Goal: Transaction & Acquisition: Book appointment/travel/reservation

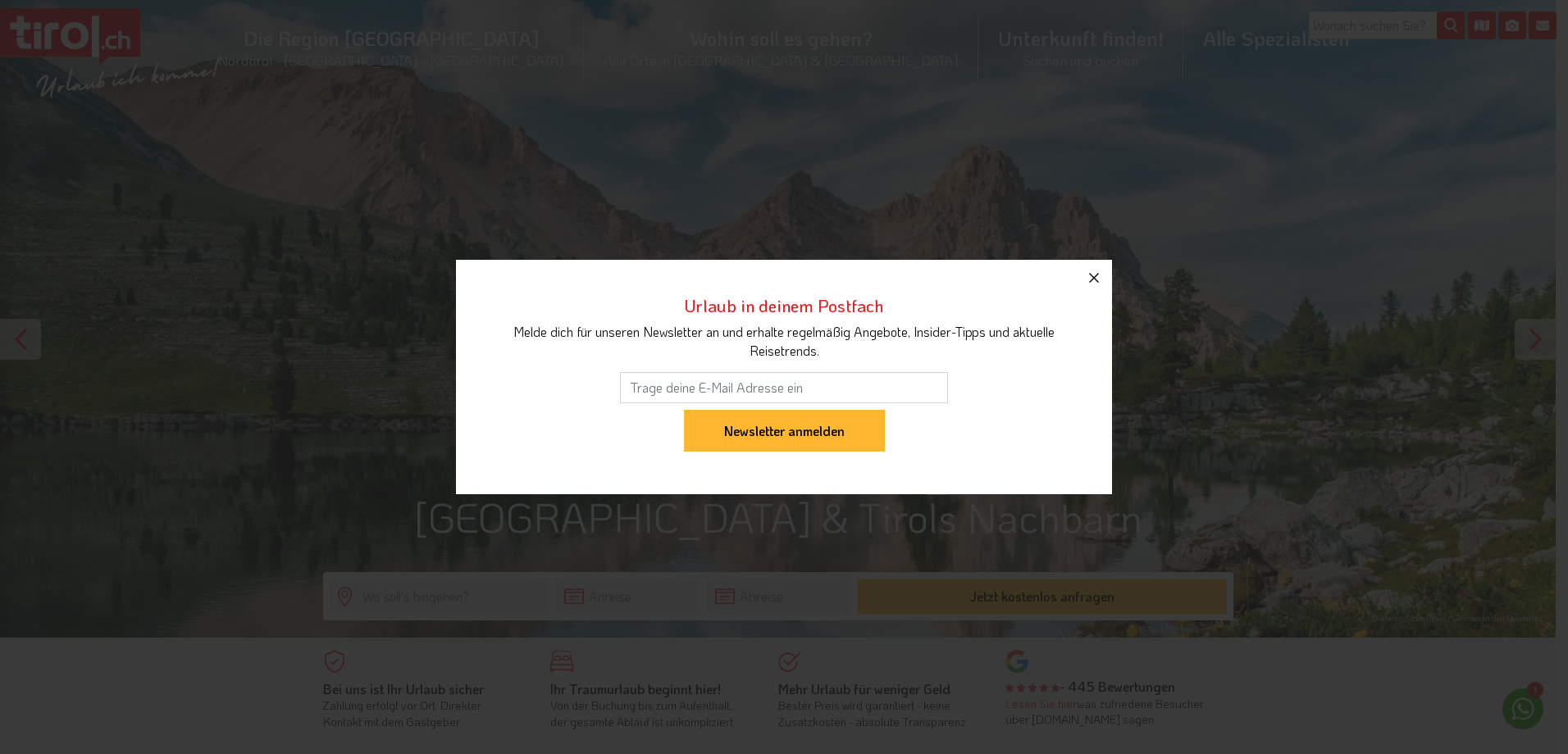
click at [1101, 273] on icon "button" at bounding box center [1094, 277] width 20 height 20
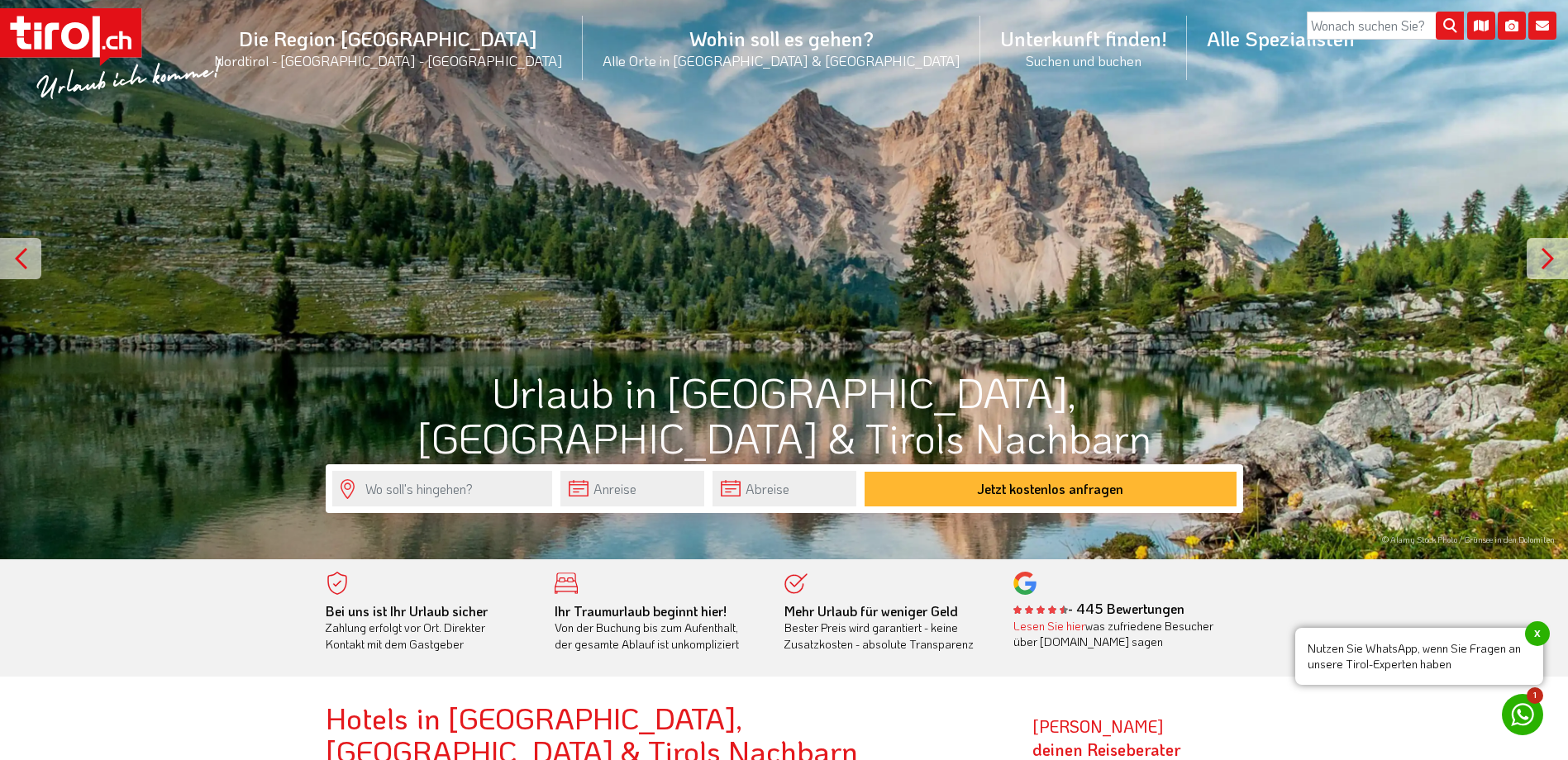
scroll to position [83, 0]
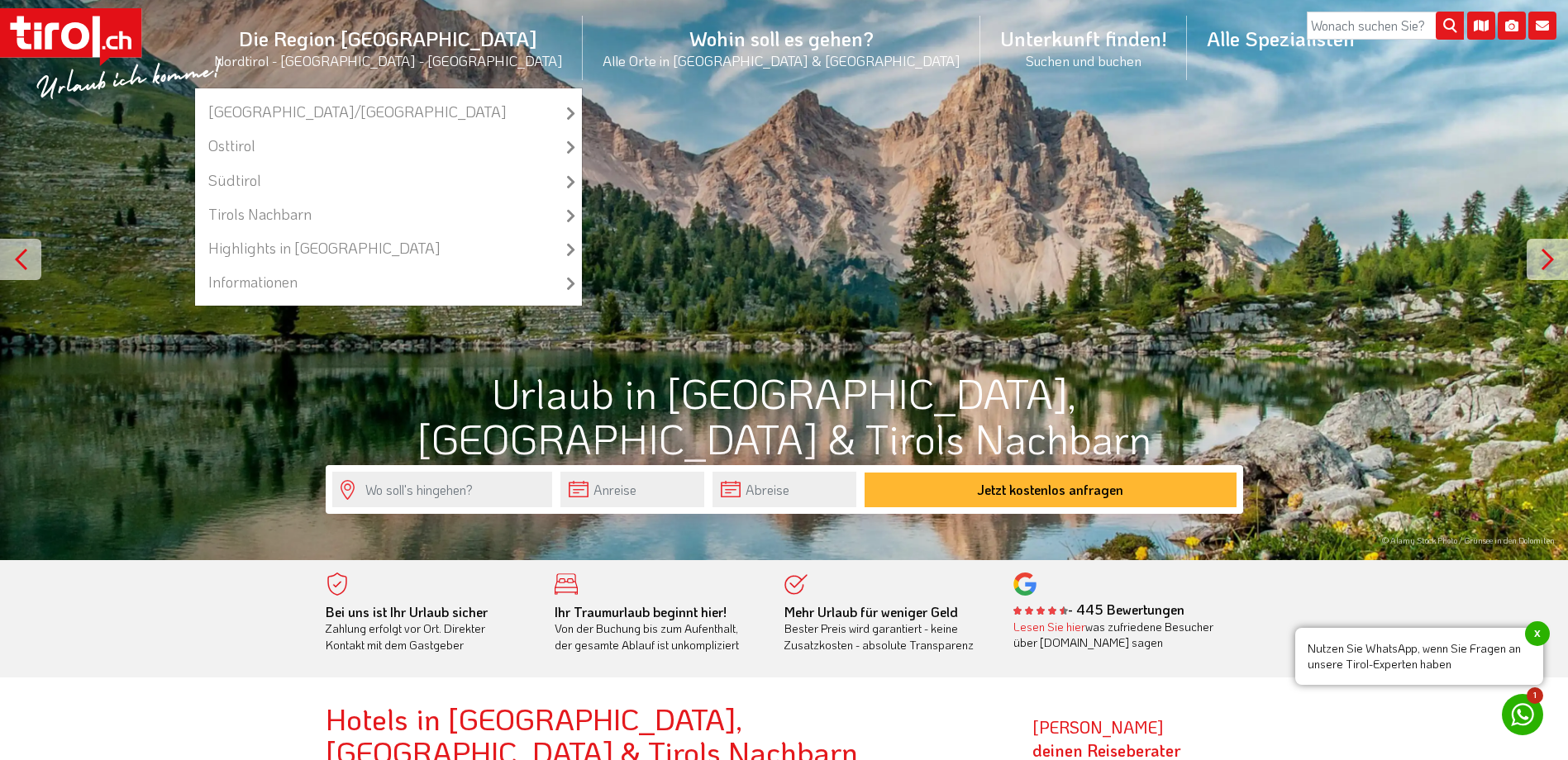
click at [501, 57] on li "Die Region Tirol Nordtirol - Südtirol - Osttirol Tirol/Nordtirol Tirol/Nordtiro…" at bounding box center [388, 48] width 388 height 80
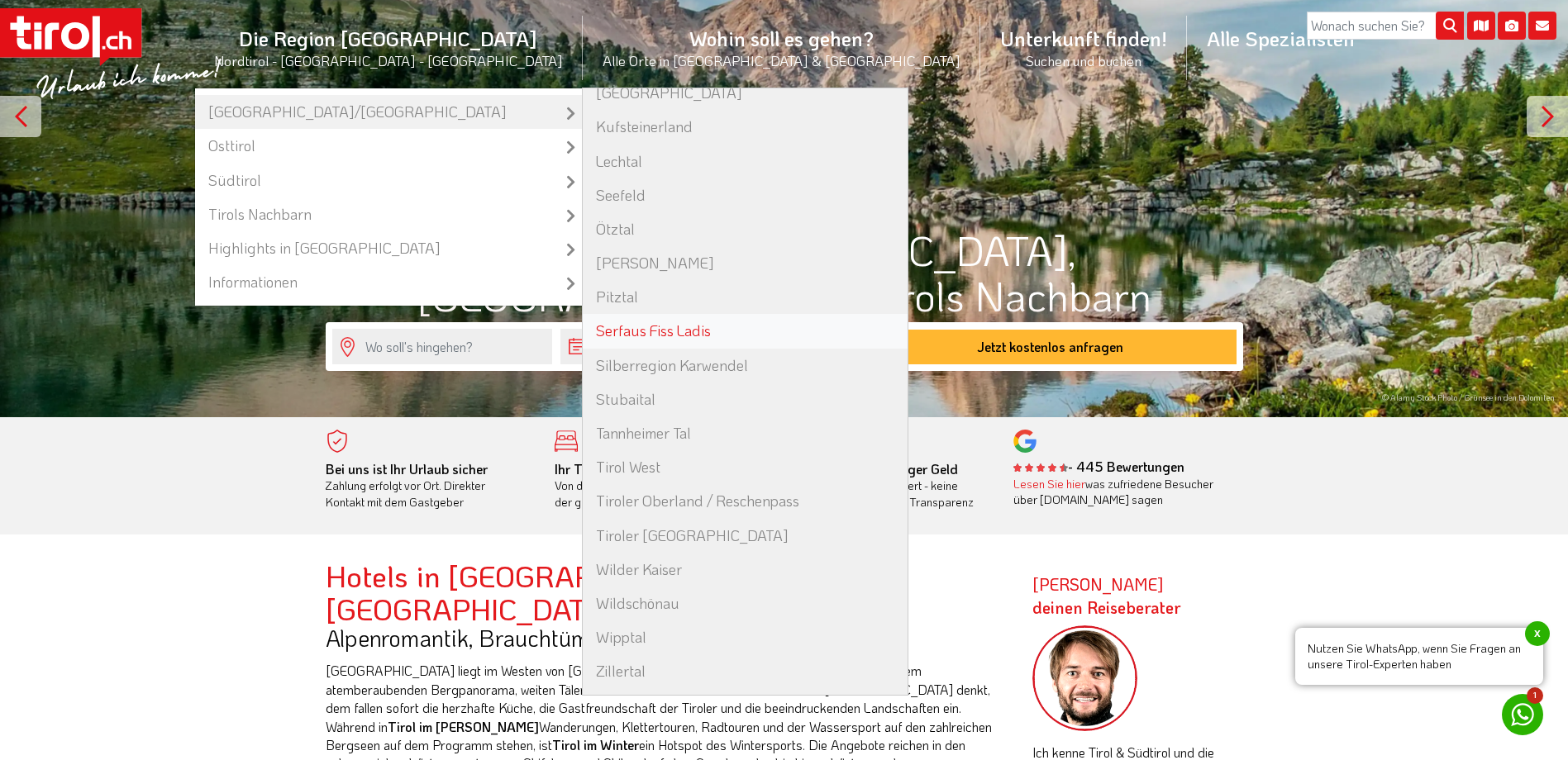
scroll to position [248, 0]
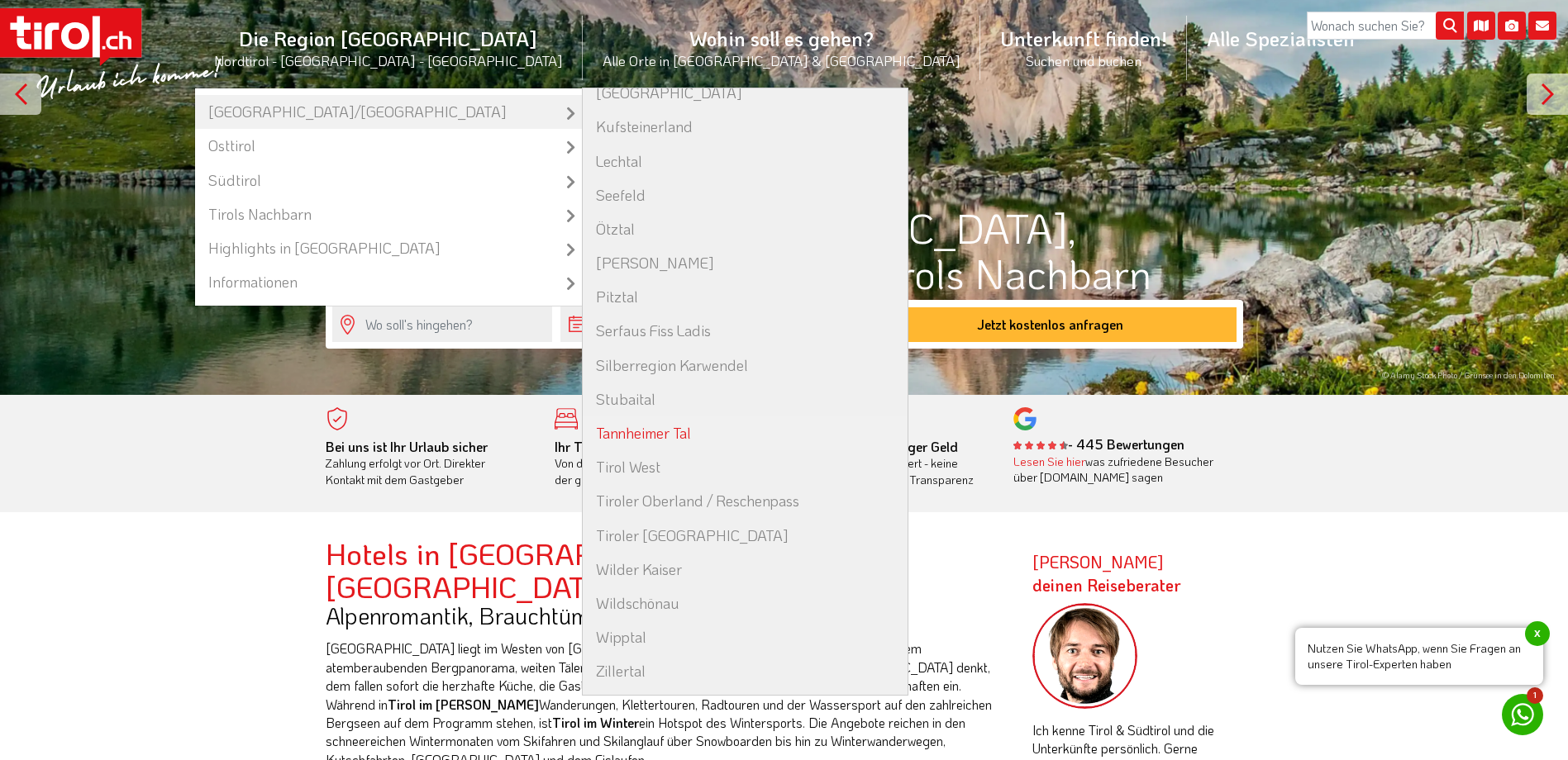
click at [692, 430] on link "Tannheimer Tal" at bounding box center [745, 433] width 325 height 34
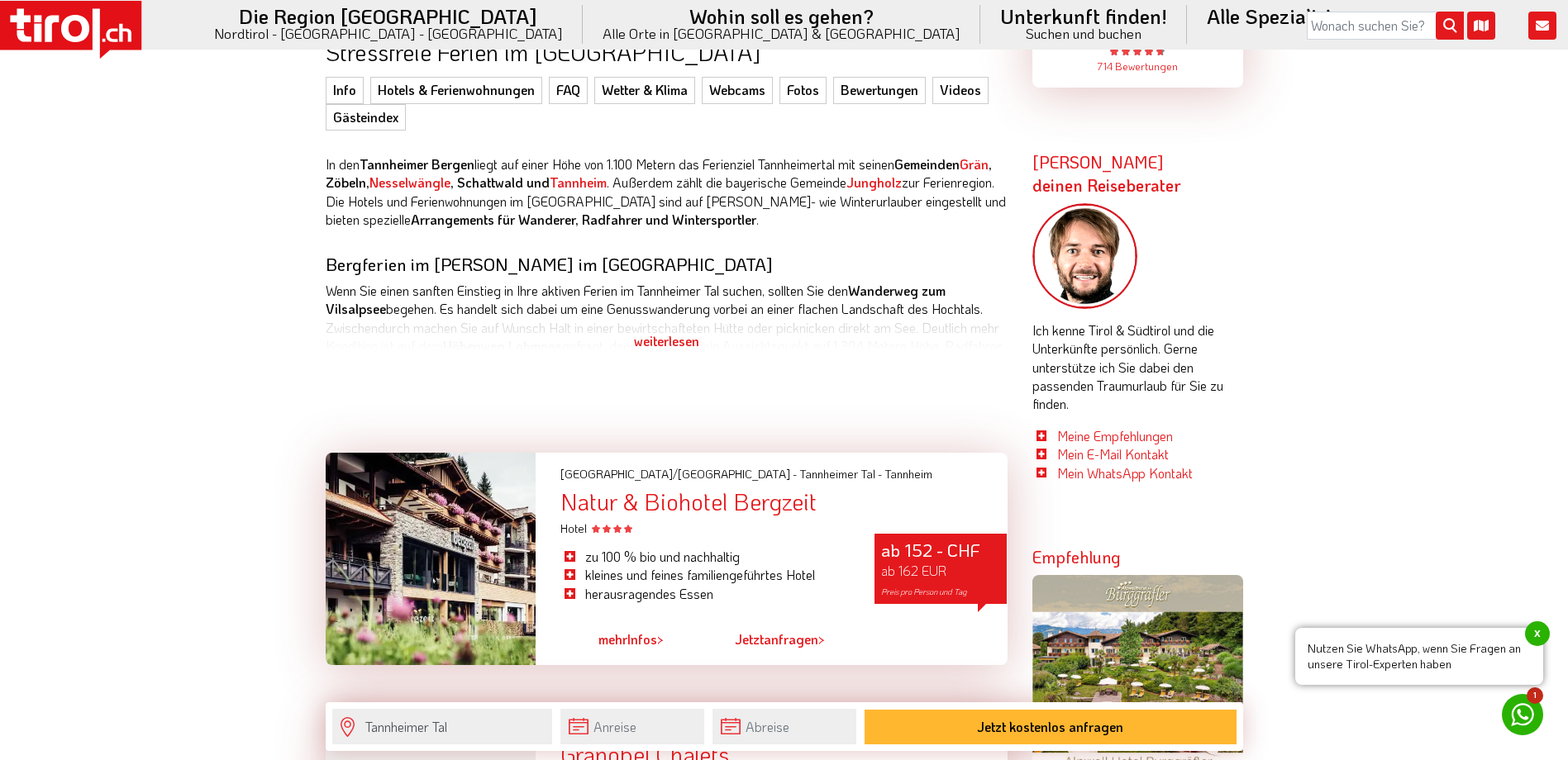
scroll to position [826, 0]
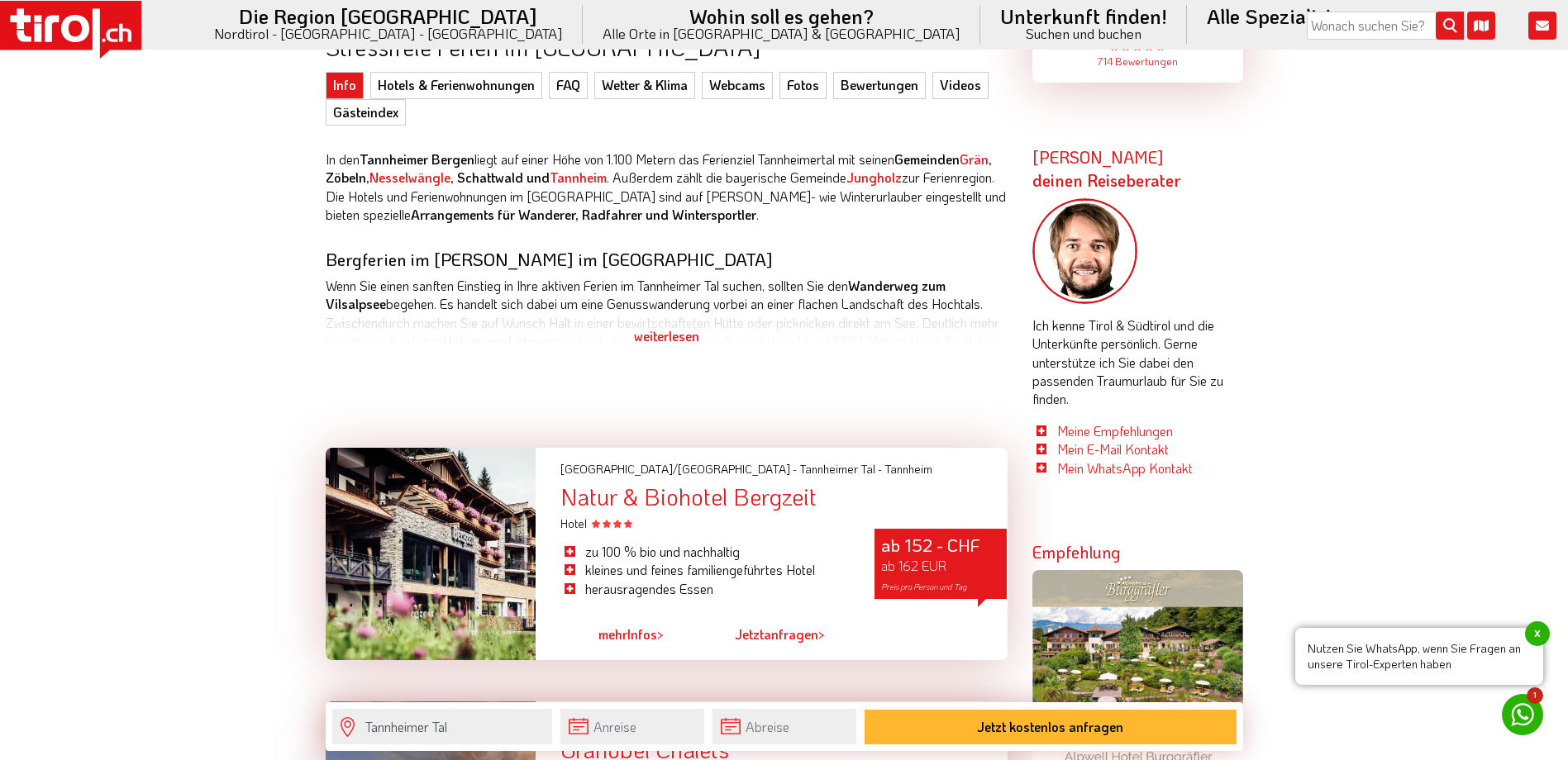
click at [672, 327] on div "weiterlesen" at bounding box center [666, 336] width 682 height 42
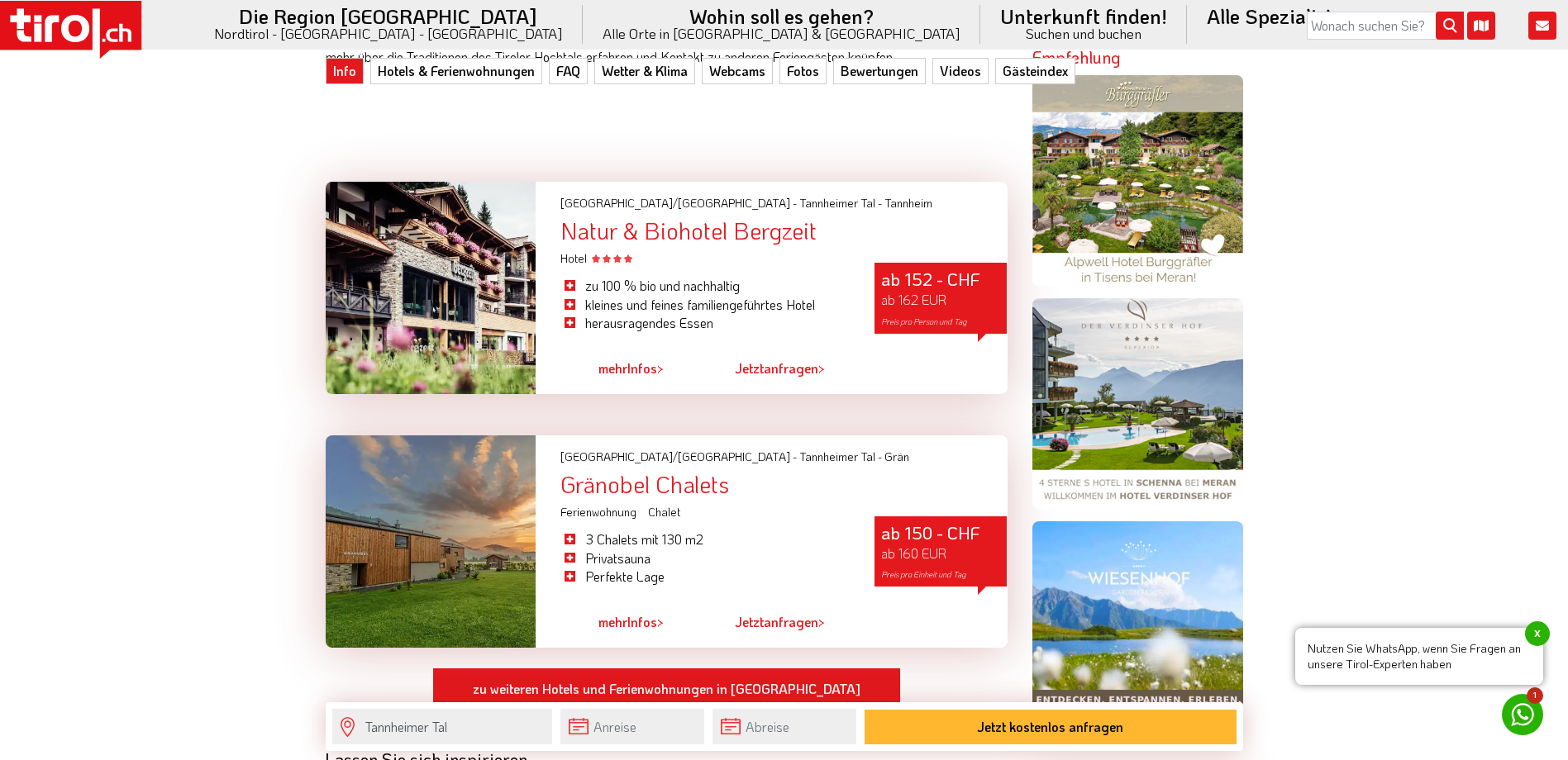
scroll to position [1322, 0]
click at [741, 229] on div "Natur & Biohotel Bergzeit" at bounding box center [784, 229] width 447 height 25
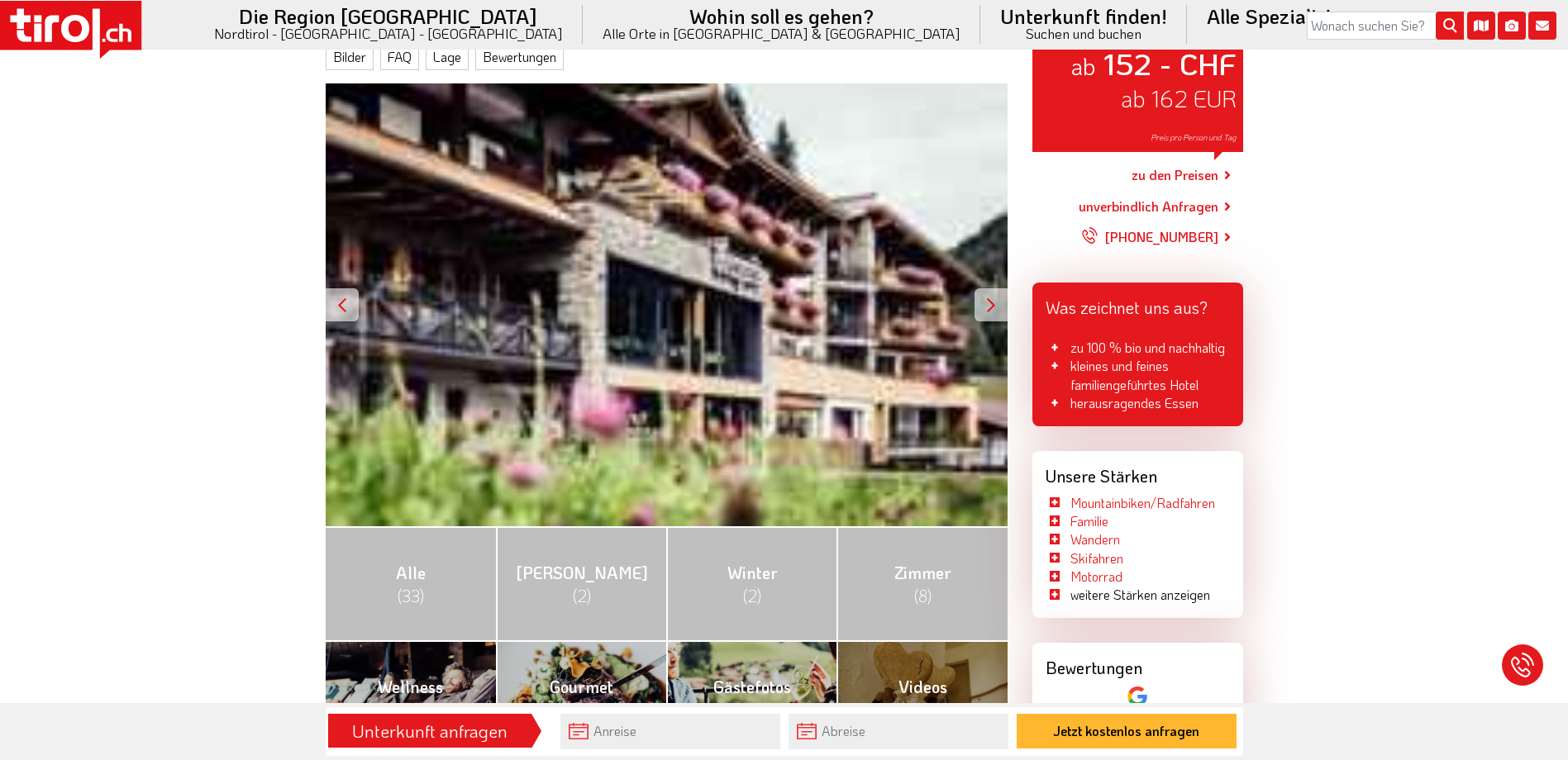
scroll to position [248, 0]
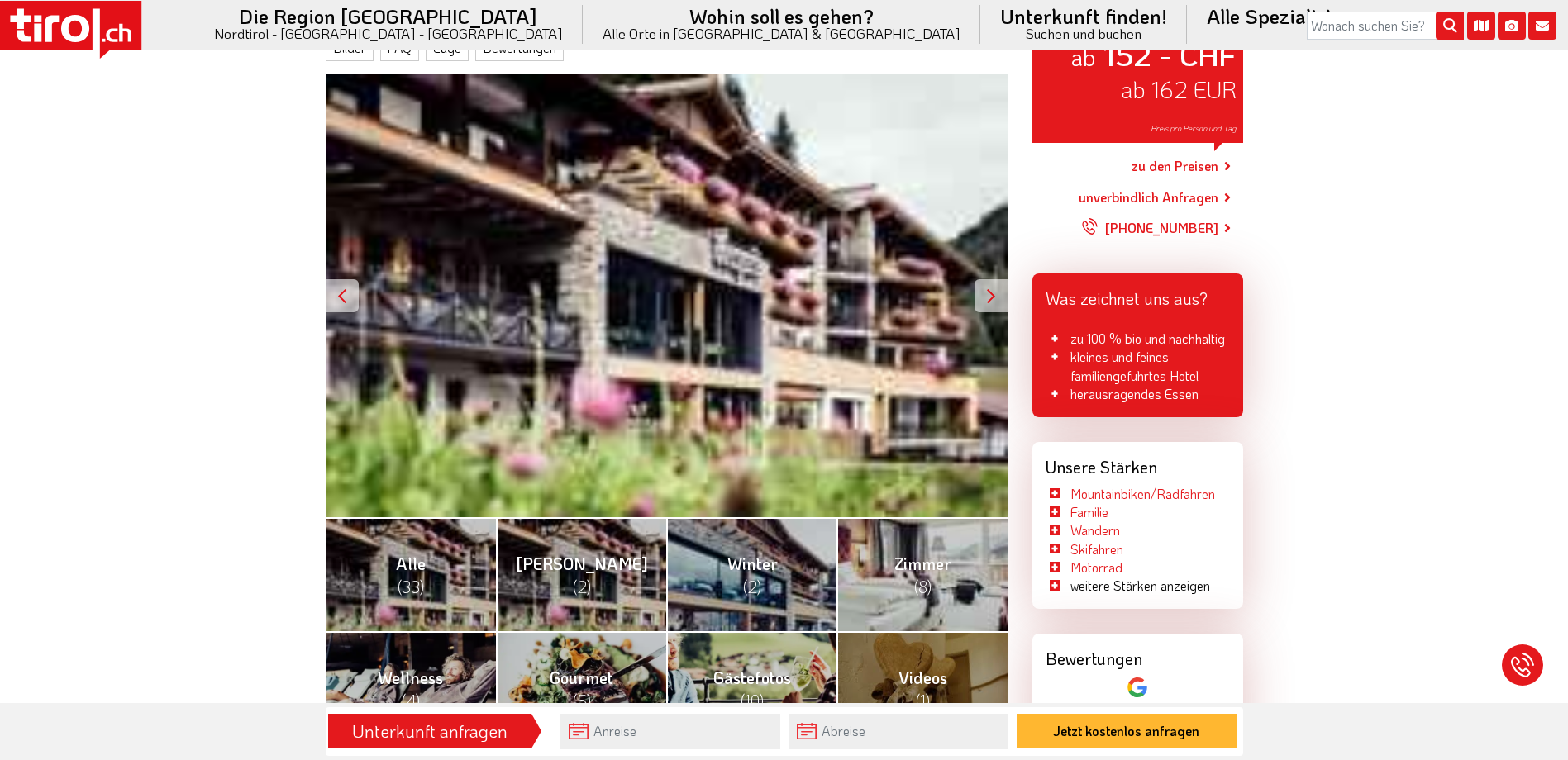
click at [984, 301] on div at bounding box center [991, 296] width 33 height 33
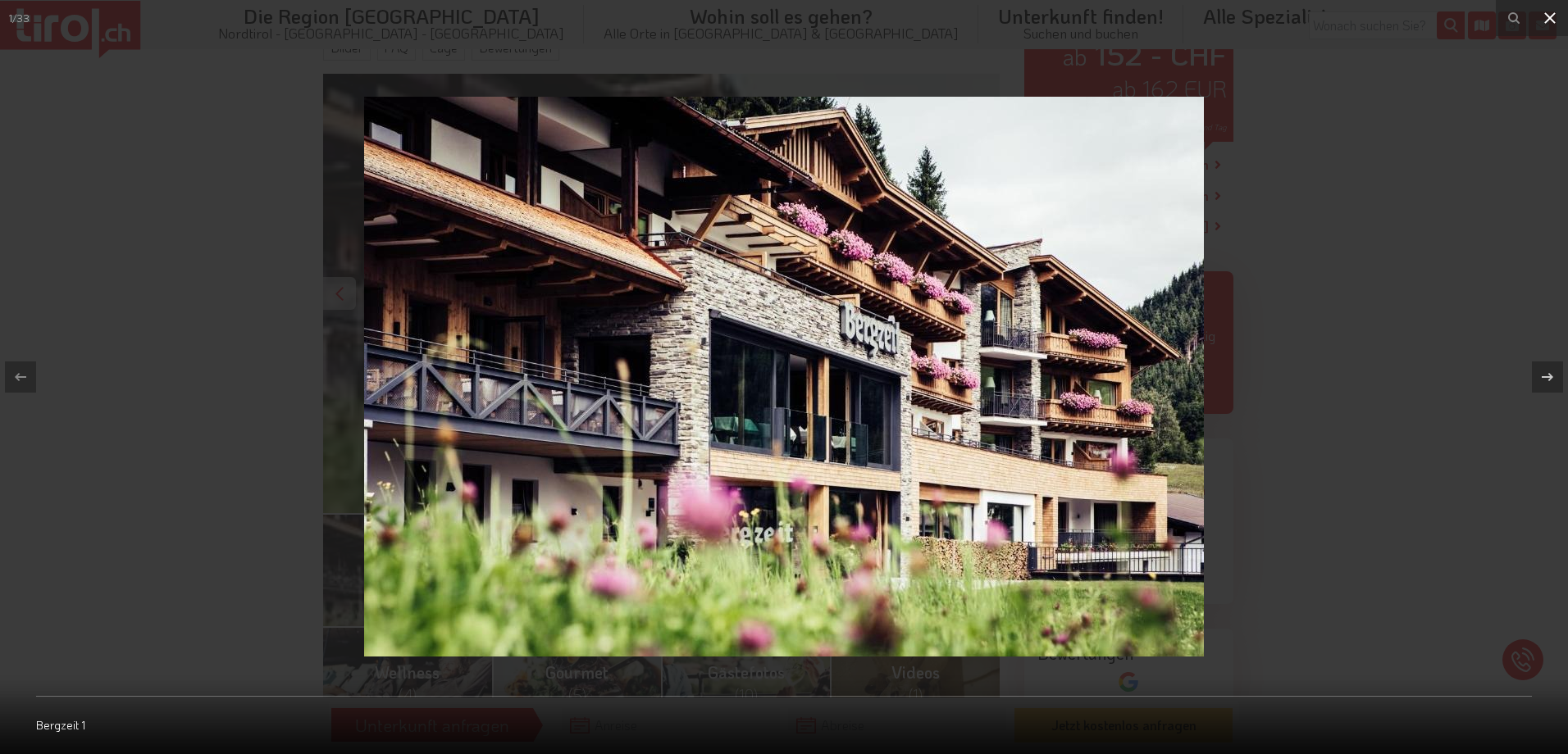
click at [1546, 23] on icon at bounding box center [1550, 18] width 20 height 20
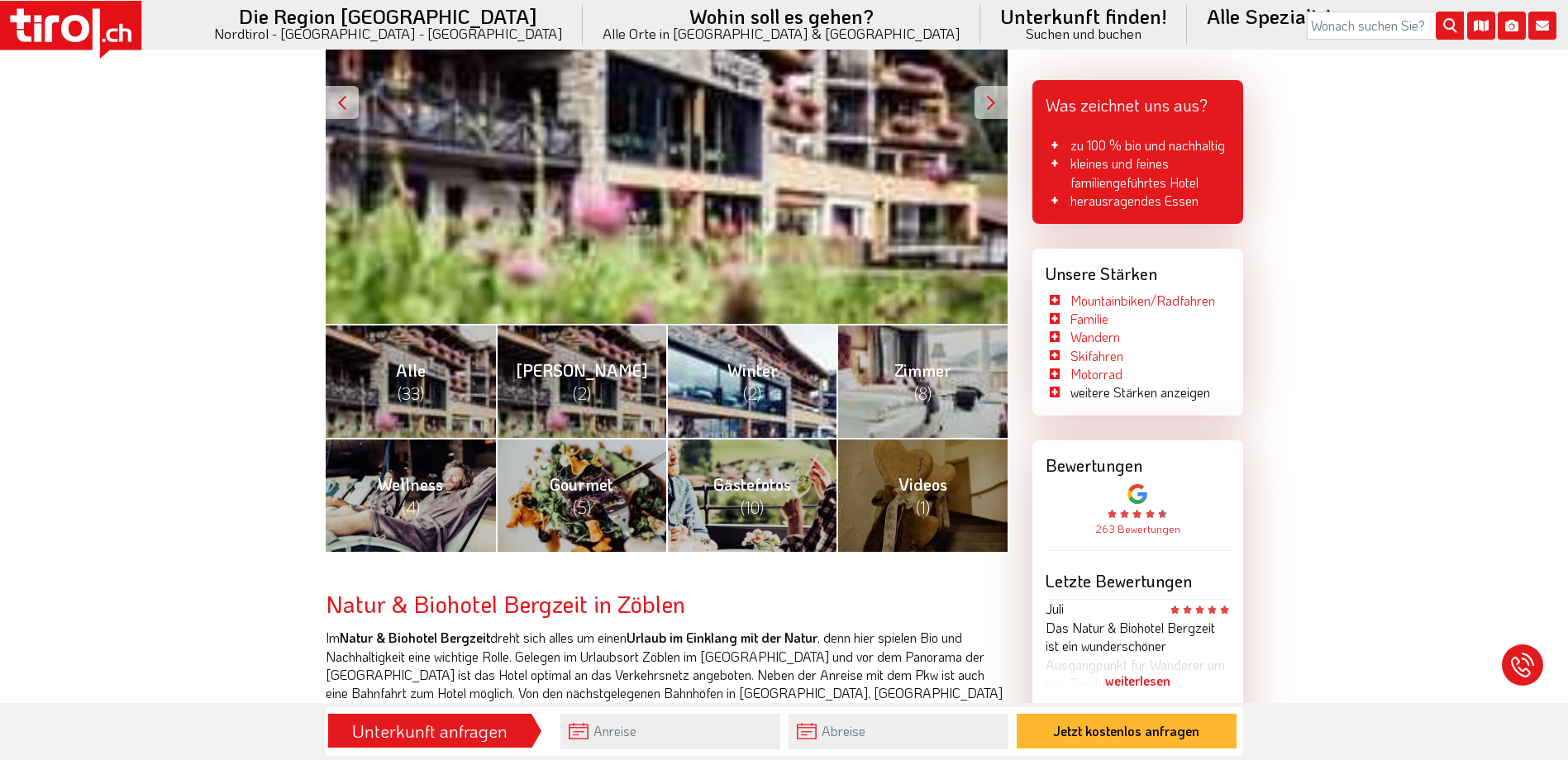
scroll to position [496, 0]
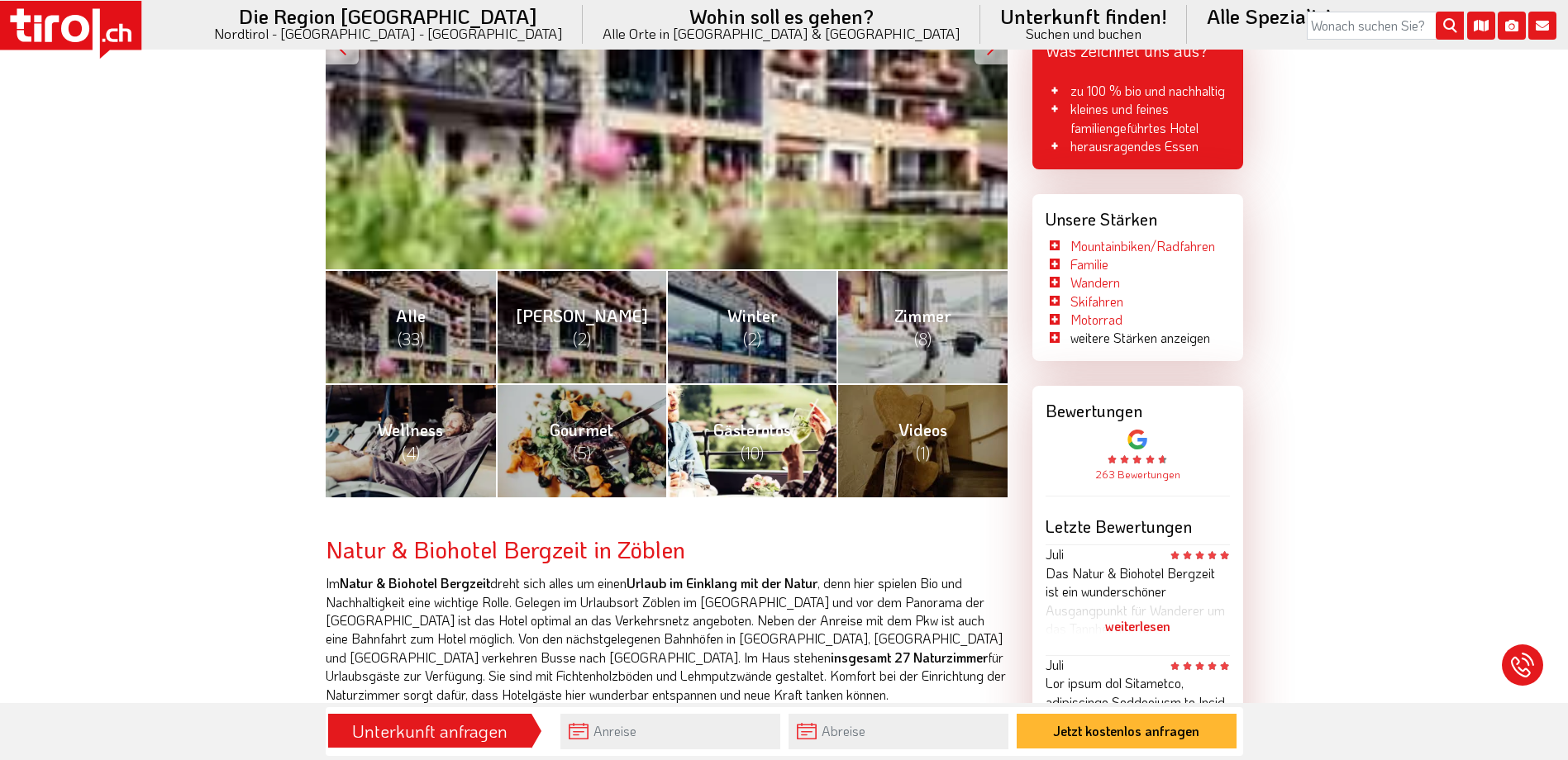
click at [761, 420] on span "Gästefotos (10)" at bounding box center [751, 440] width 77 height 44
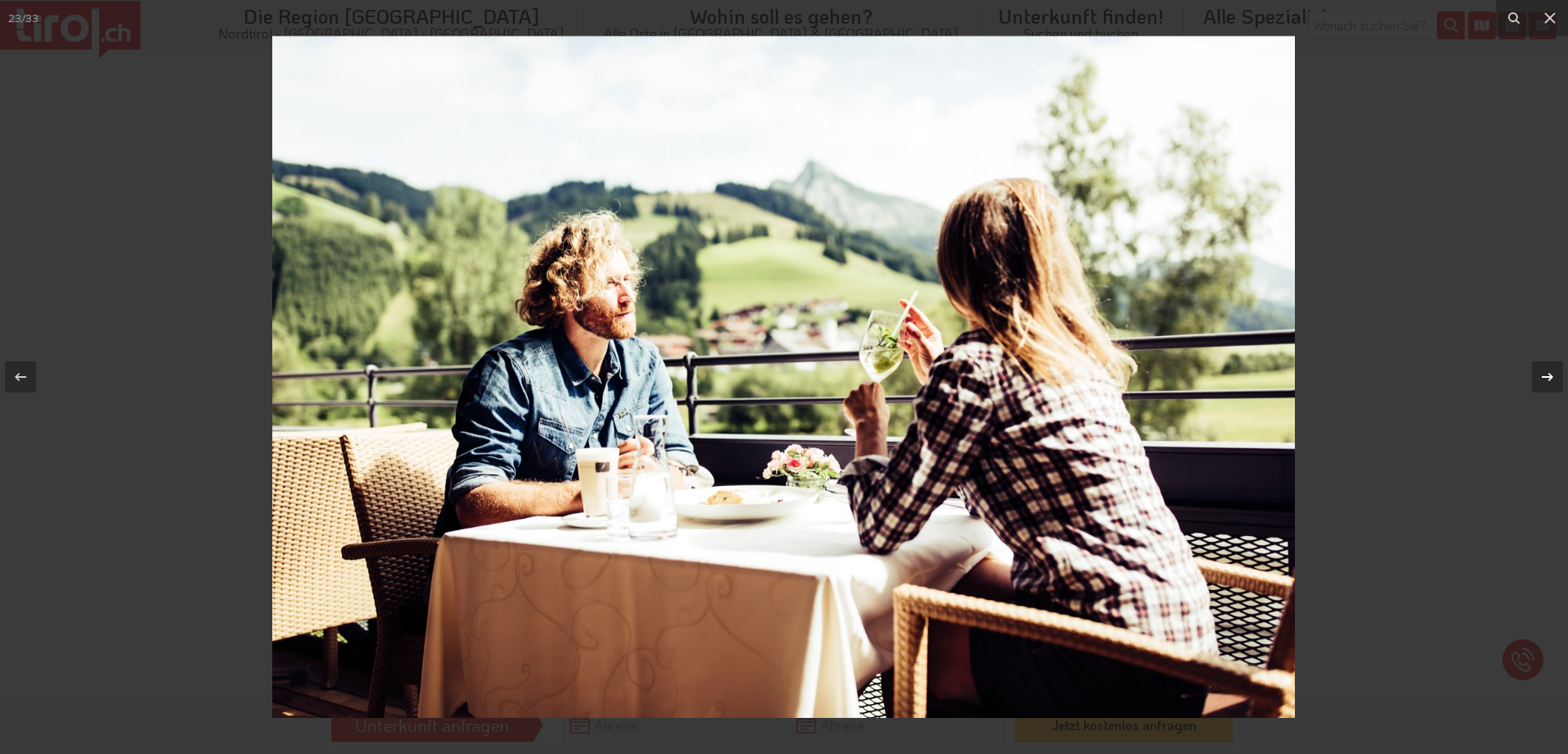
click at [1549, 378] on icon at bounding box center [1547, 377] width 20 height 20
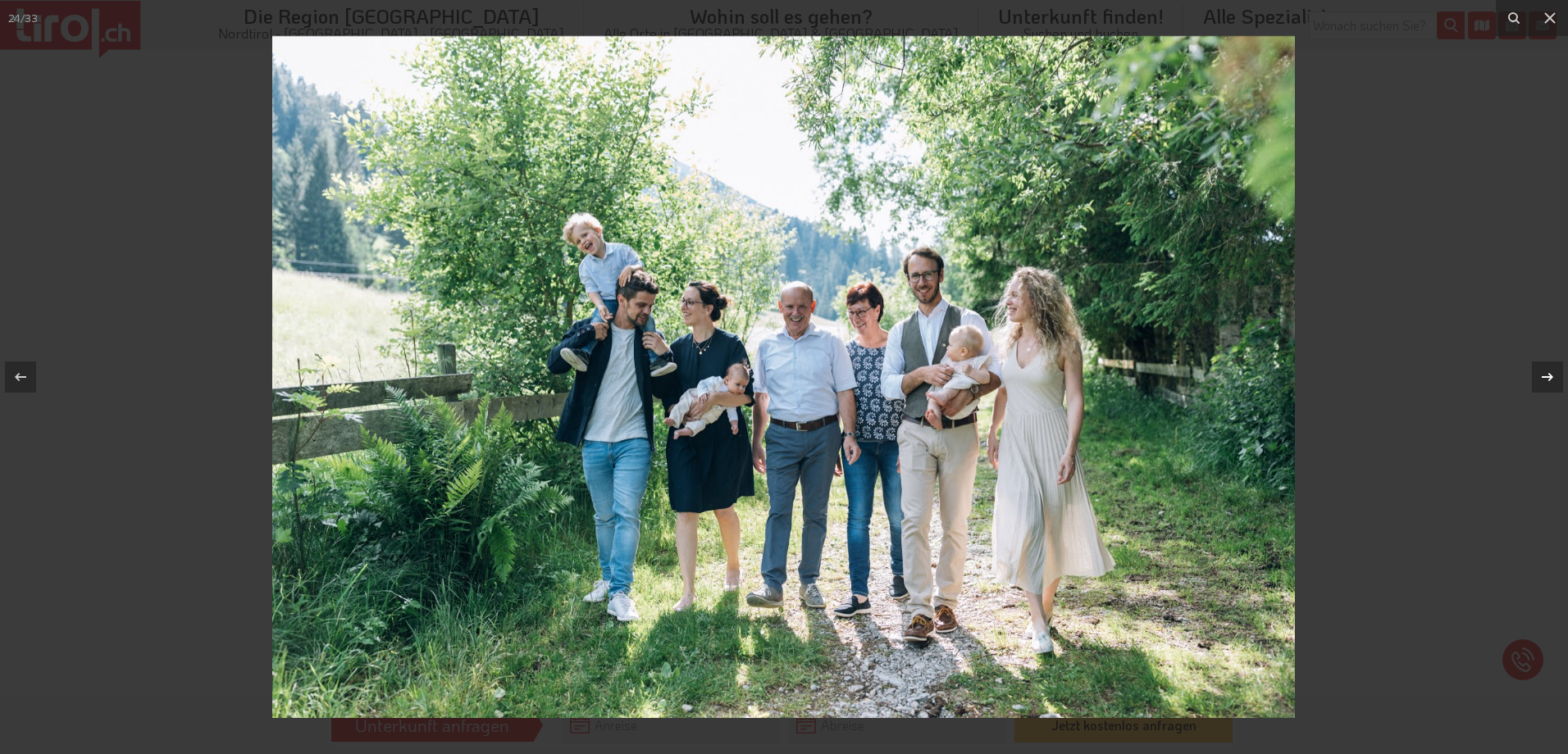
click at [1549, 378] on icon at bounding box center [1547, 377] width 20 height 20
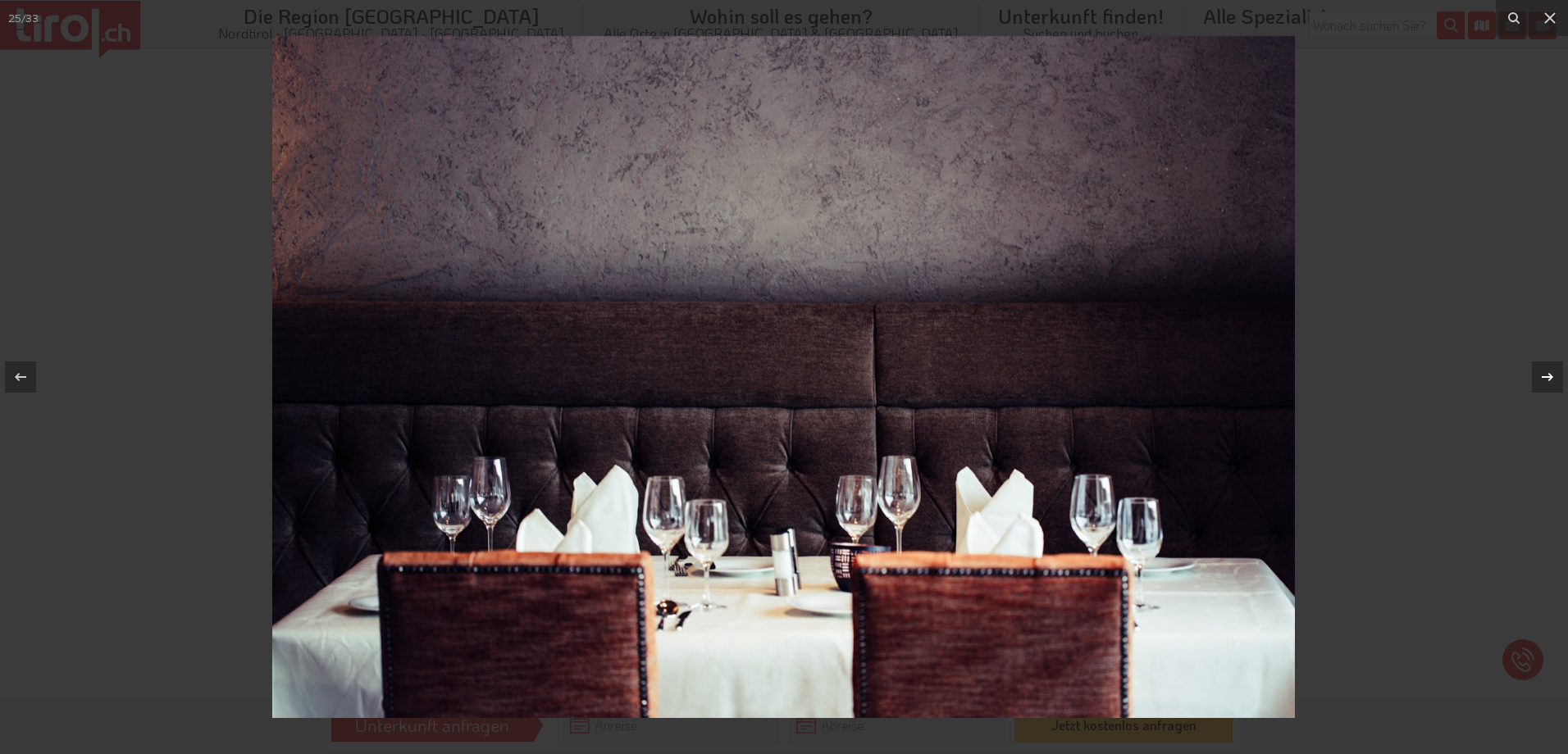
click at [1549, 378] on icon at bounding box center [1547, 377] width 20 height 20
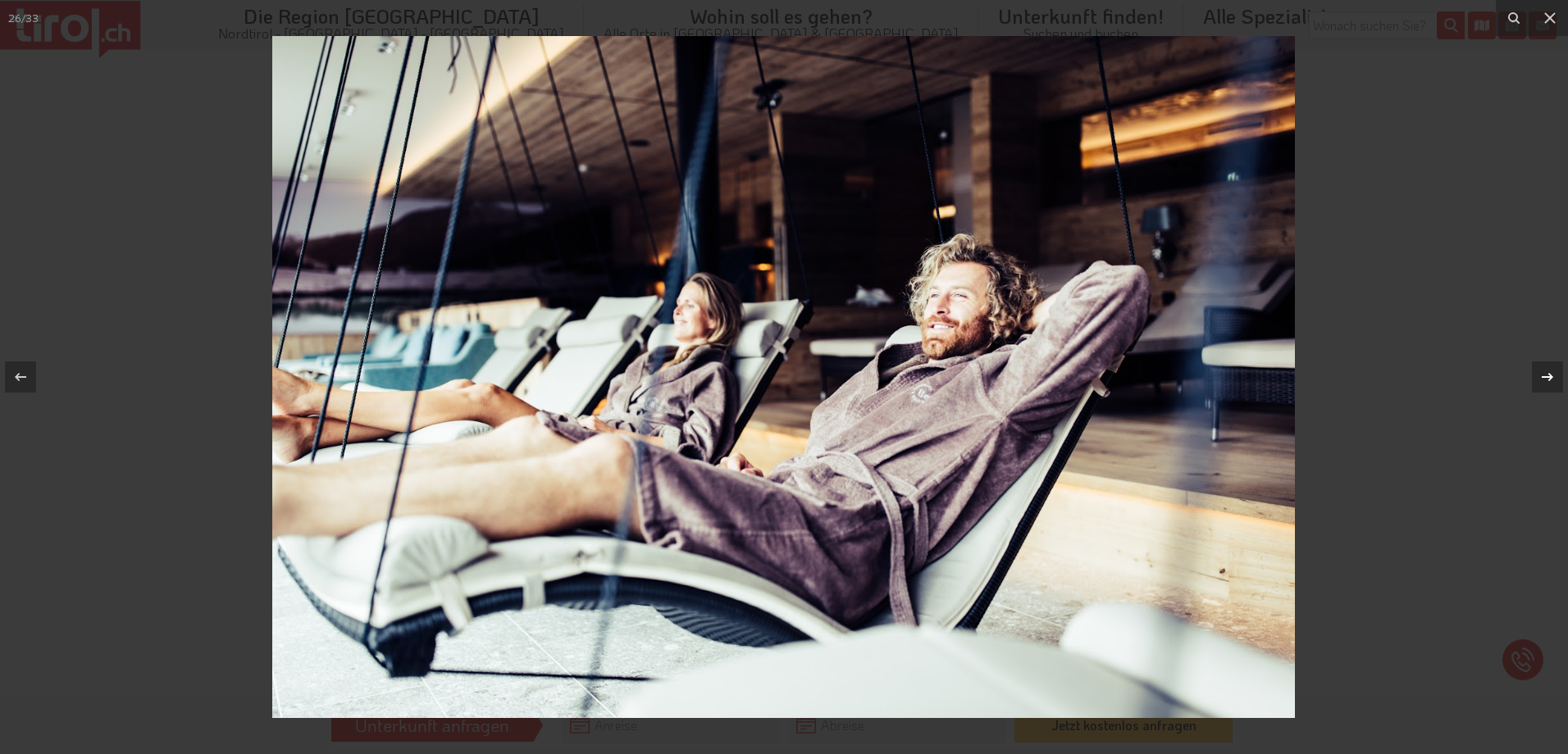
click at [1549, 378] on icon at bounding box center [1547, 377] width 20 height 20
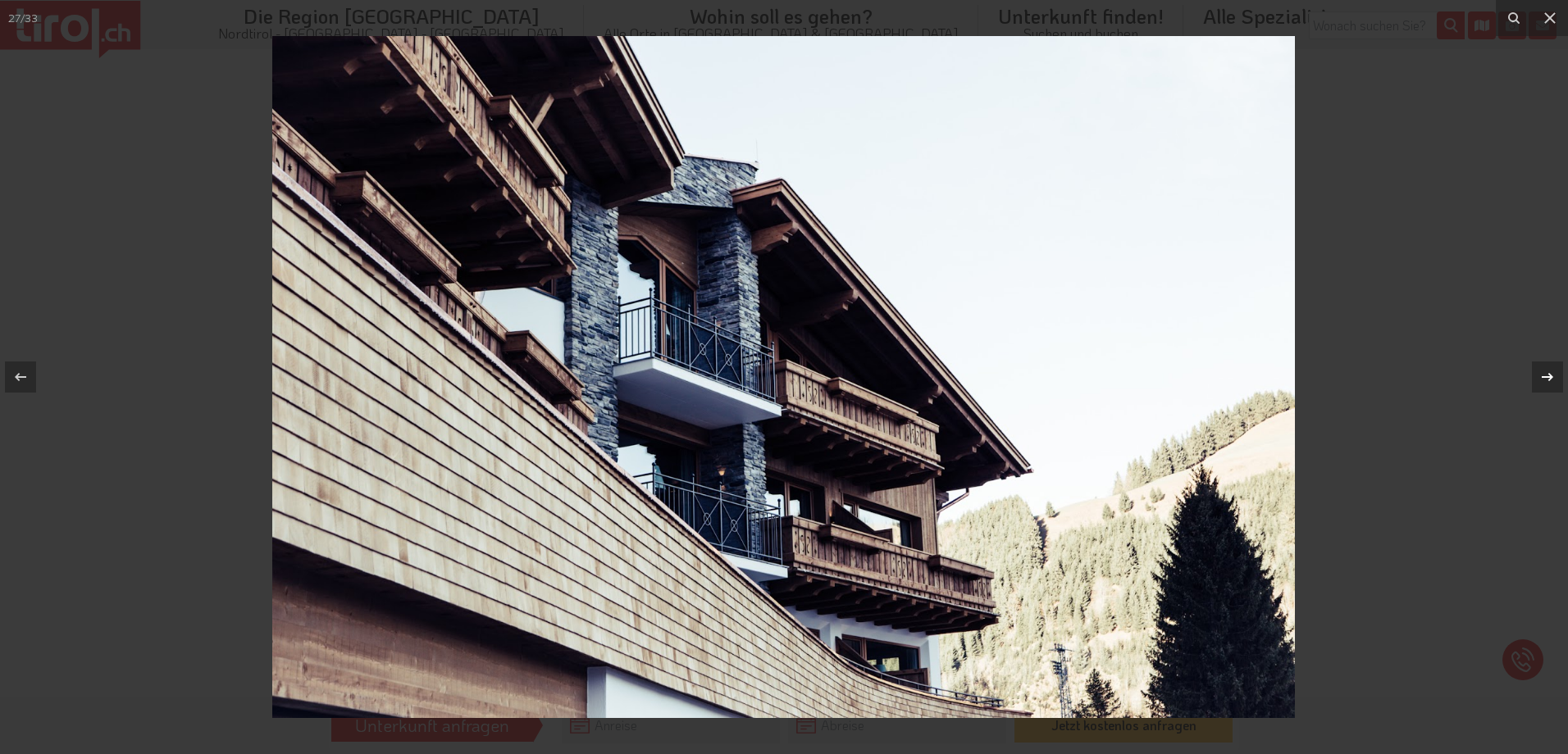
click at [1549, 378] on icon at bounding box center [1547, 377] width 20 height 20
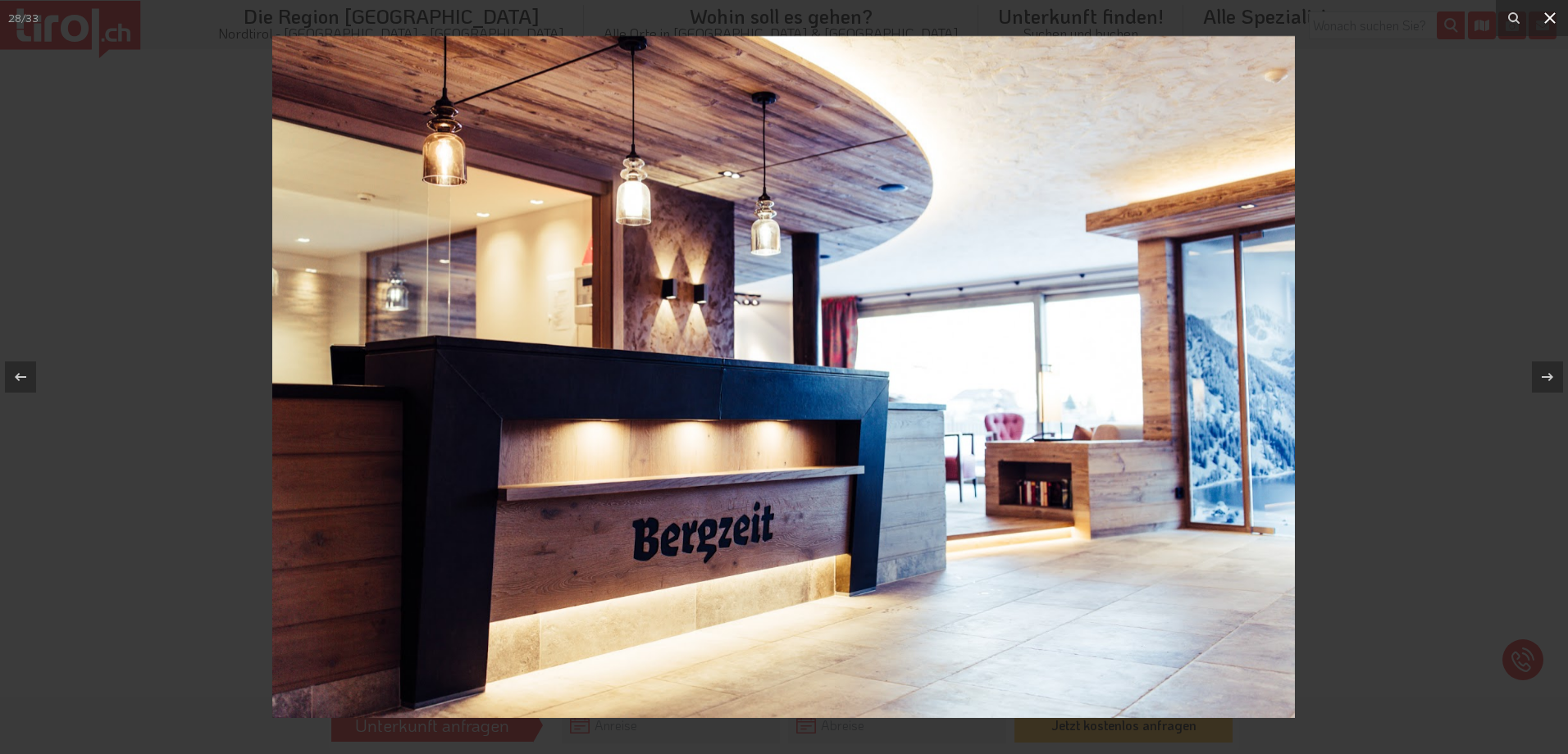
click at [1555, 17] on icon at bounding box center [1550, 18] width 20 height 20
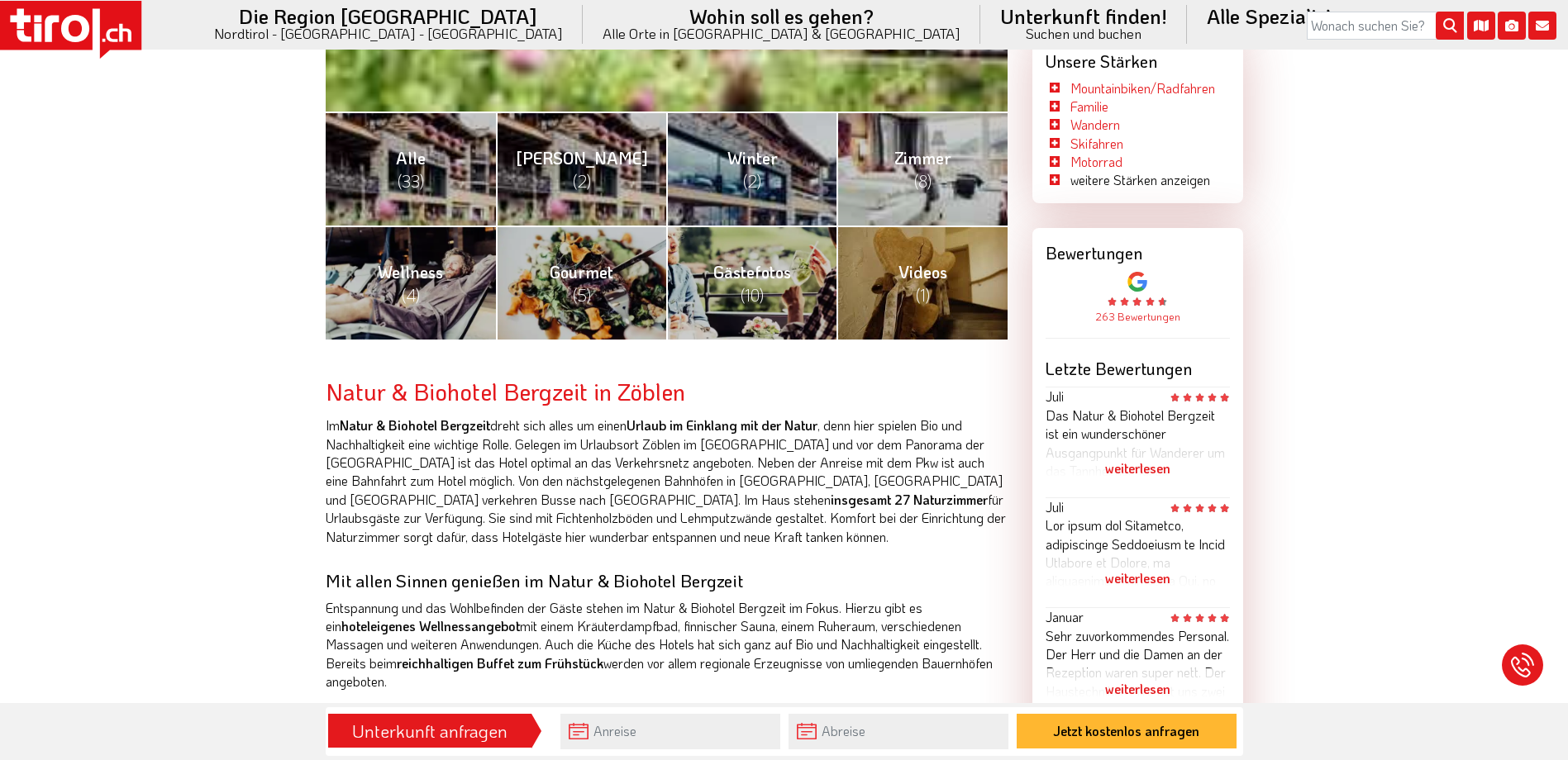
scroll to position [661, 0]
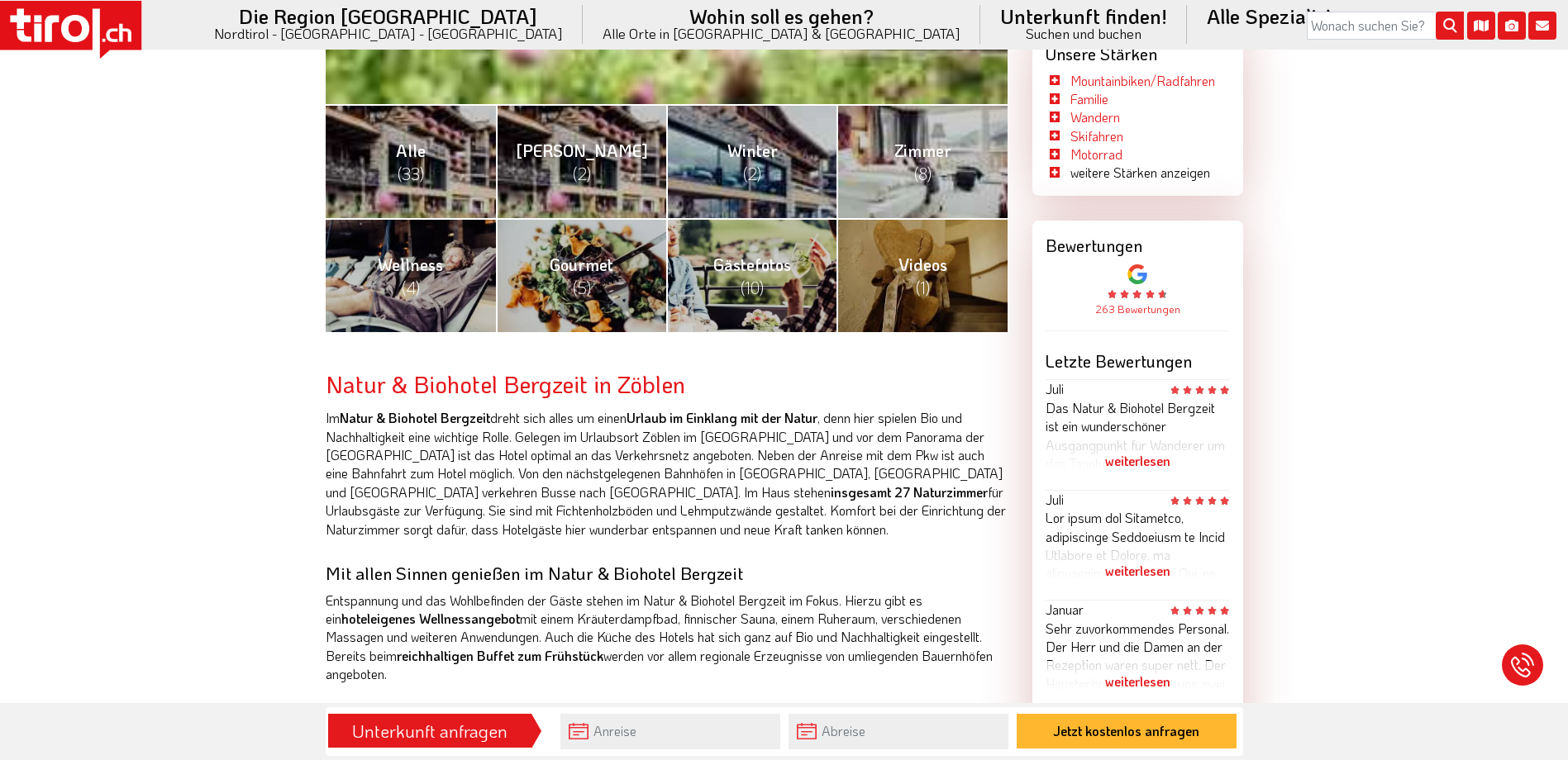
click at [910, 275] on span "Videos (1)" at bounding box center [923, 275] width 49 height 44
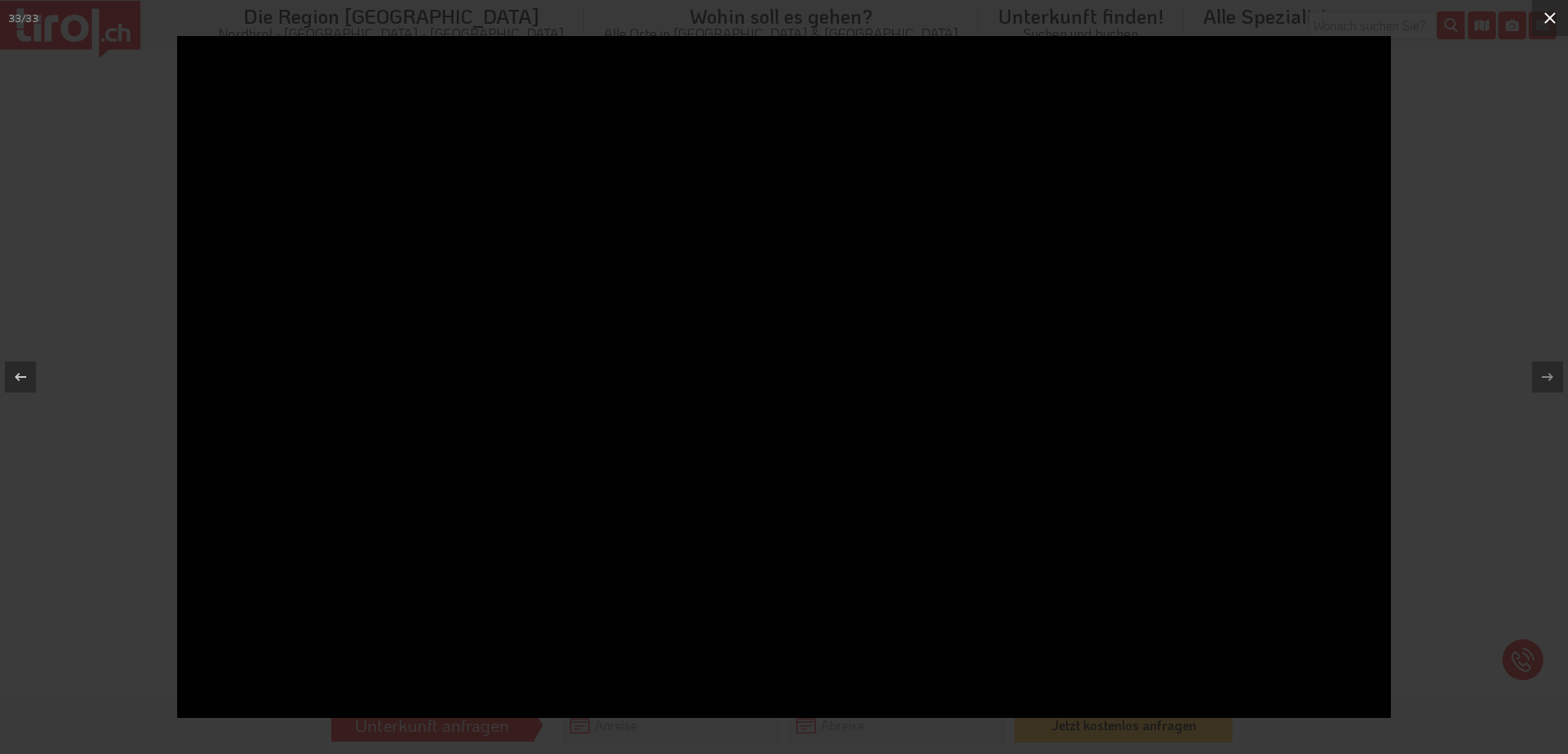
click at [1555, 12] on icon at bounding box center [1550, 18] width 20 height 20
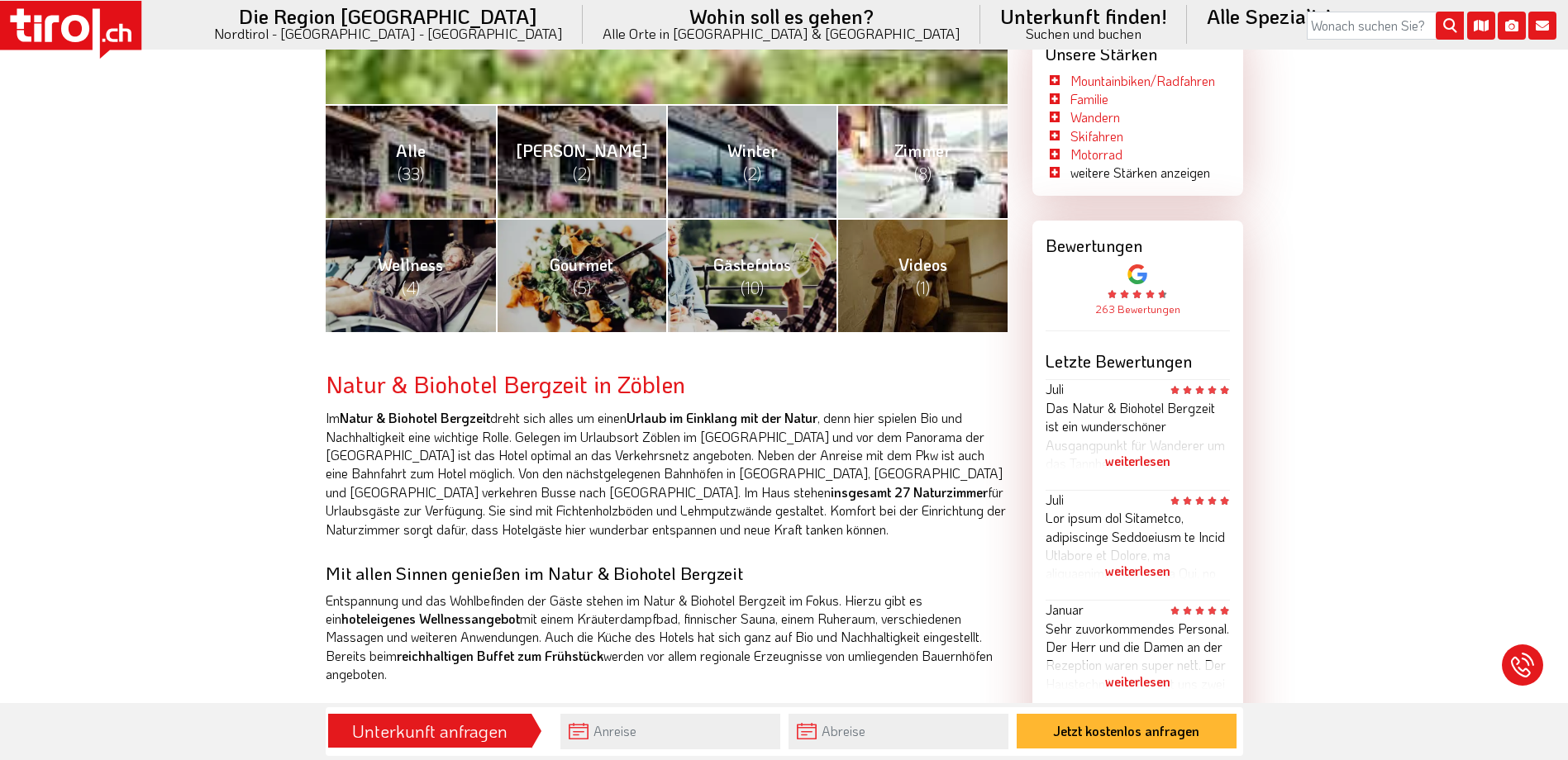
click at [876, 158] on link "Zimmer (8)" at bounding box center [922, 161] width 170 height 114
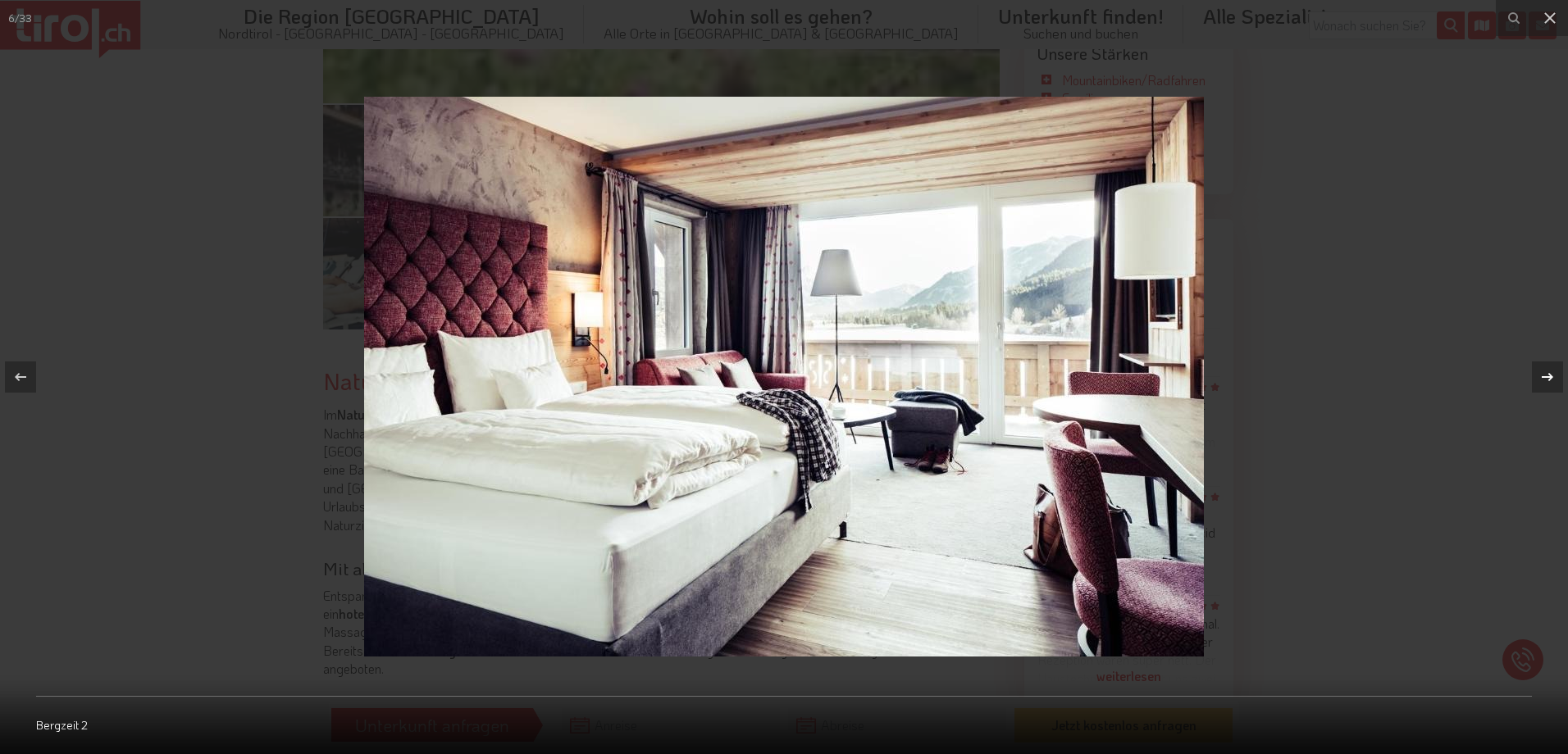
click at [1547, 383] on icon at bounding box center [1547, 377] width 20 height 20
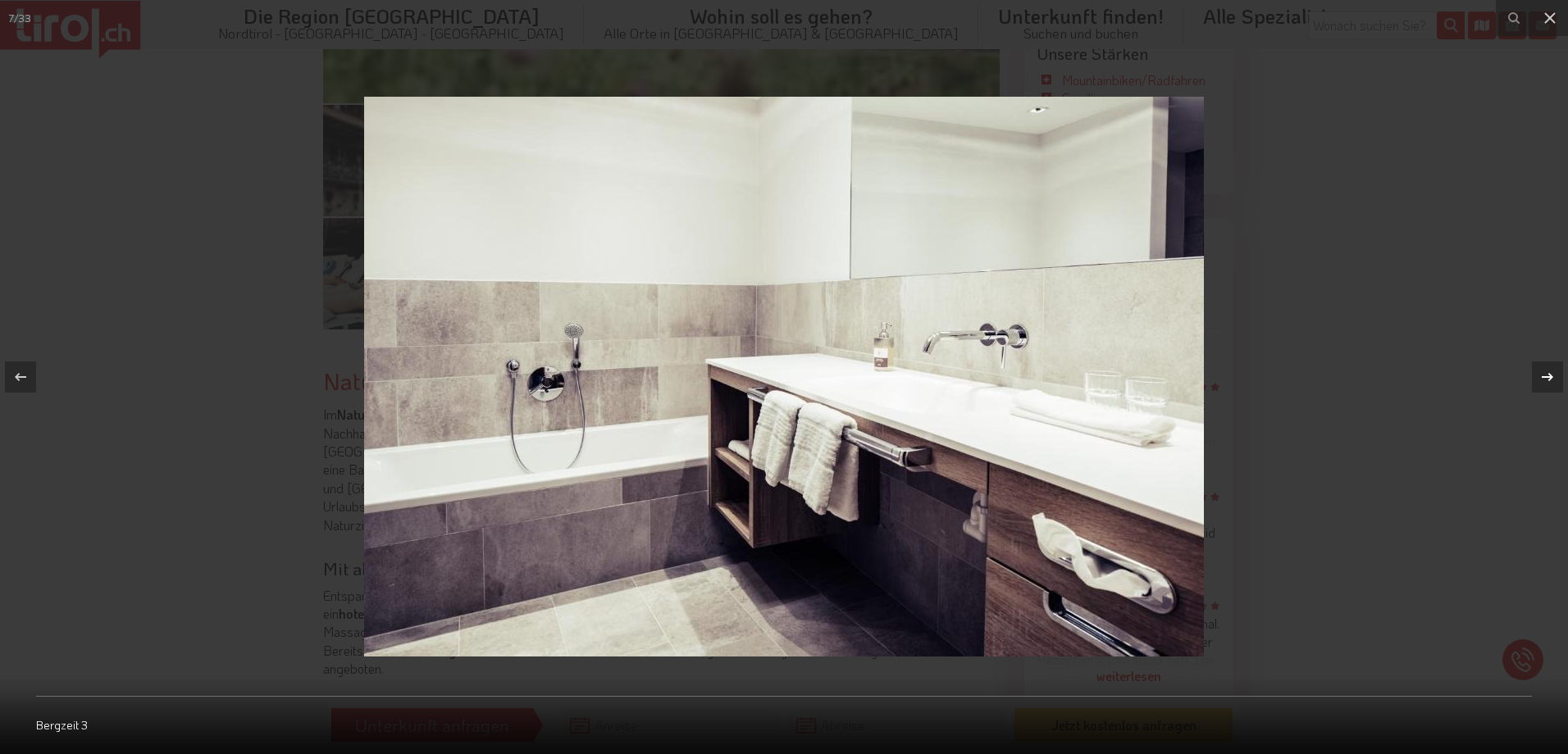
click at [1547, 383] on icon at bounding box center [1547, 377] width 20 height 20
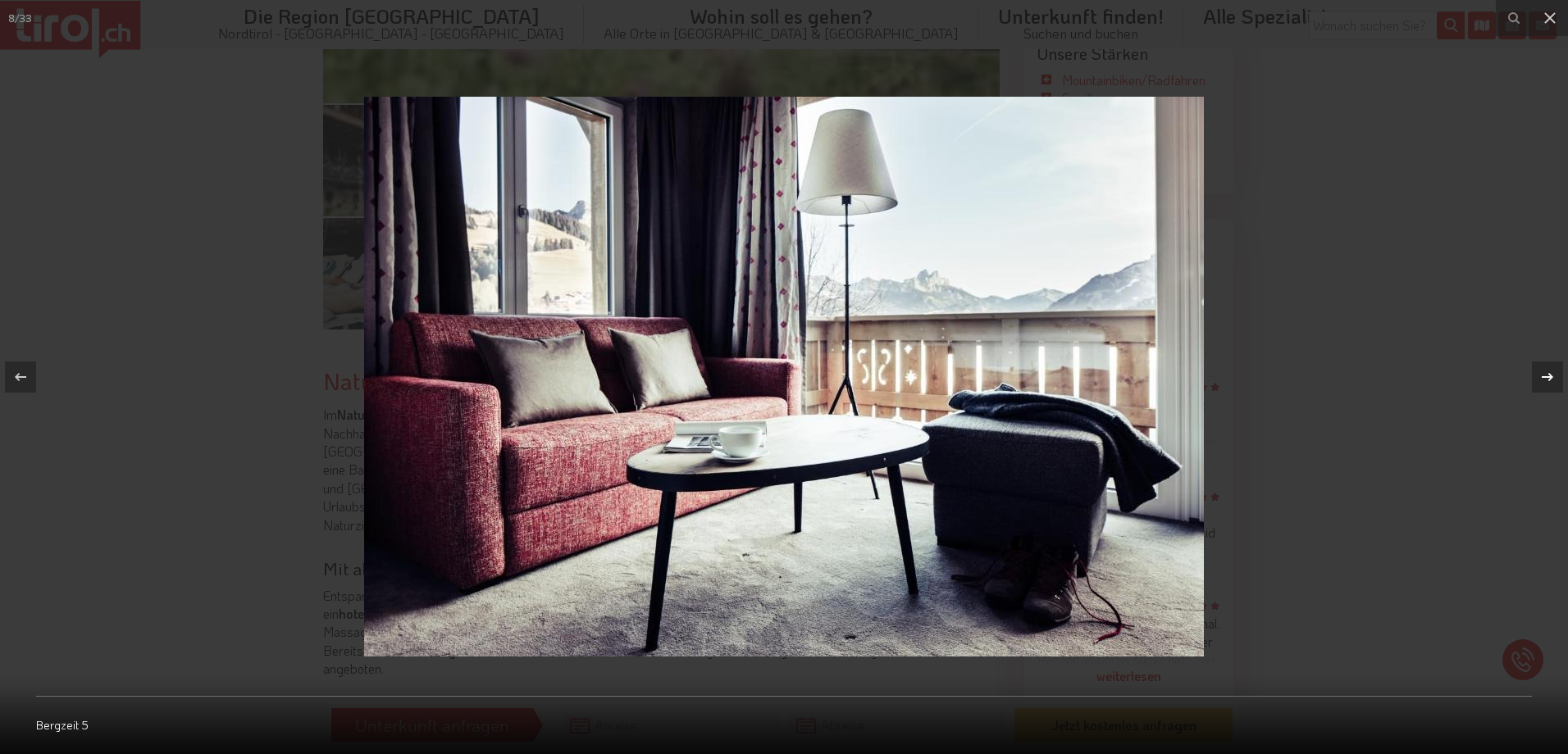
click at [1547, 383] on icon at bounding box center [1547, 377] width 20 height 20
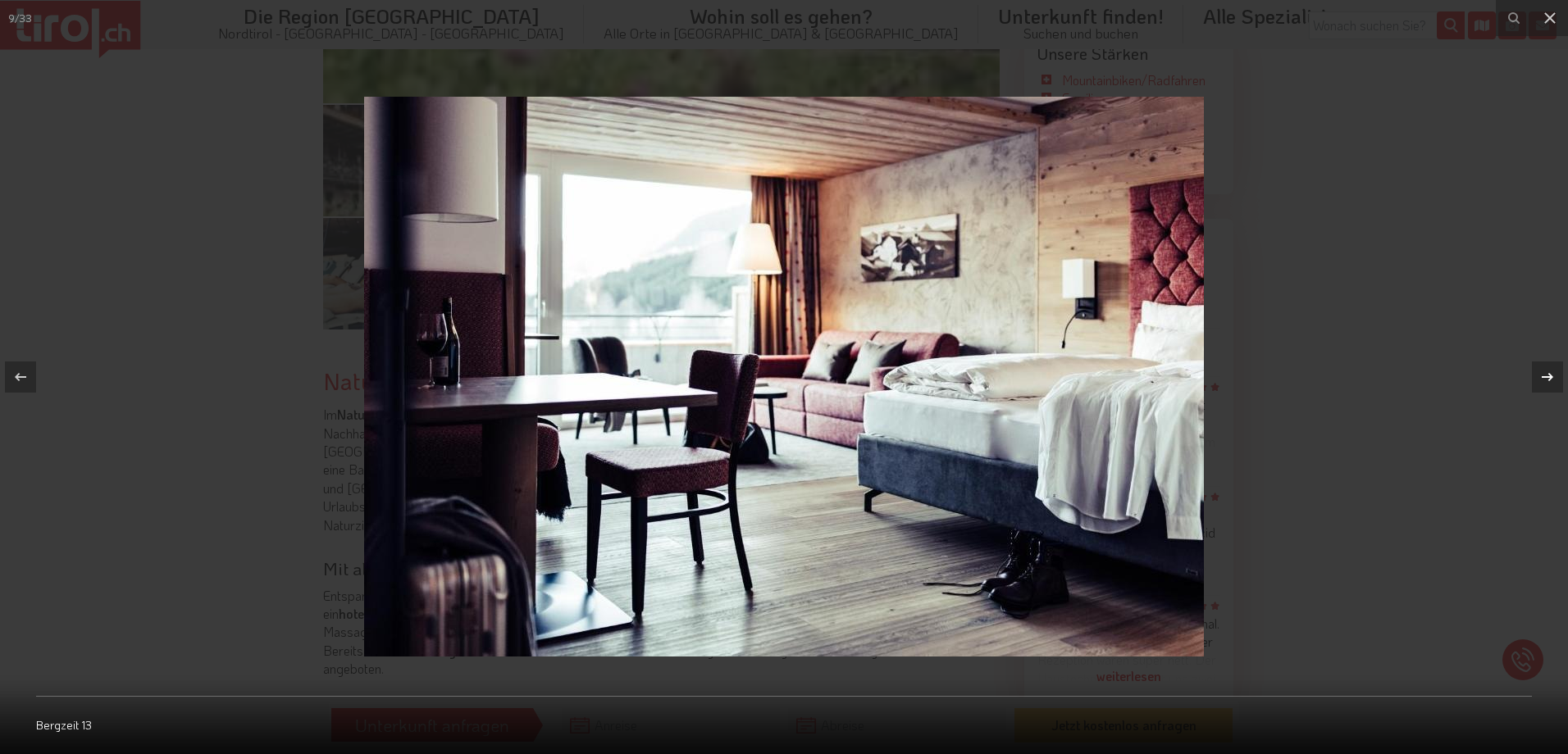
click at [1547, 383] on icon at bounding box center [1547, 377] width 20 height 20
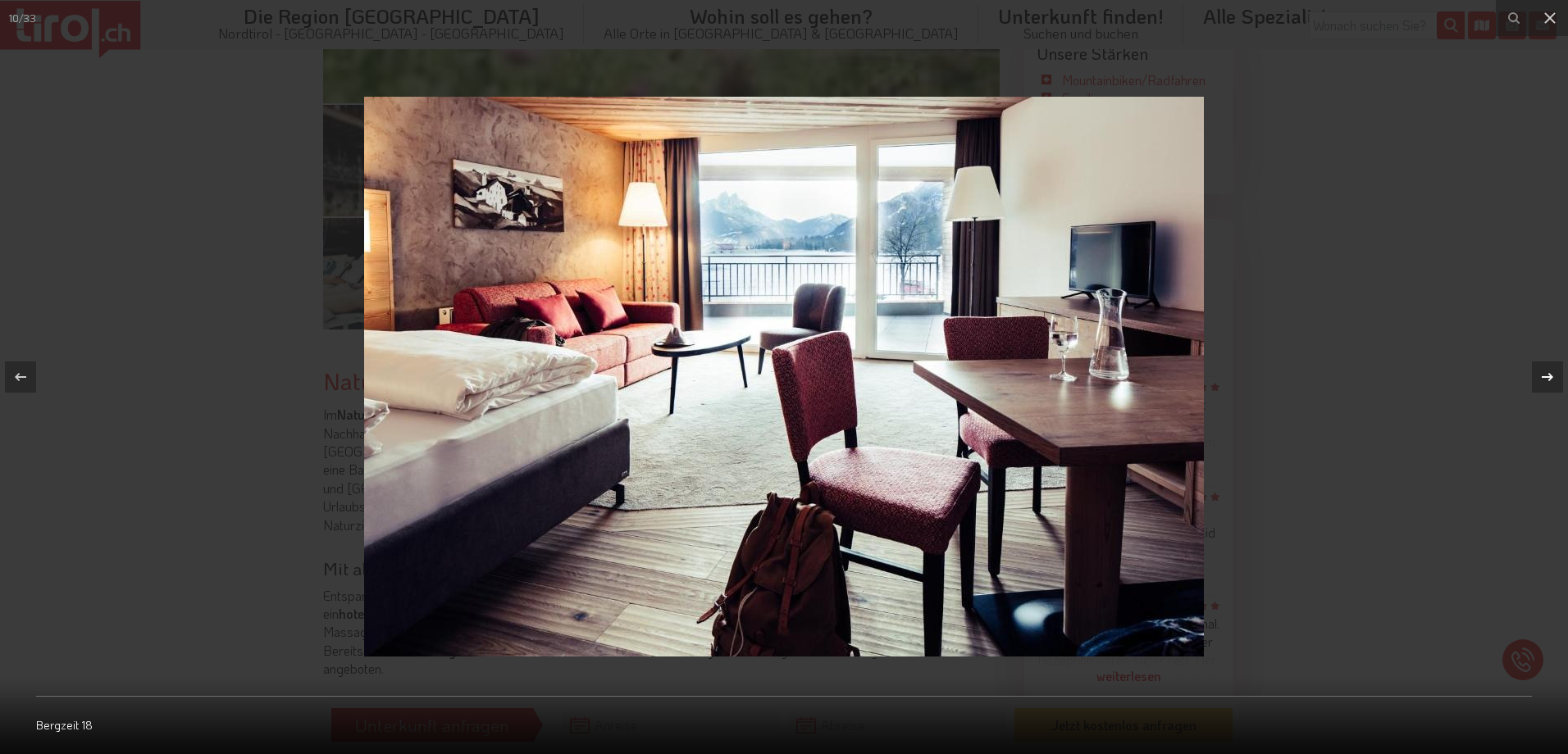
click at [1547, 383] on icon at bounding box center [1547, 377] width 20 height 20
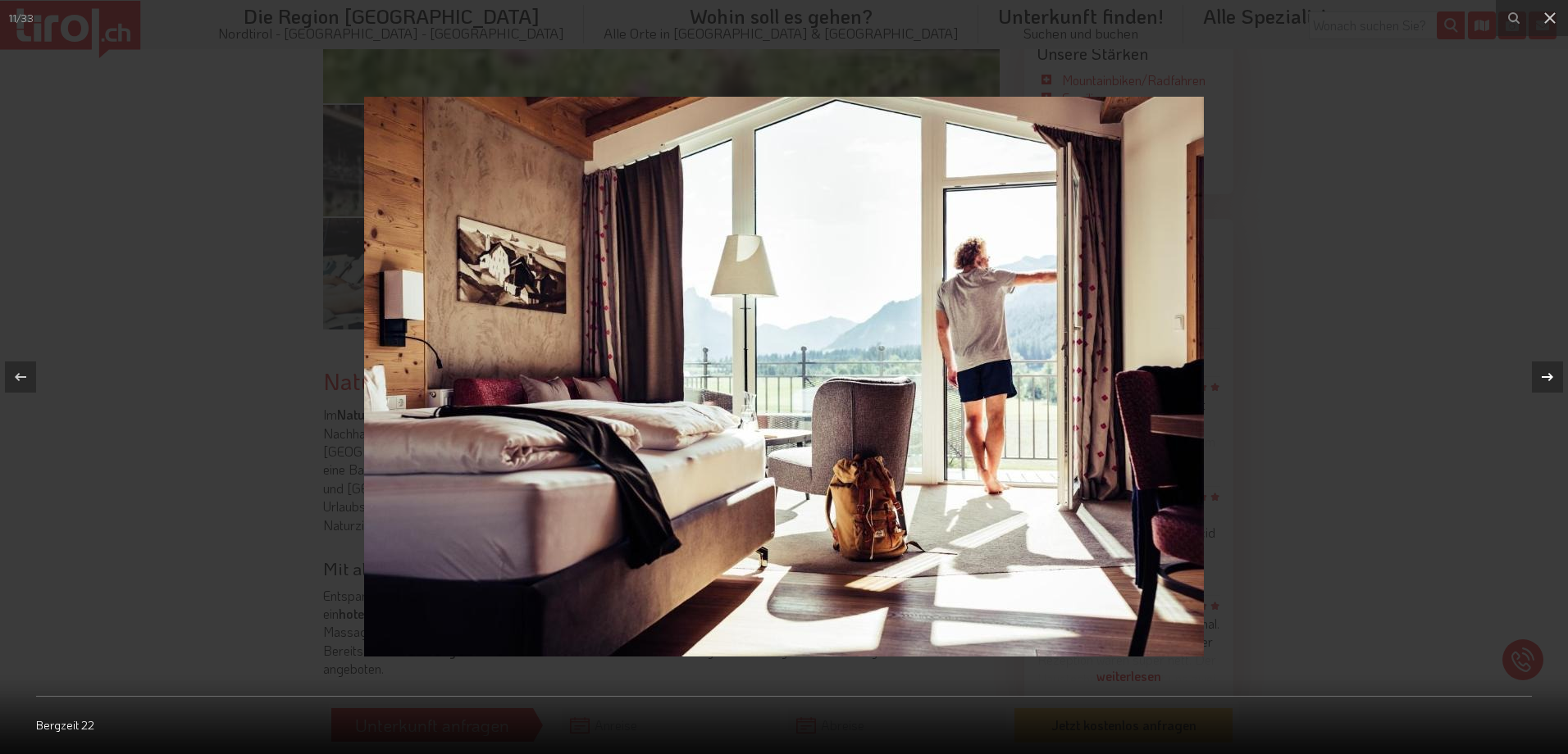
click at [1547, 383] on icon at bounding box center [1547, 377] width 20 height 20
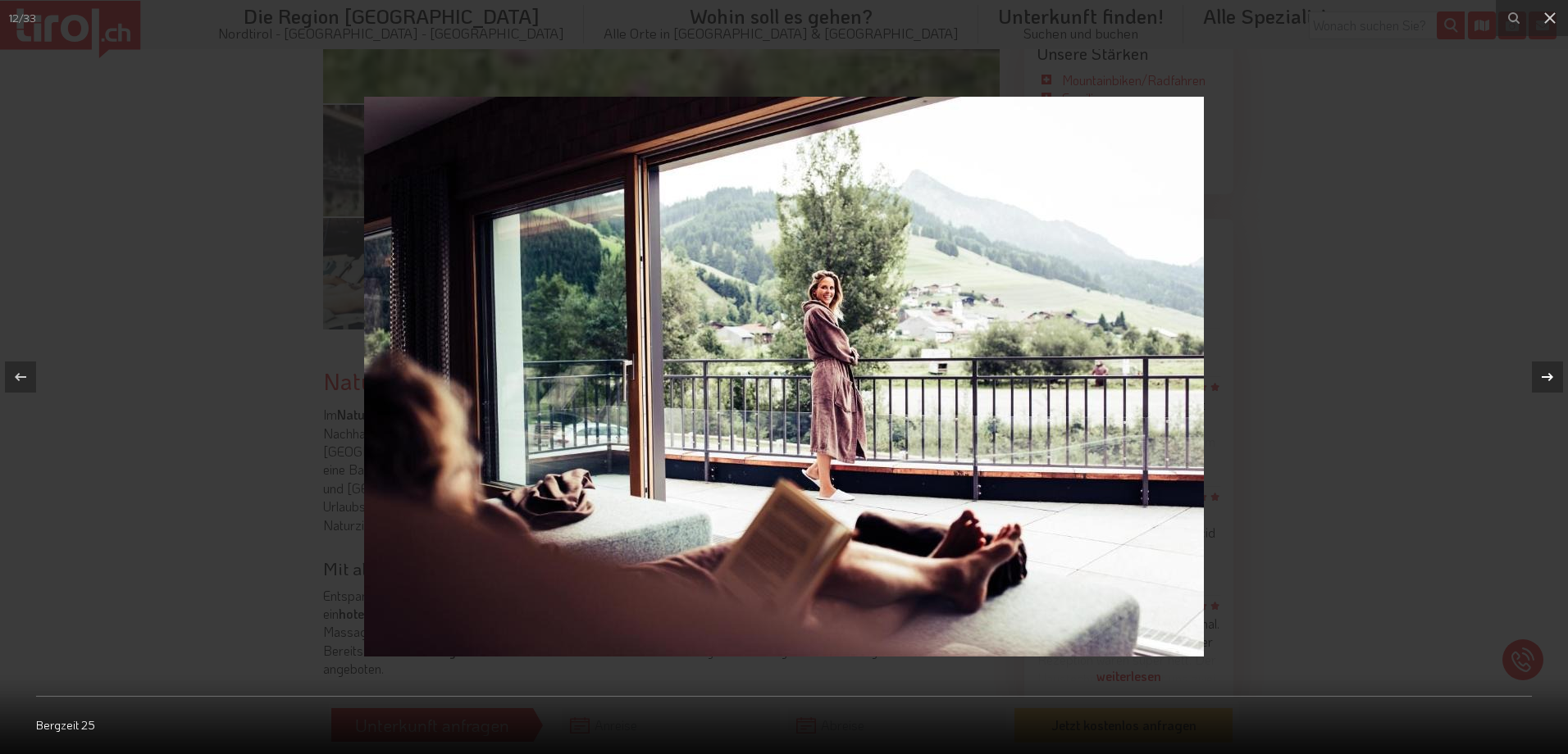
click at [1547, 383] on icon at bounding box center [1547, 377] width 20 height 20
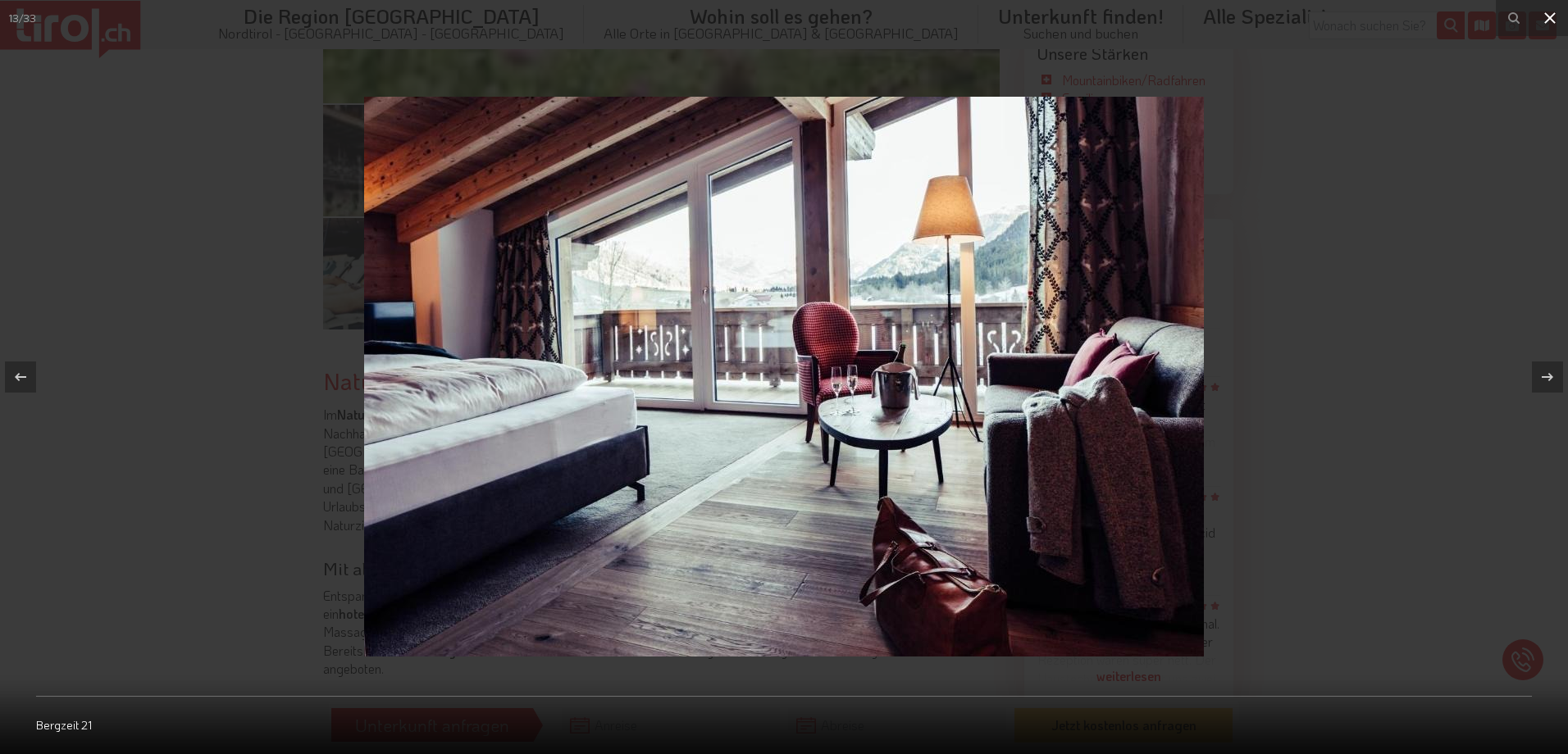
click at [1554, 19] on icon at bounding box center [1550, 18] width 20 height 20
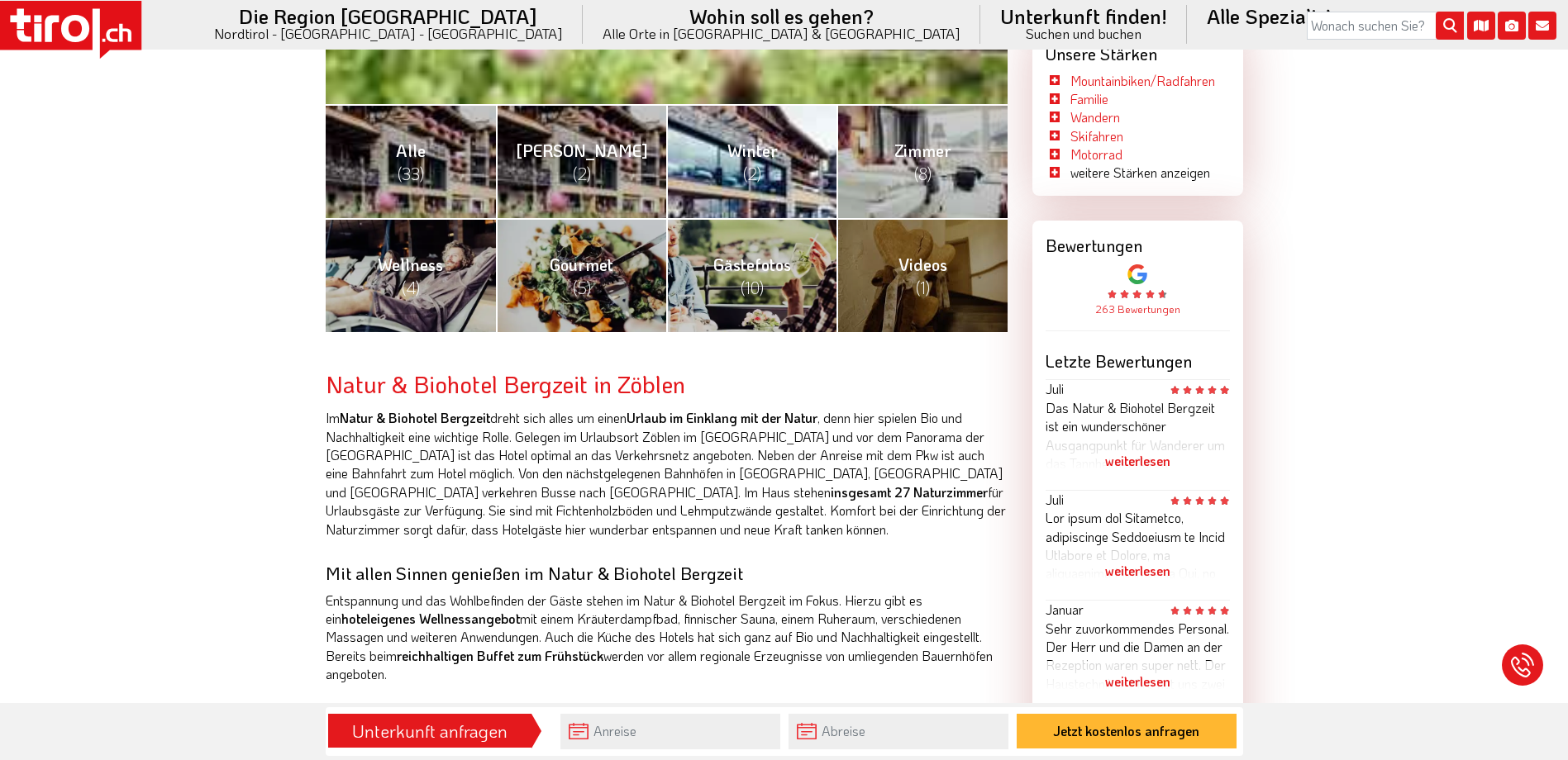
click at [743, 175] on span "(2)" at bounding box center [751, 173] width 18 height 22
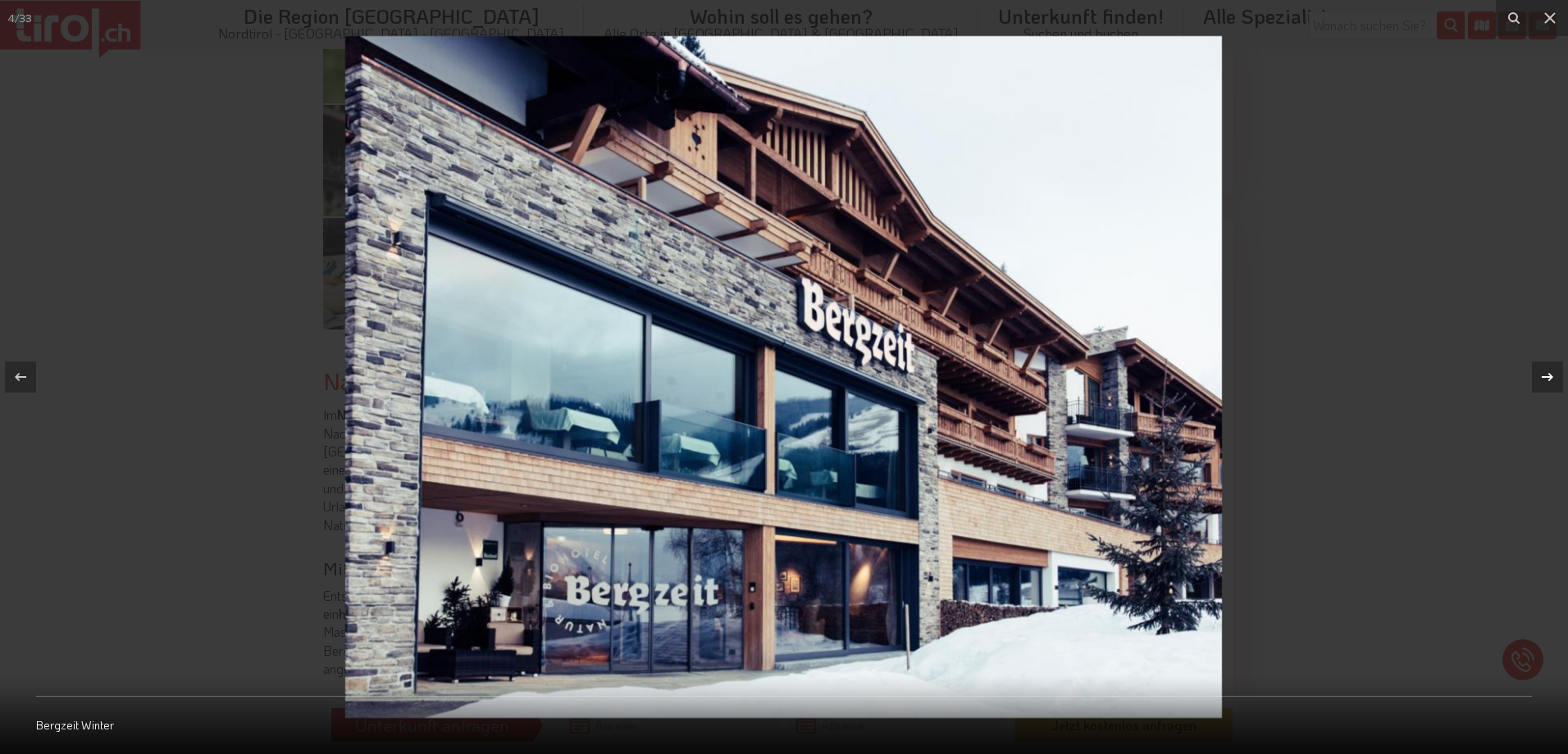
click at [1548, 379] on icon at bounding box center [1547, 377] width 20 height 20
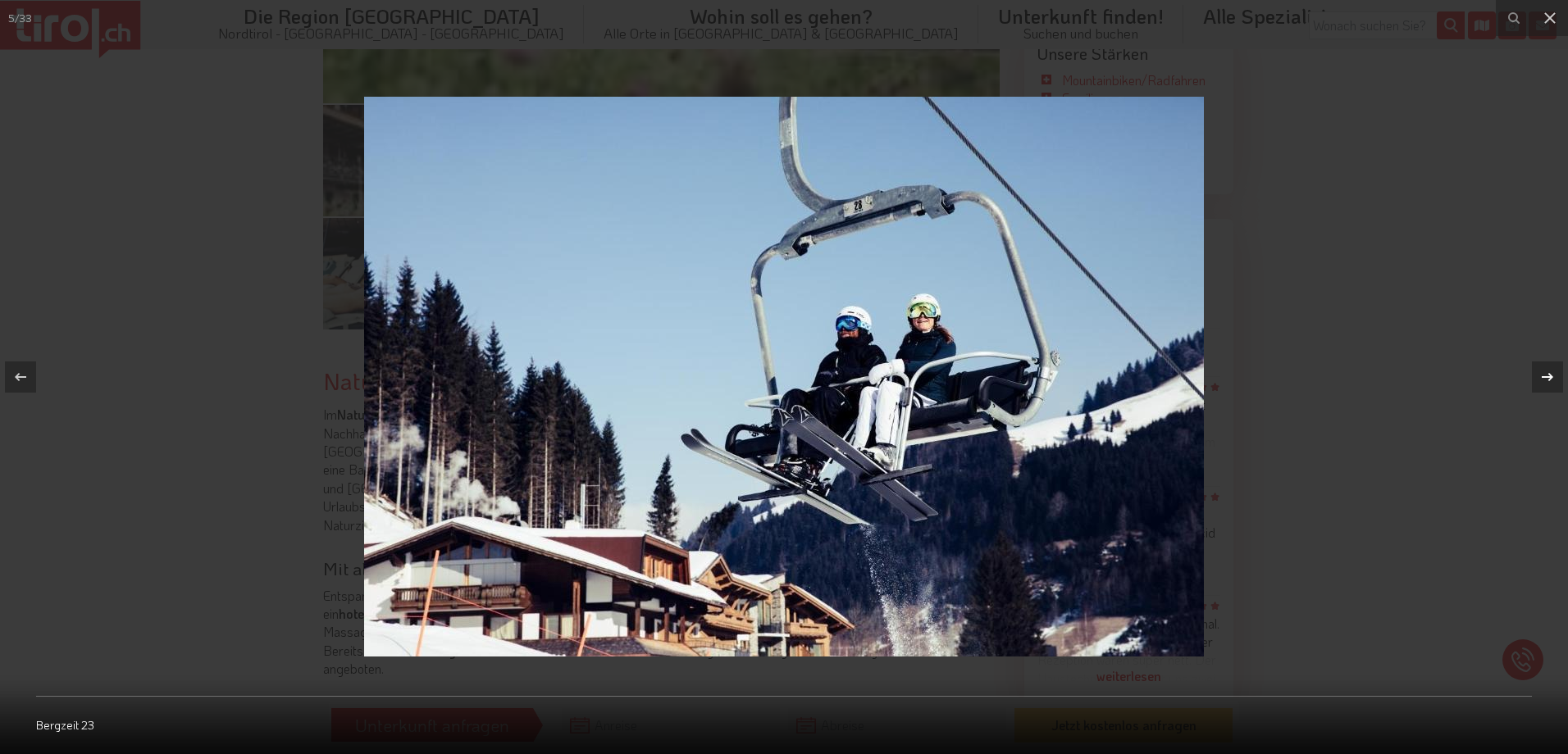
click at [1548, 379] on icon at bounding box center [1547, 377] width 20 height 20
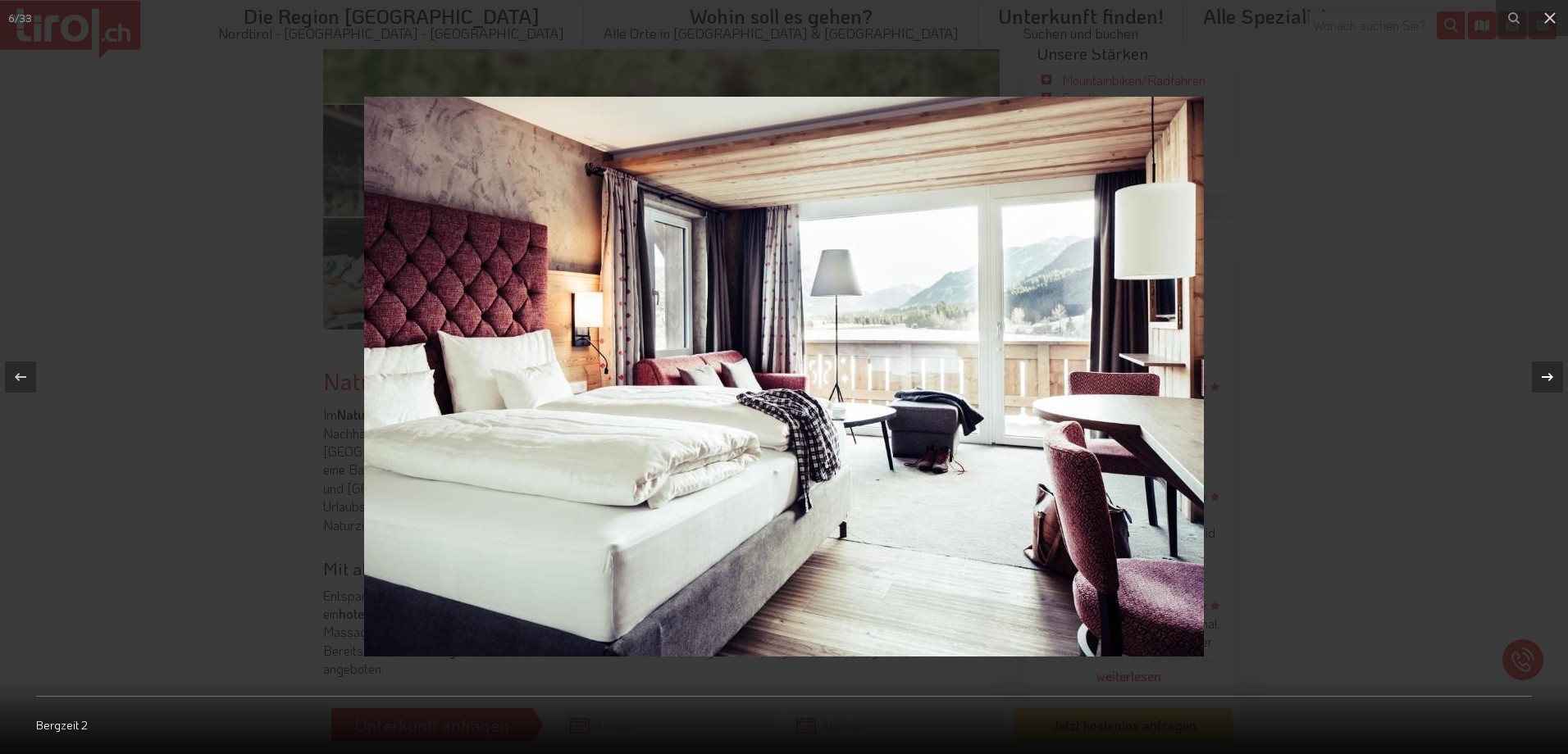
click at [1548, 379] on icon at bounding box center [1547, 377] width 20 height 20
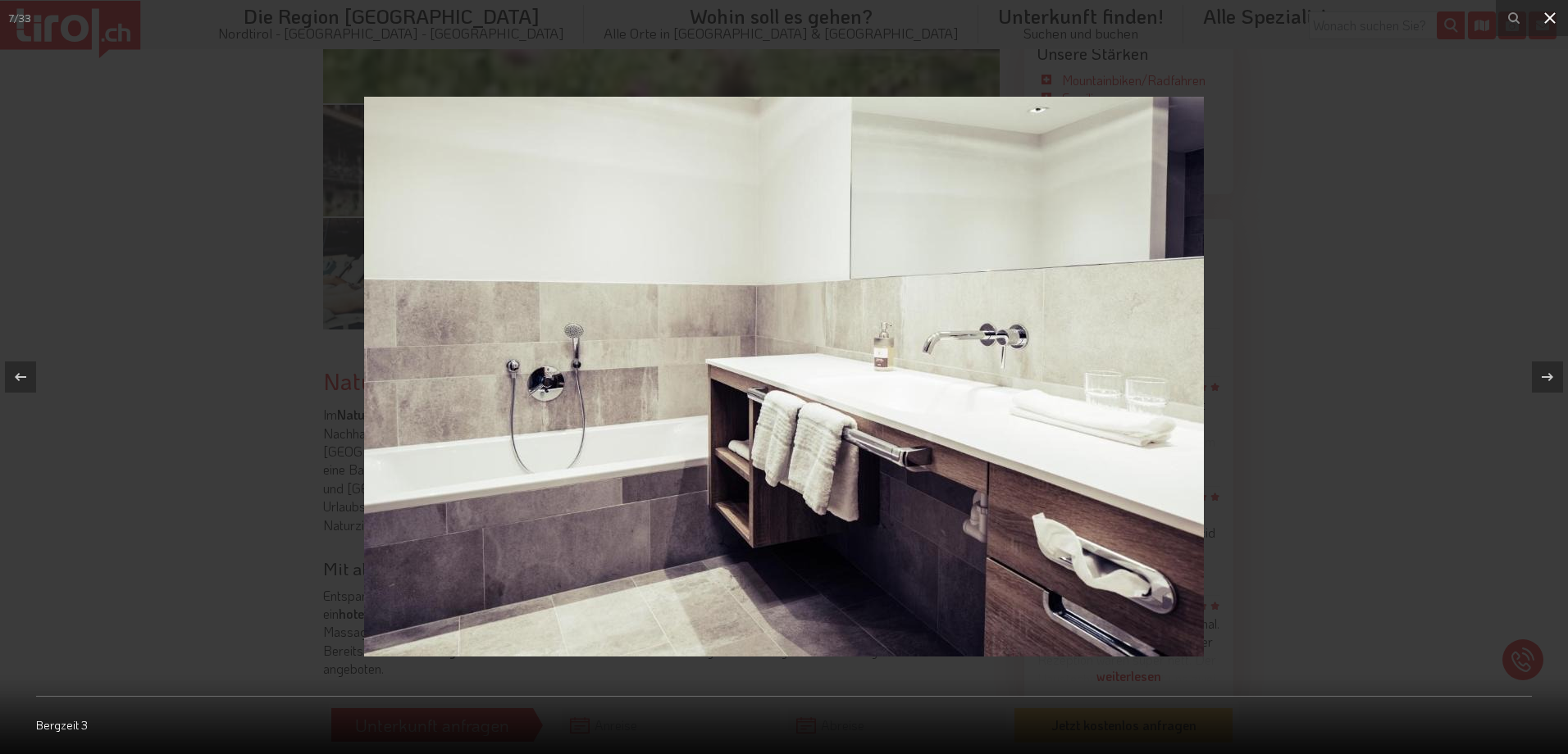
click at [1543, 25] on icon at bounding box center [1550, 18] width 20 height 20
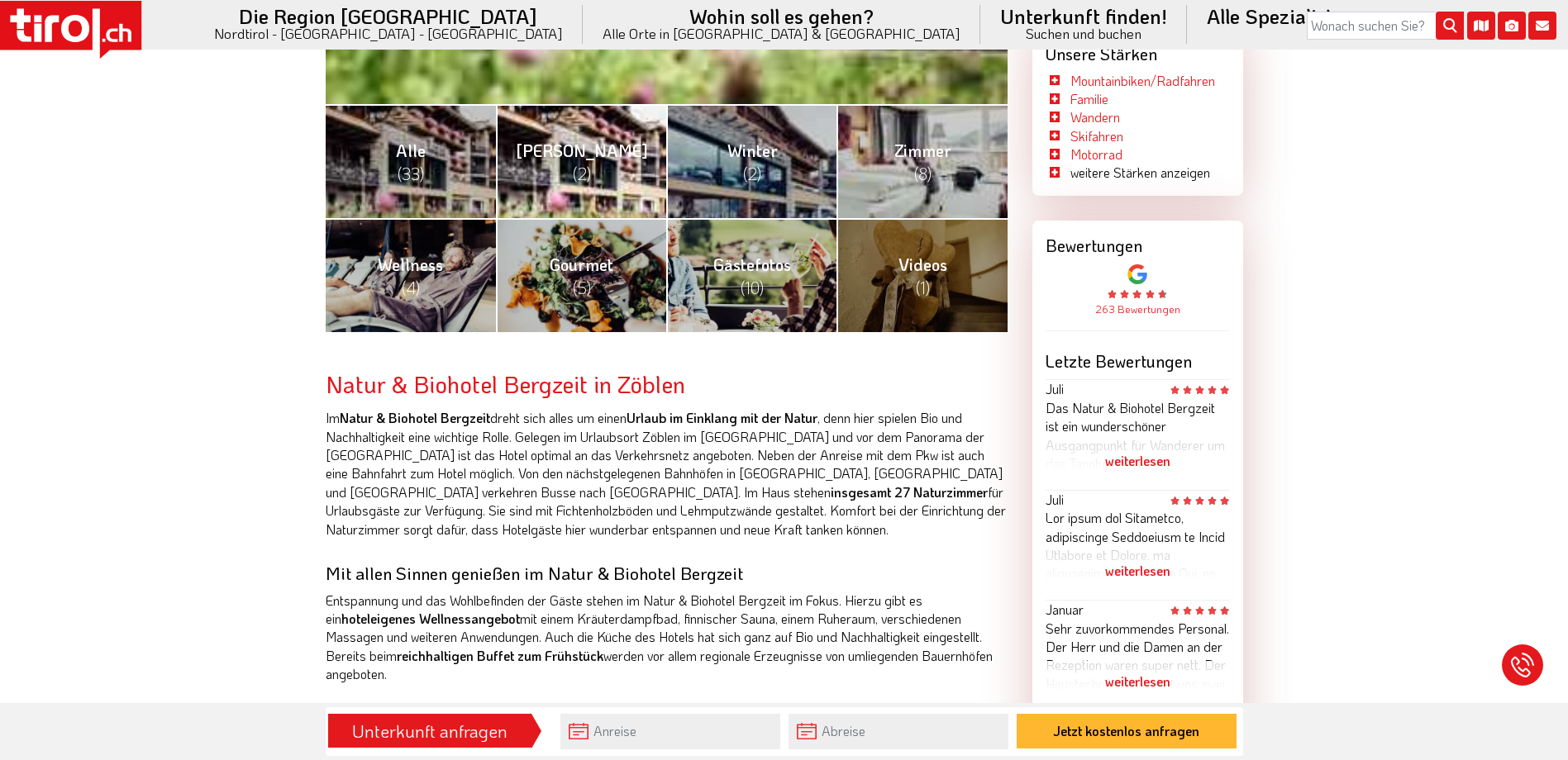
click at [570, 163] on link "Sommer (2)" at bounding box center [581, 161] width 170 height 114
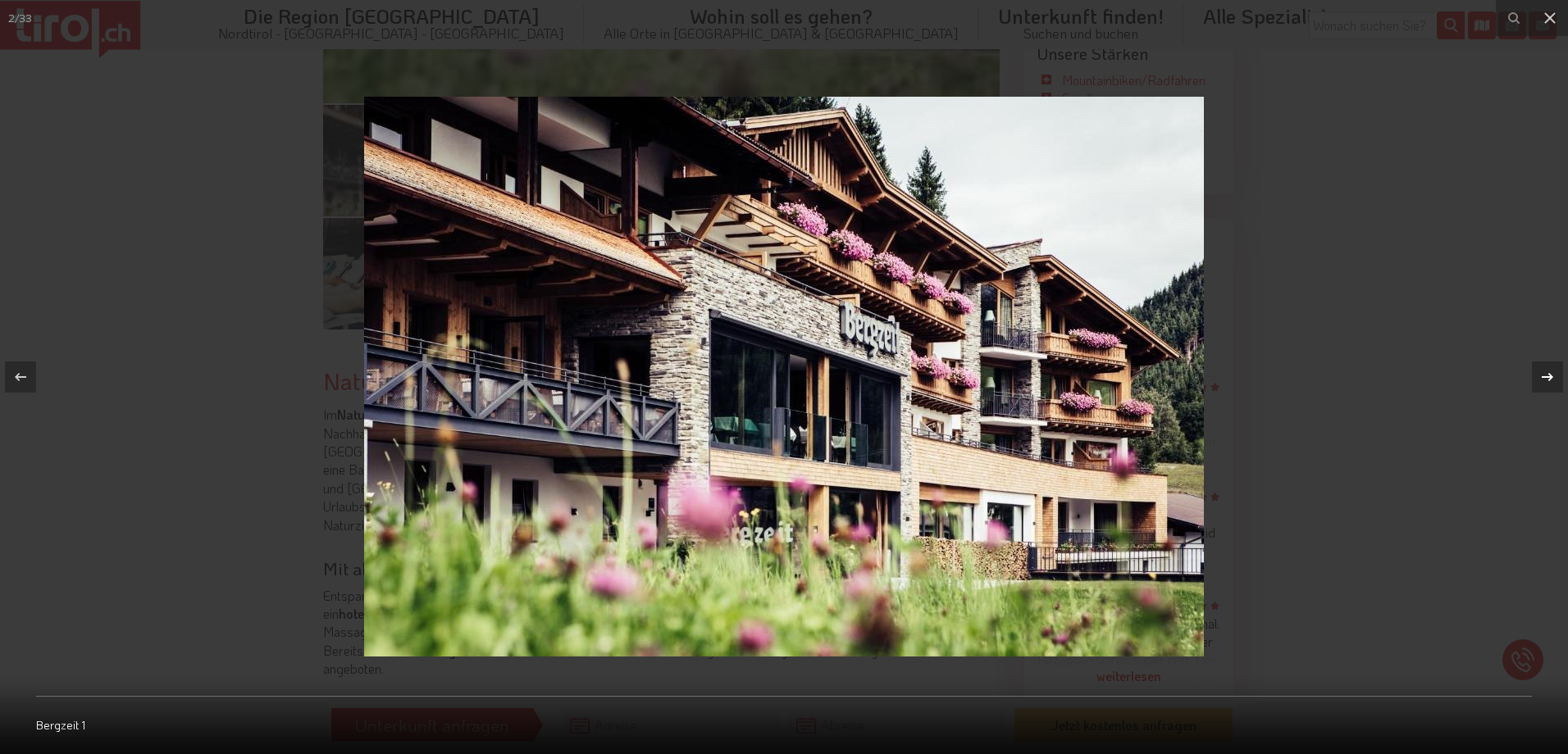
click at [1550, 381] on icon at bounding box center [1547, 377] width 20 height 20
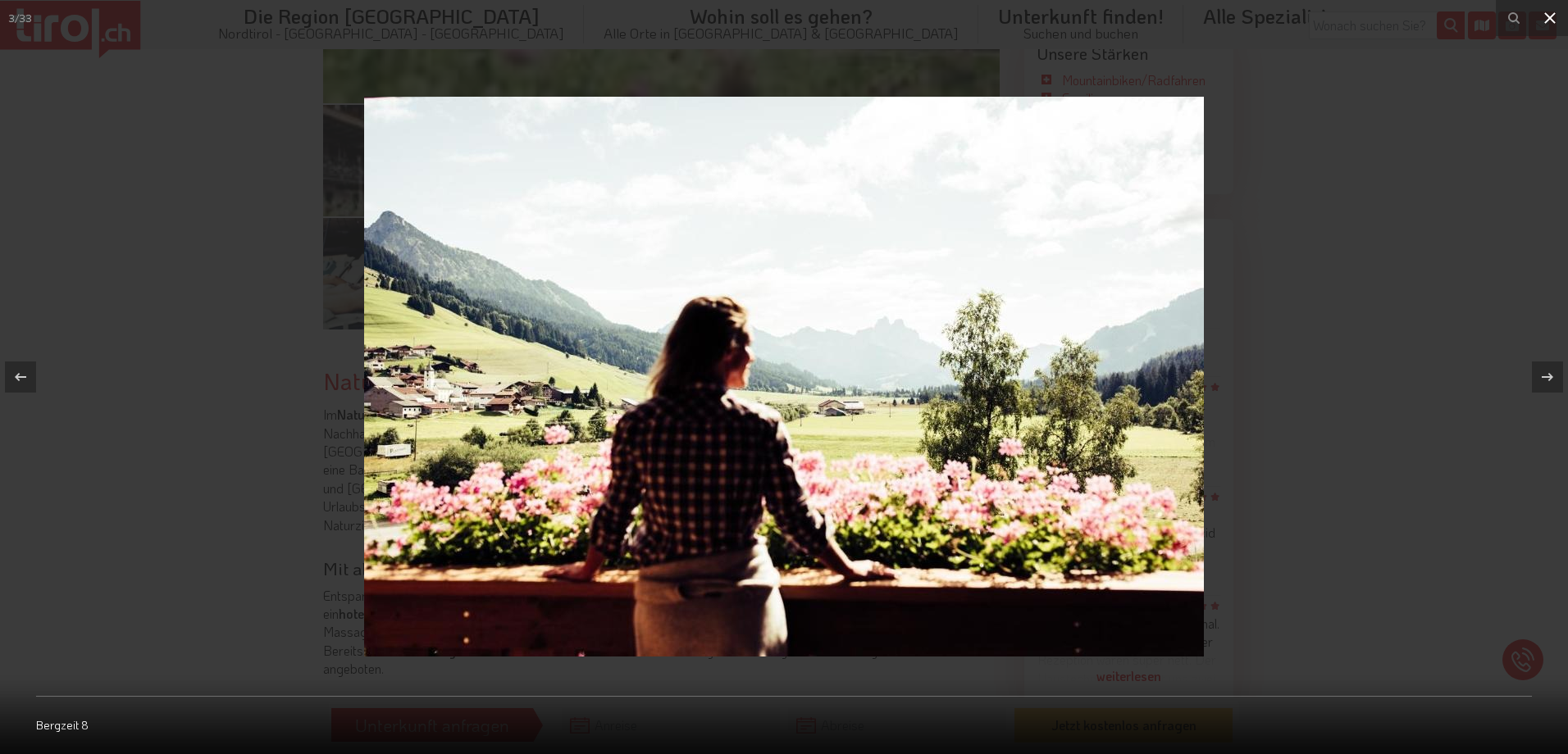
click at [1553, 16] on icon at bounding box center [1550, 18] width 20 height 20
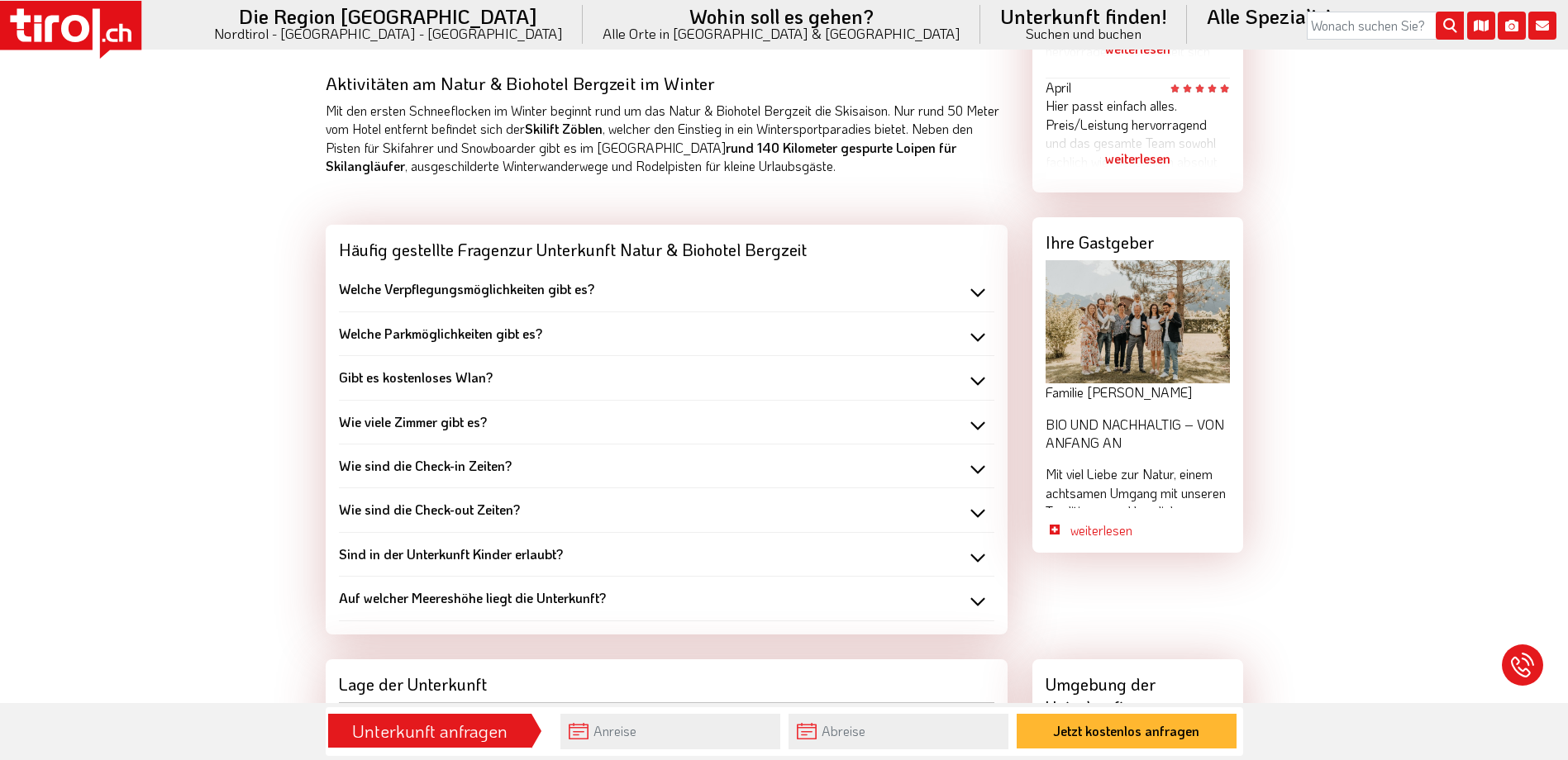
scroll to position [1404, 0]
click at [520, 289] on b "Welche Verpflegungsmöglichkeiten gibt es?" at bounding box center [466, 288] width 255 height 17
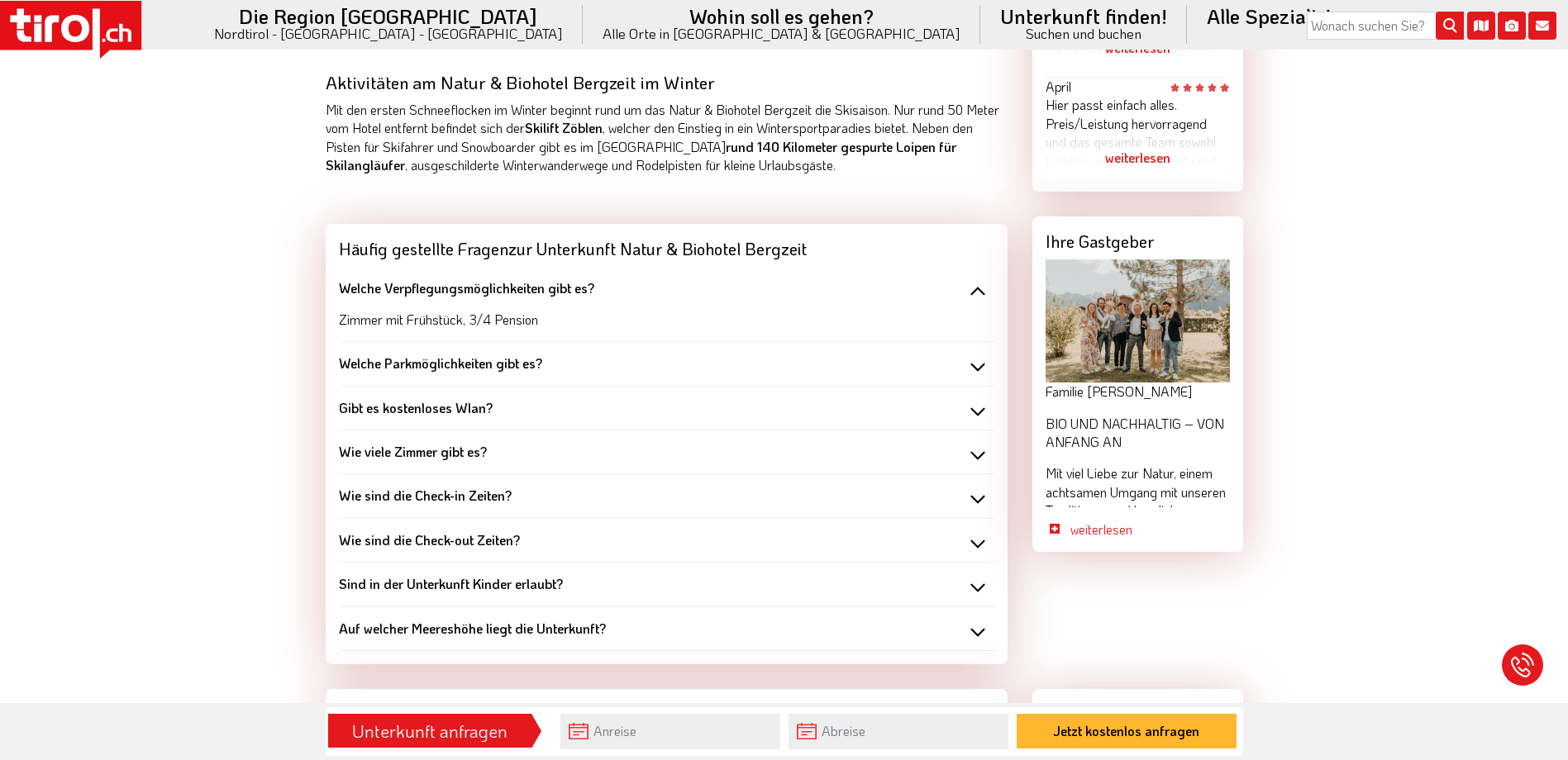
click at [520, 287] on b "Welche Verpflegungsmöglichkeiten gibt es?" at bounding box center [466, 288] width 255 height 17
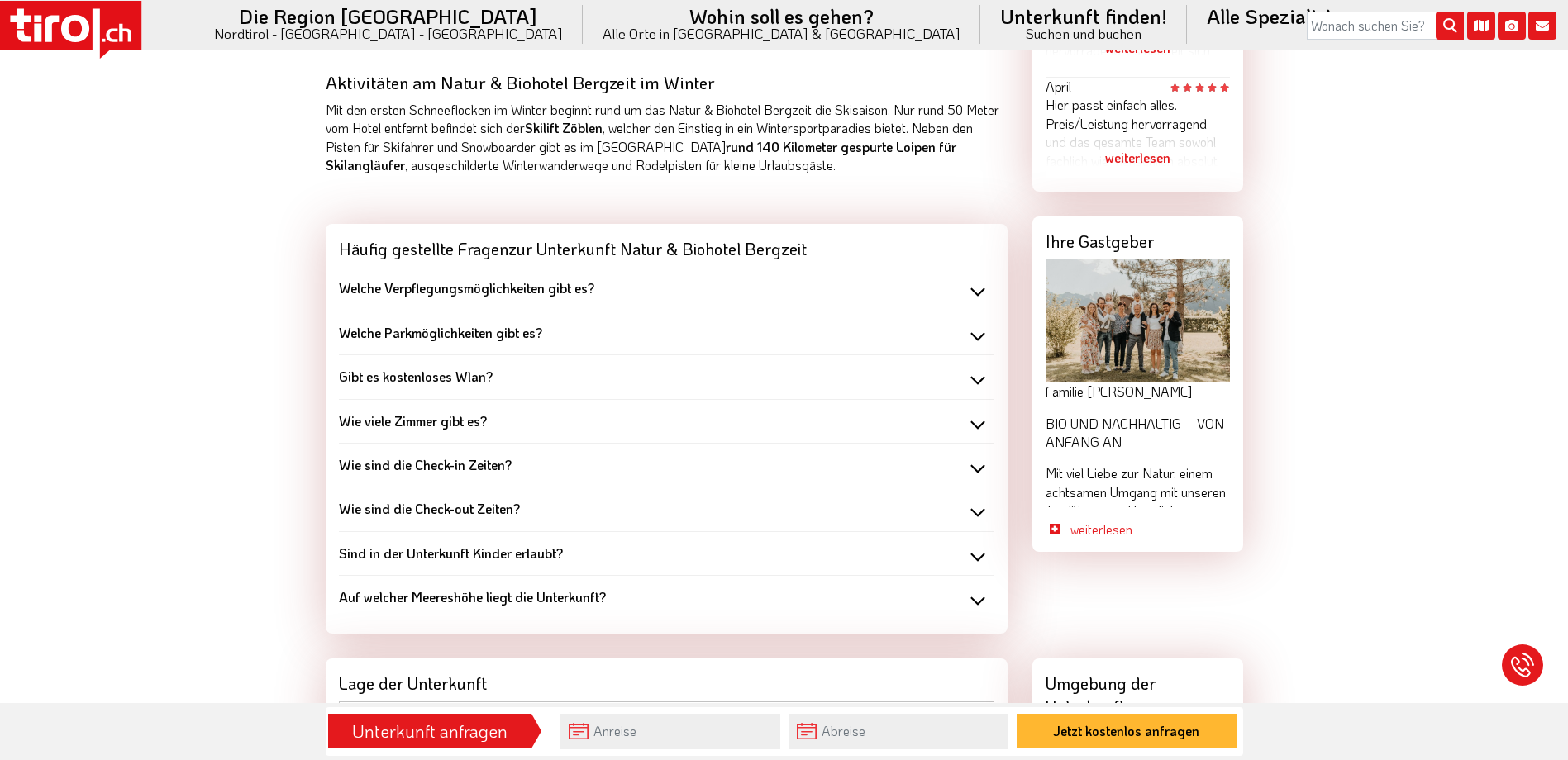
click at [508, 326] on b "Welche Parkmöglichkeiten gibt es?" at bounding box center [440, 333] width 203 height 17
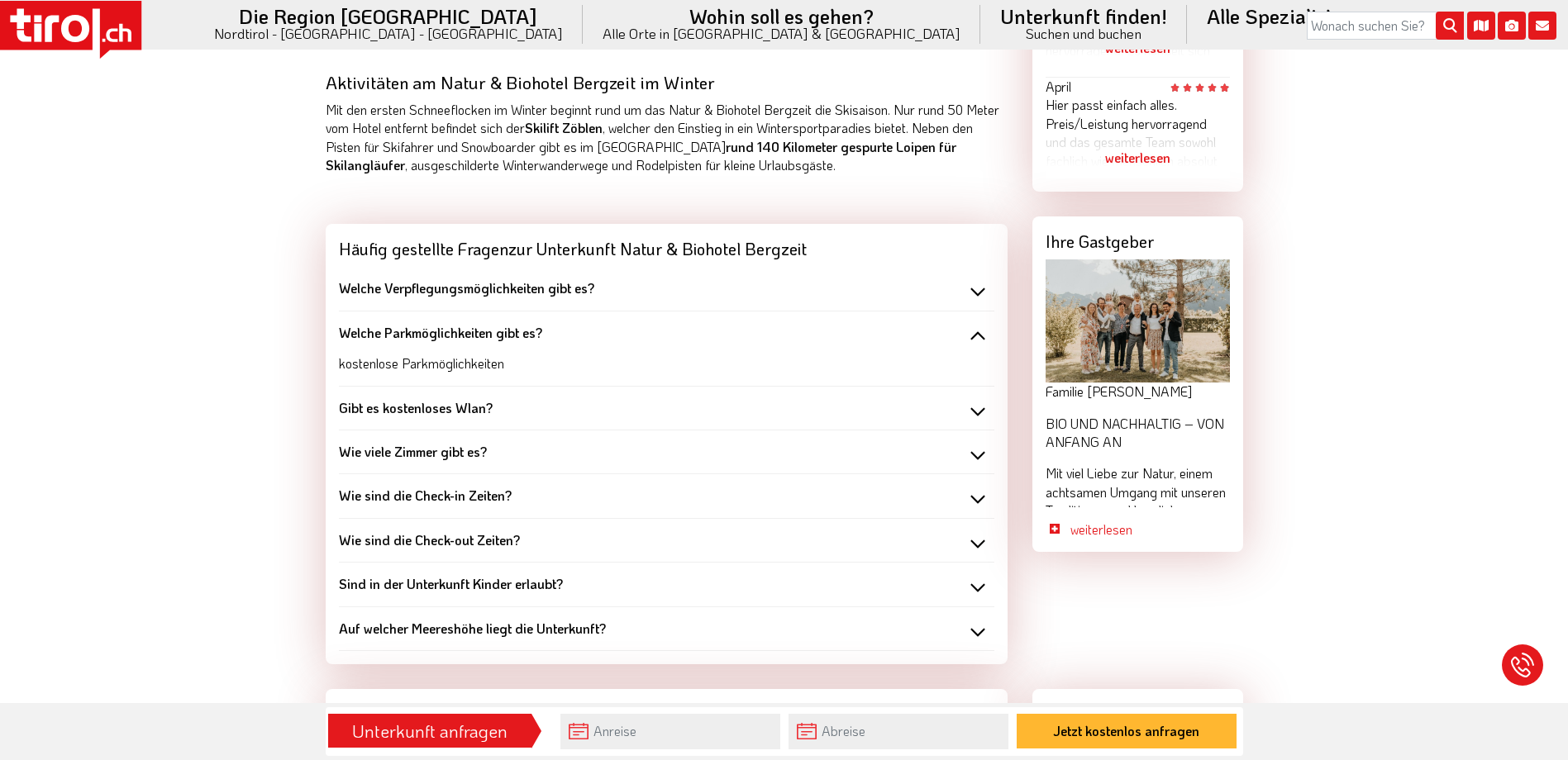
click at [509, 326] on b "Welche Parkmöglichkeiten gibt es?" at bounding box center [440, 333] width 203 height 17
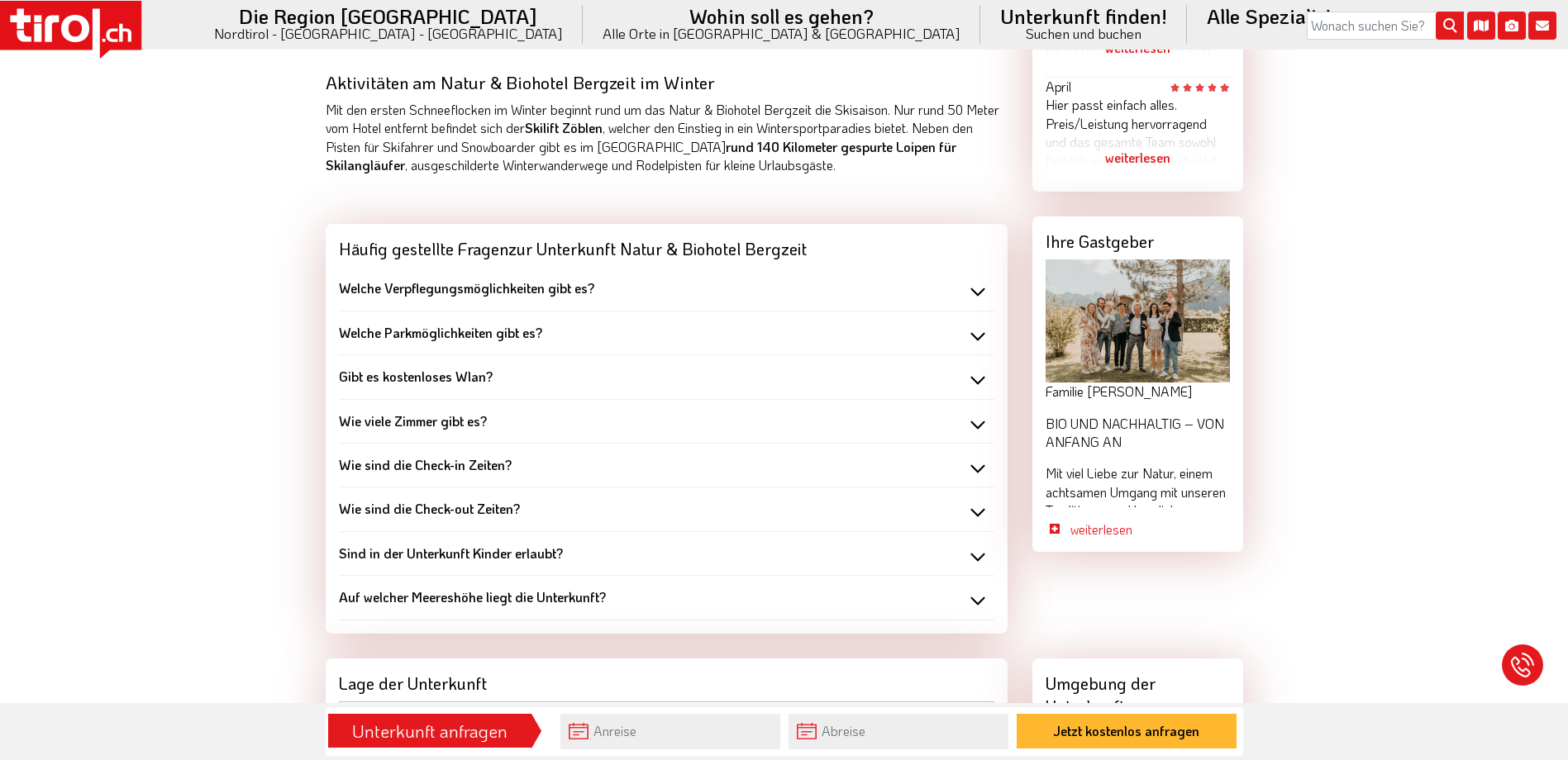
click at [503, 373] on div "Gibt es kostenloses Wlan?" at bounding box center [666, 376] width 655 height 18
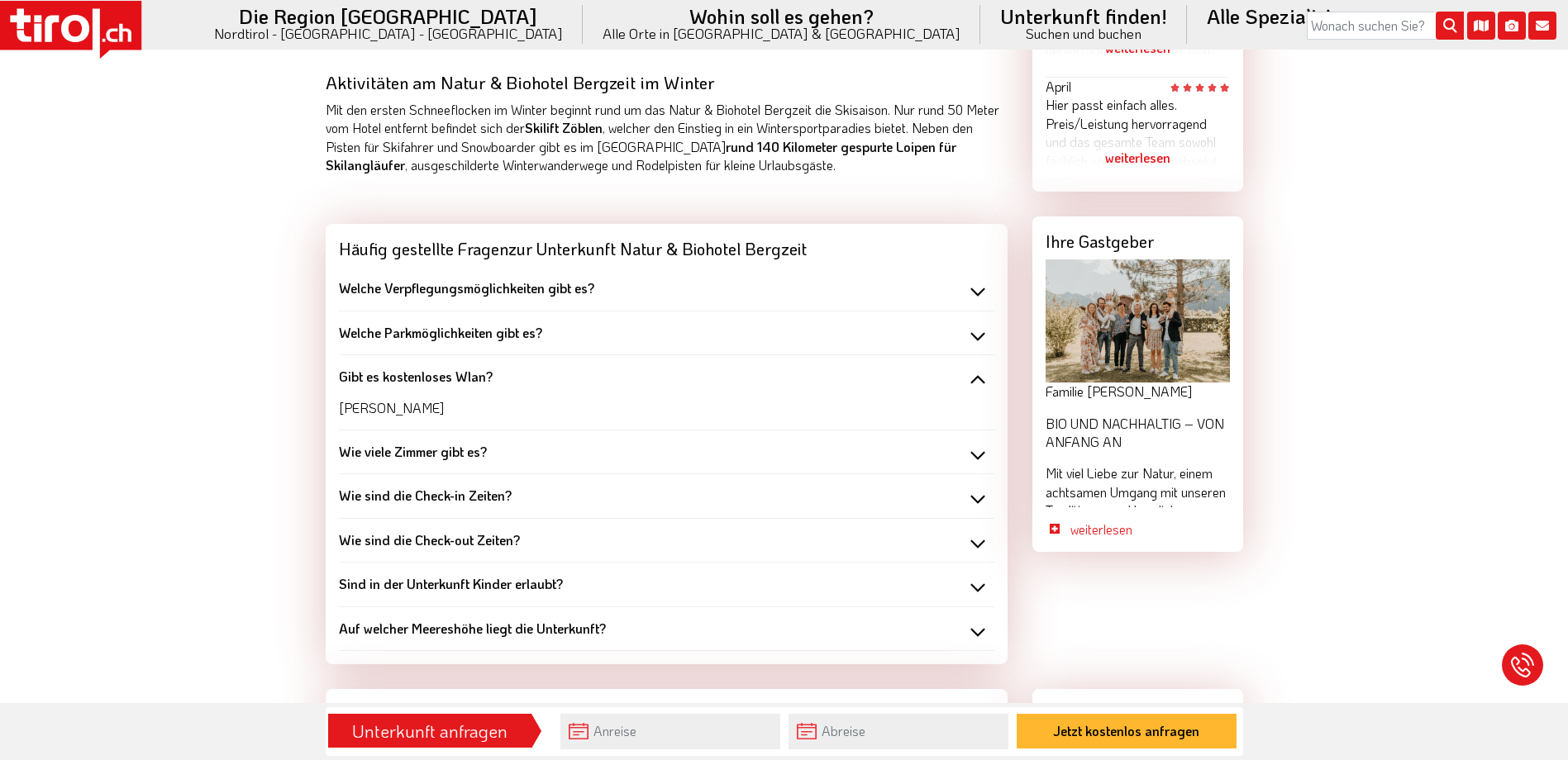
click at [503, 373] on div "Gibt es kostenloses Wlan?" at bounding box center [666, 376] width 655 height 18
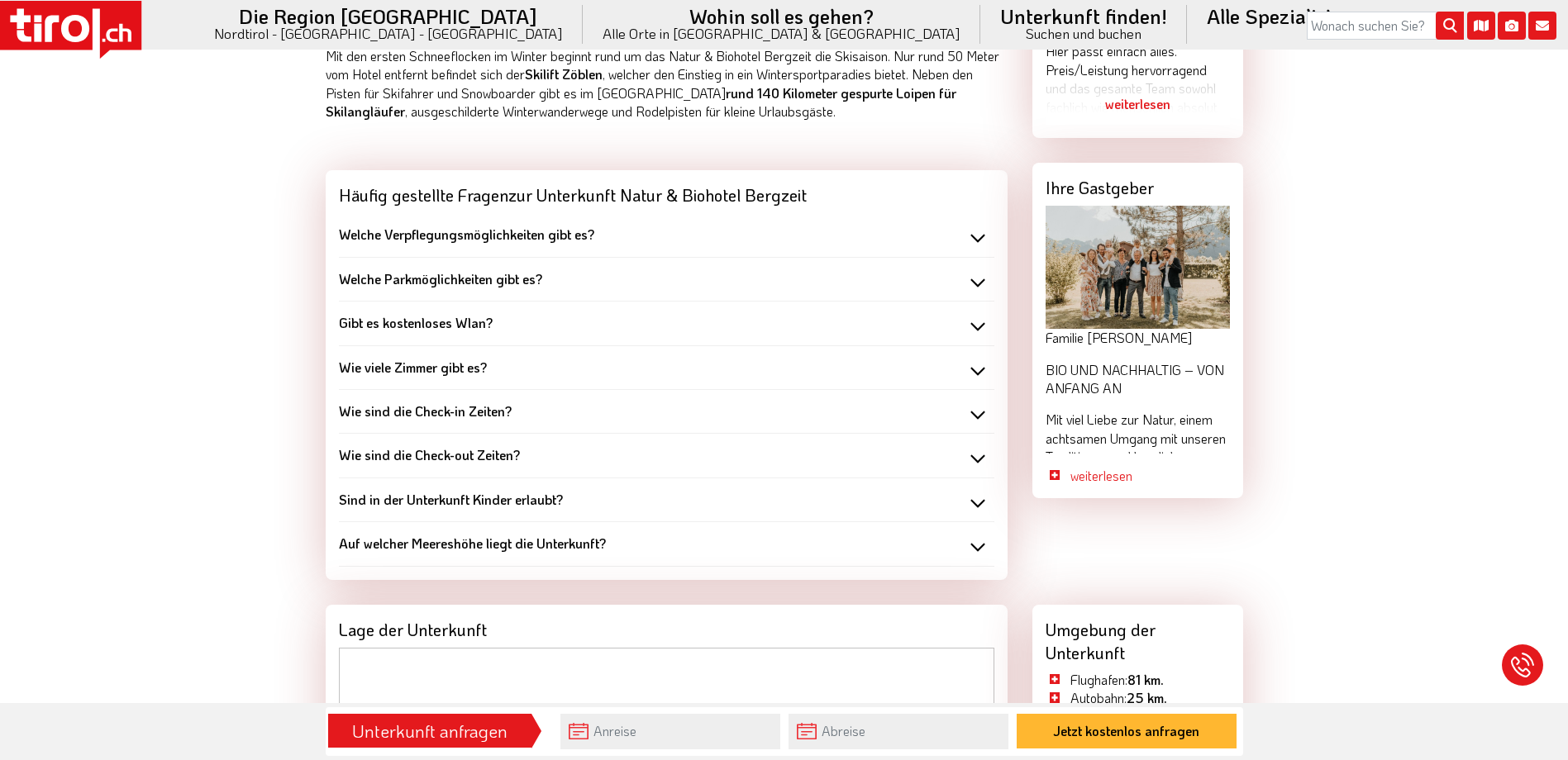
scroll to position [1488, 0]
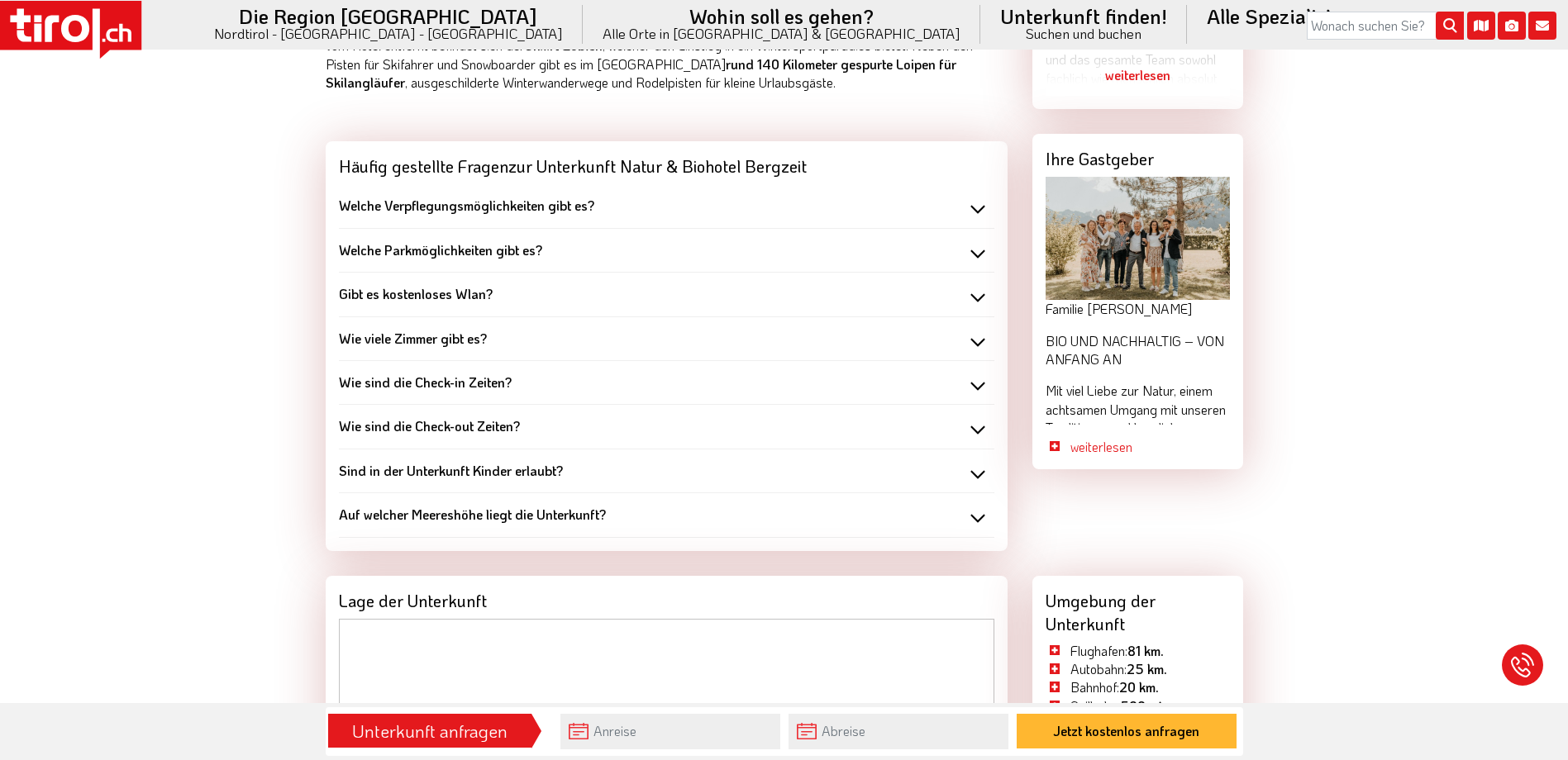
click at [464, 333] on b "Wie viele Zimmer gibt es?" at bounding box center [413, 339] width 148 height 17
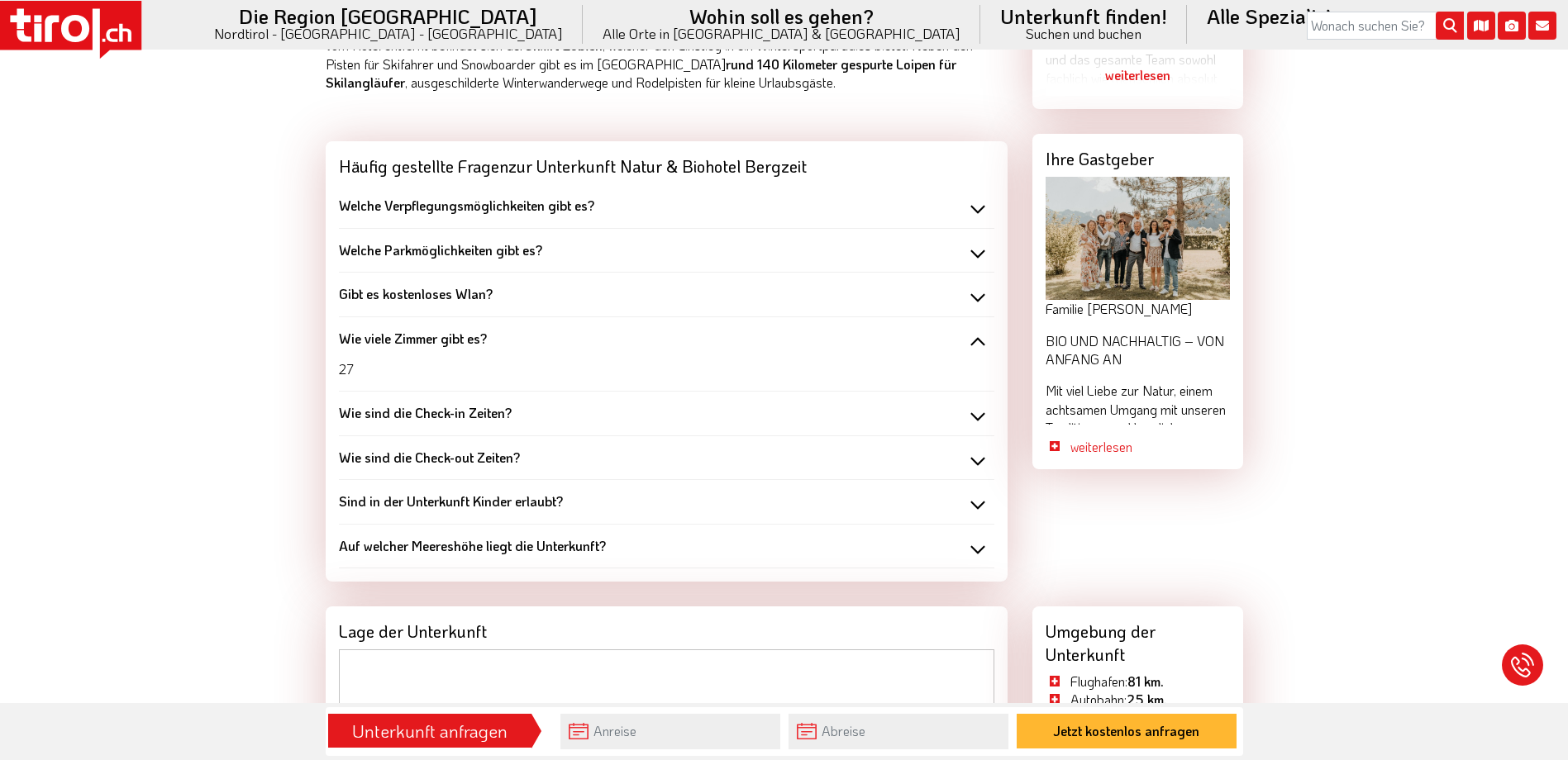
click at [471, 332] on b "Wie viele Zimmer gibt es?" at bounding box center [413, 339] width 148 height 17
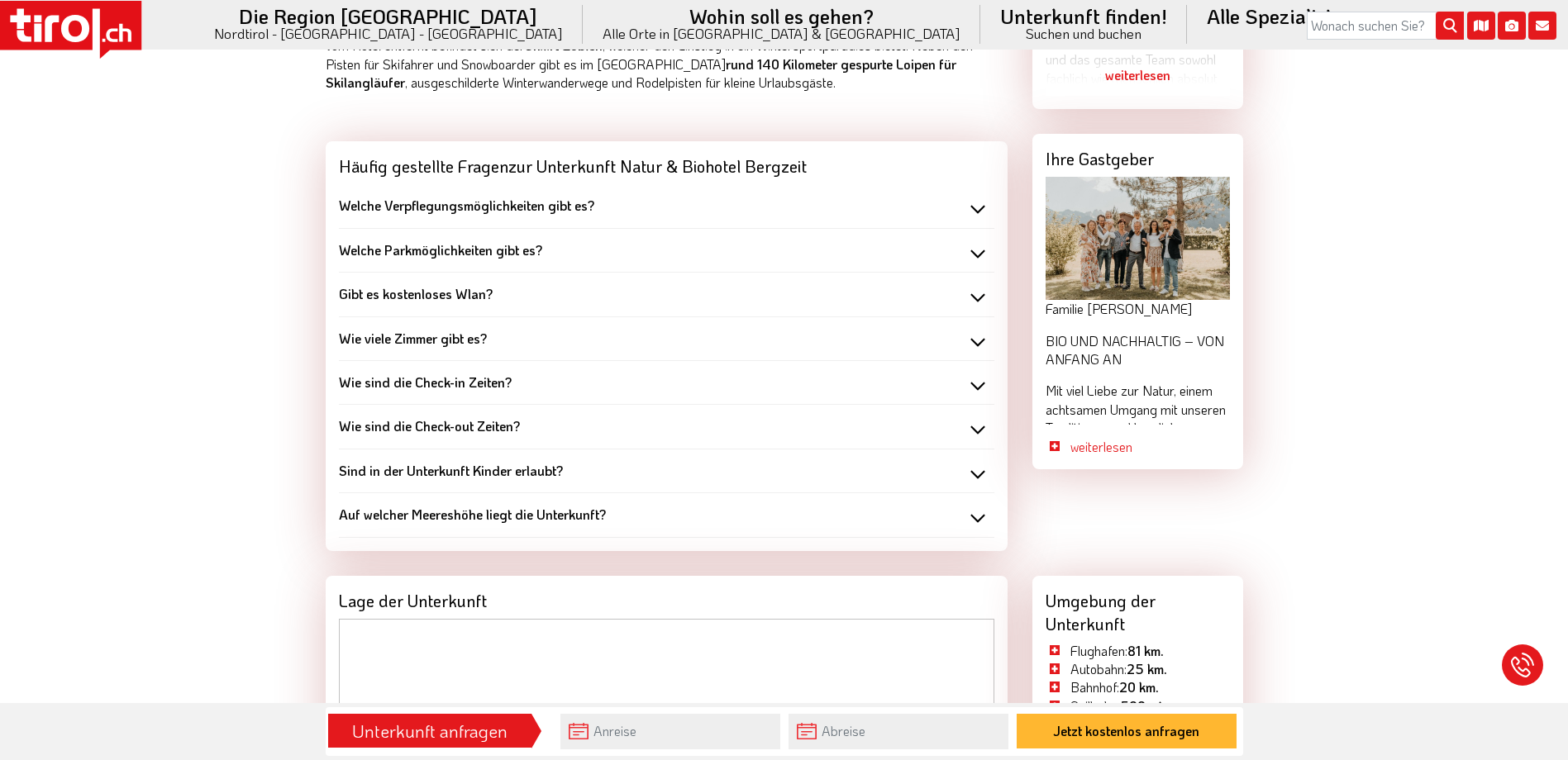
click at [463, 366] on div "Wie sind die Check-in Zeiten? 15:00" at bounding box center [666, 383] width 655 height 43
click at [468, 377] on b "Wie sind die Check-in Zeiten?" at bounding box center [425, 382] width 173 height 17
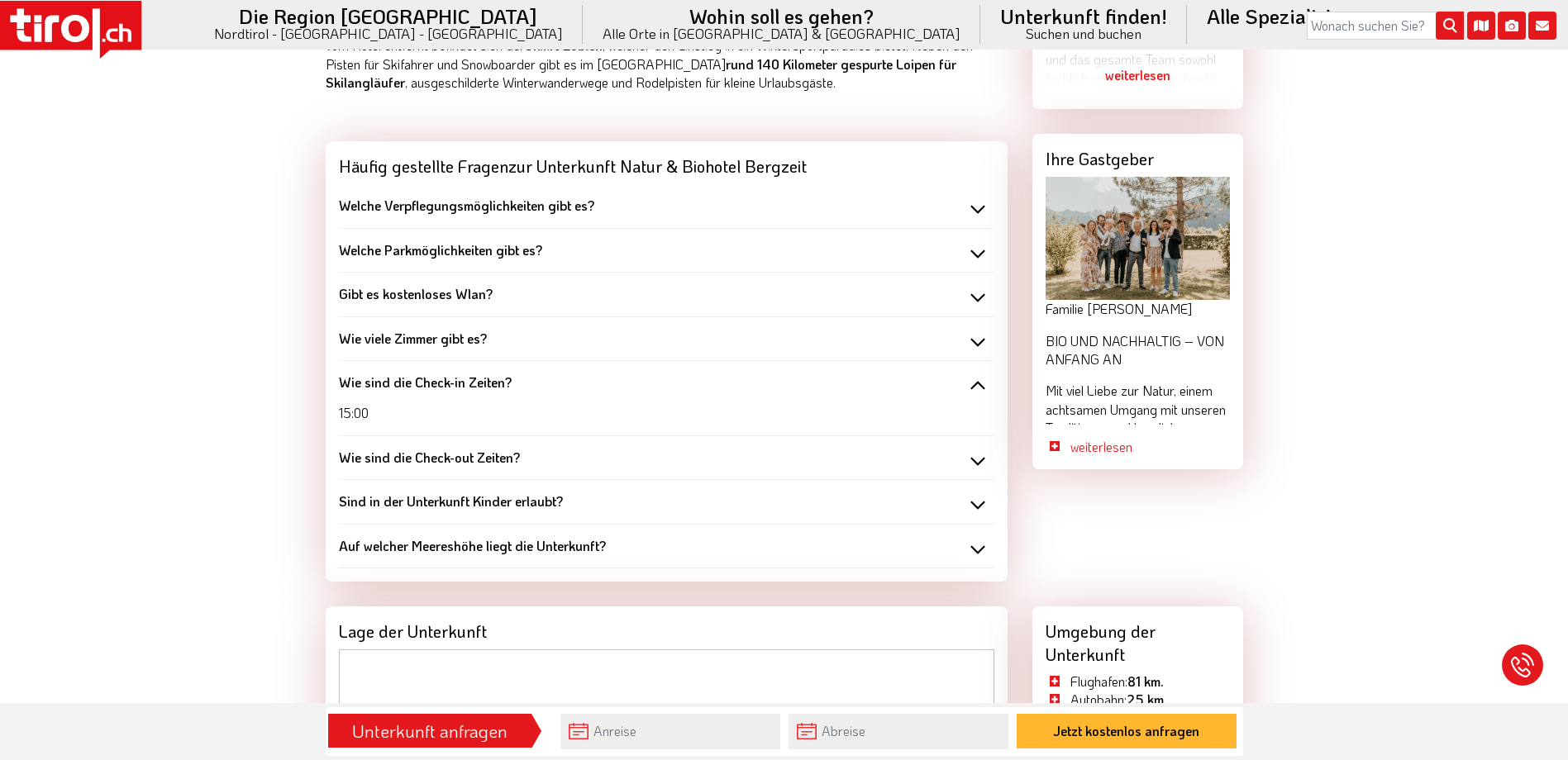
click at [470, 378] on b "Wie sind die Check-in Zeiten?" at bounding box center [425, 382] width 173 height 17
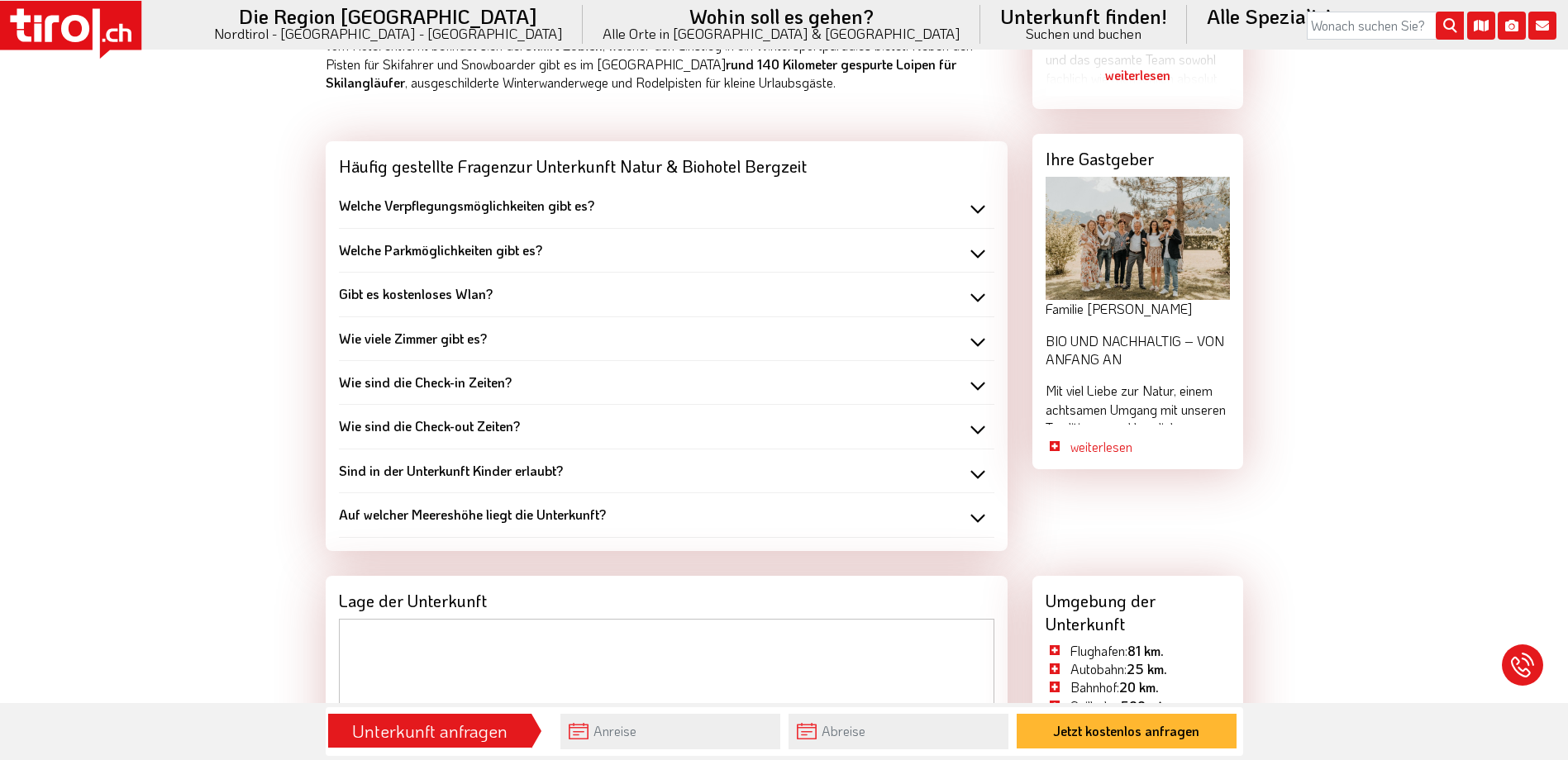
click at [472, 417] on div "Wie sind die Check-out Zeiten? 11:00" at bounding box center [666, 426] width 655 height 43
click at [474, 426] on b "Wie sind die Check-out Zeiten?" at bounding box center [429, 426] width 181 height 17
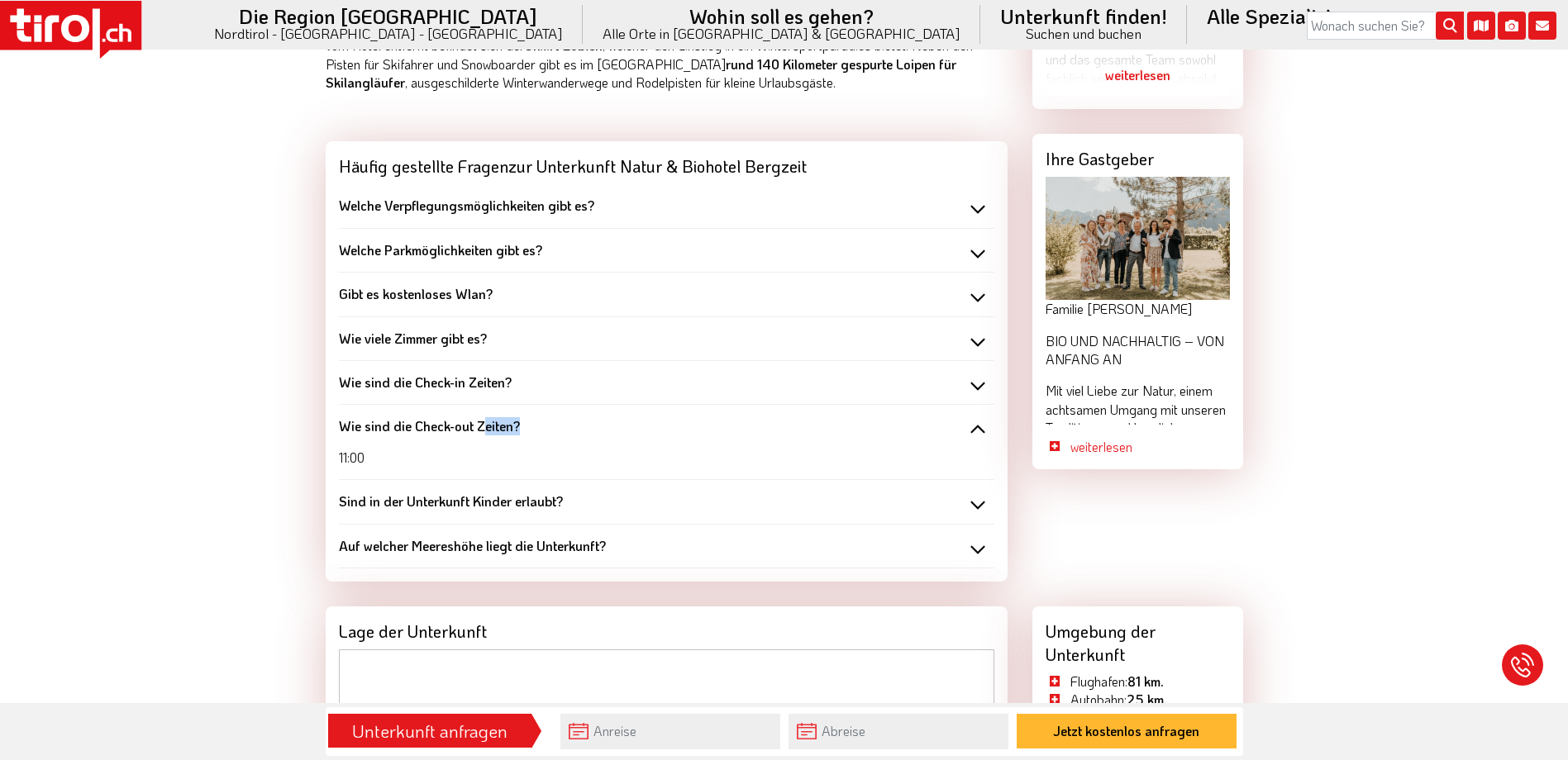
click at [474, 426] on b "Wie sind die Check-out Zeiten?" at bounding box center [429, 426] width 181 height 17
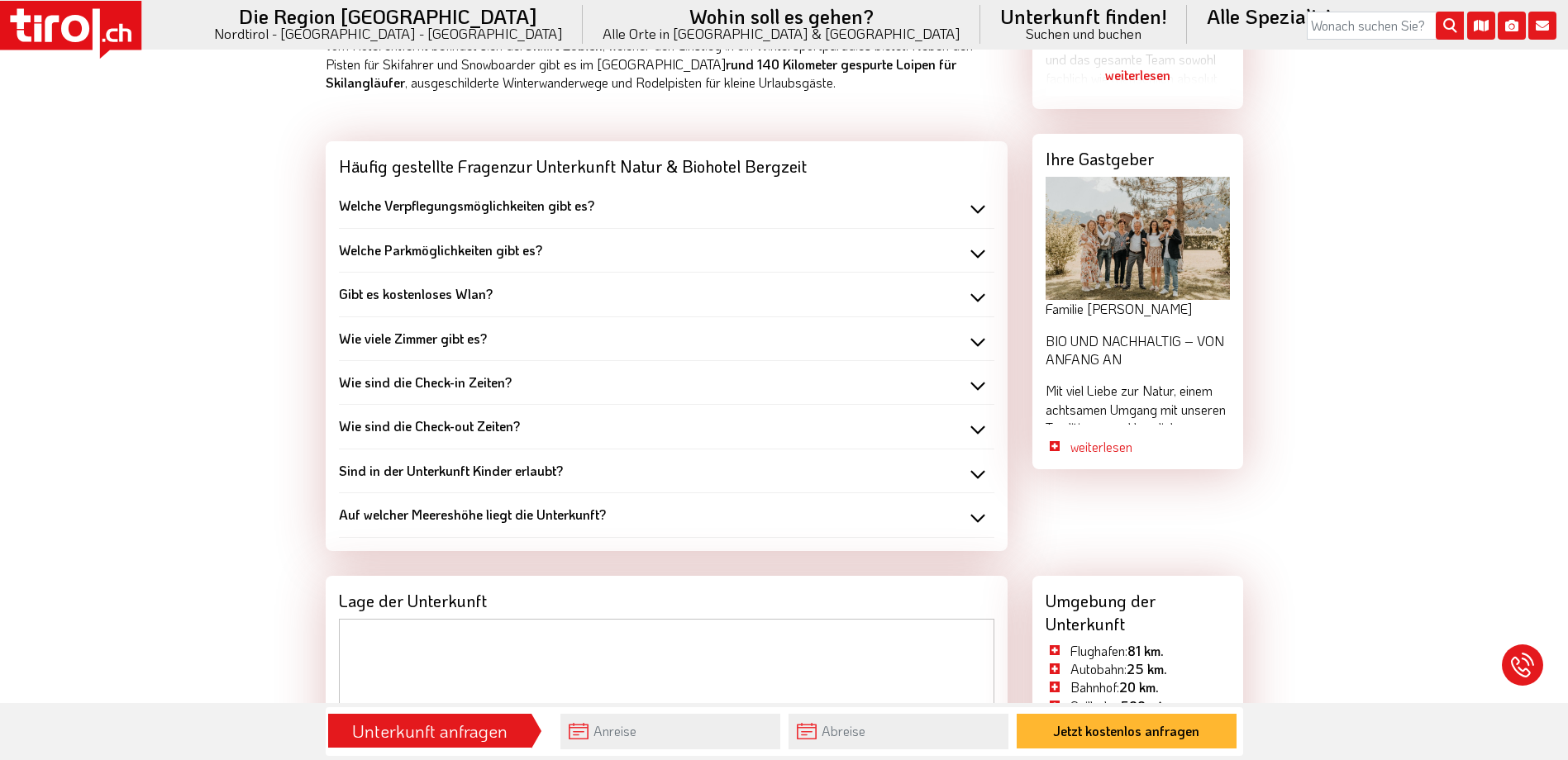
drag, startPoint x: 474, startPoint y: 426, endPoint x: 475, endPoint y: 474, distance: 48.0
click at [475, 474] on b "Sind in der Unterkunft Kinder erlaubt?" at bounding box center [451, 471] width 224 height 17
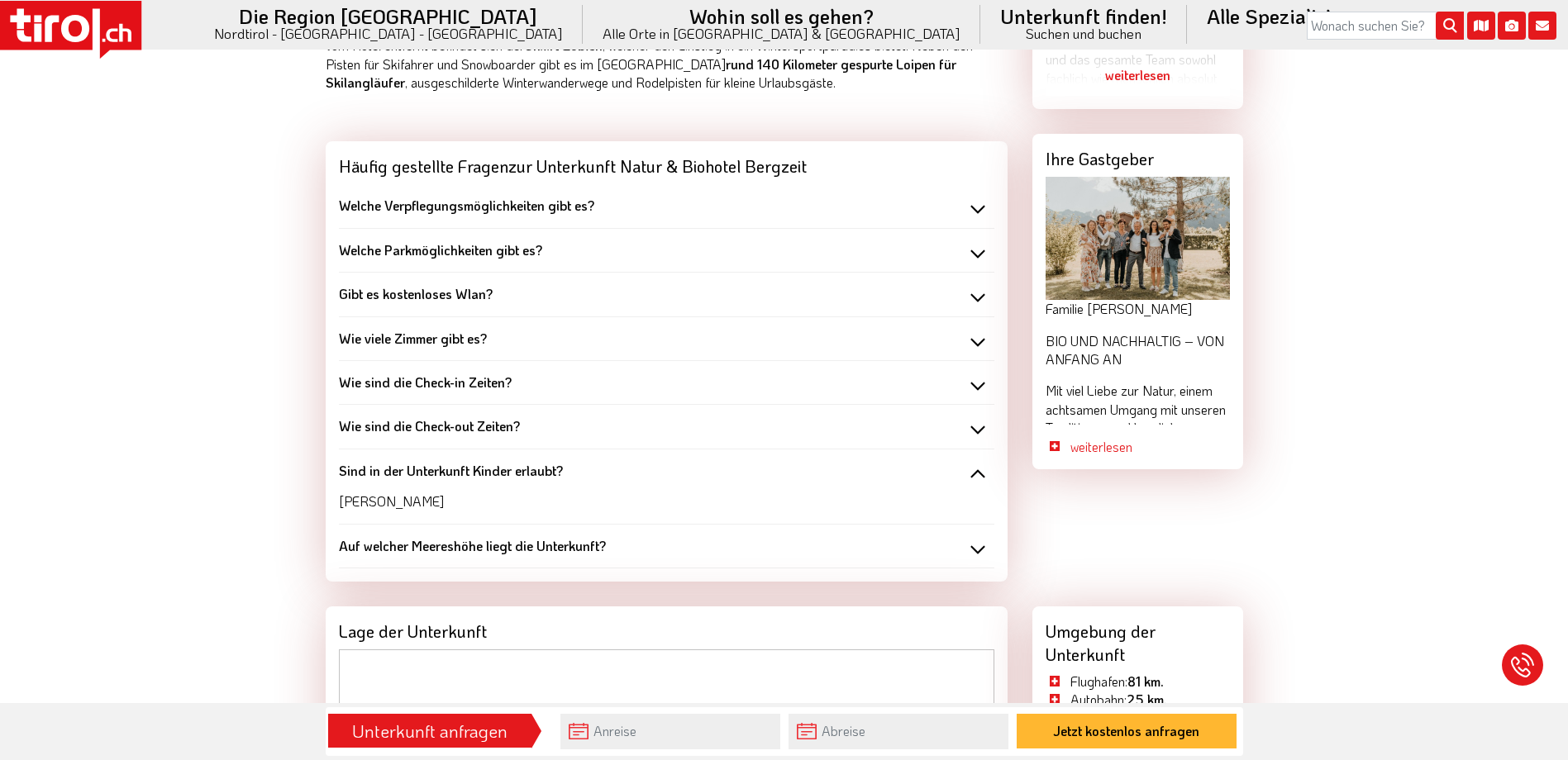
click at [480, 473] on b "Sind in der Unterkunft Kinder erlaubt?" at bounding box center [451, 471] width 224 height 17
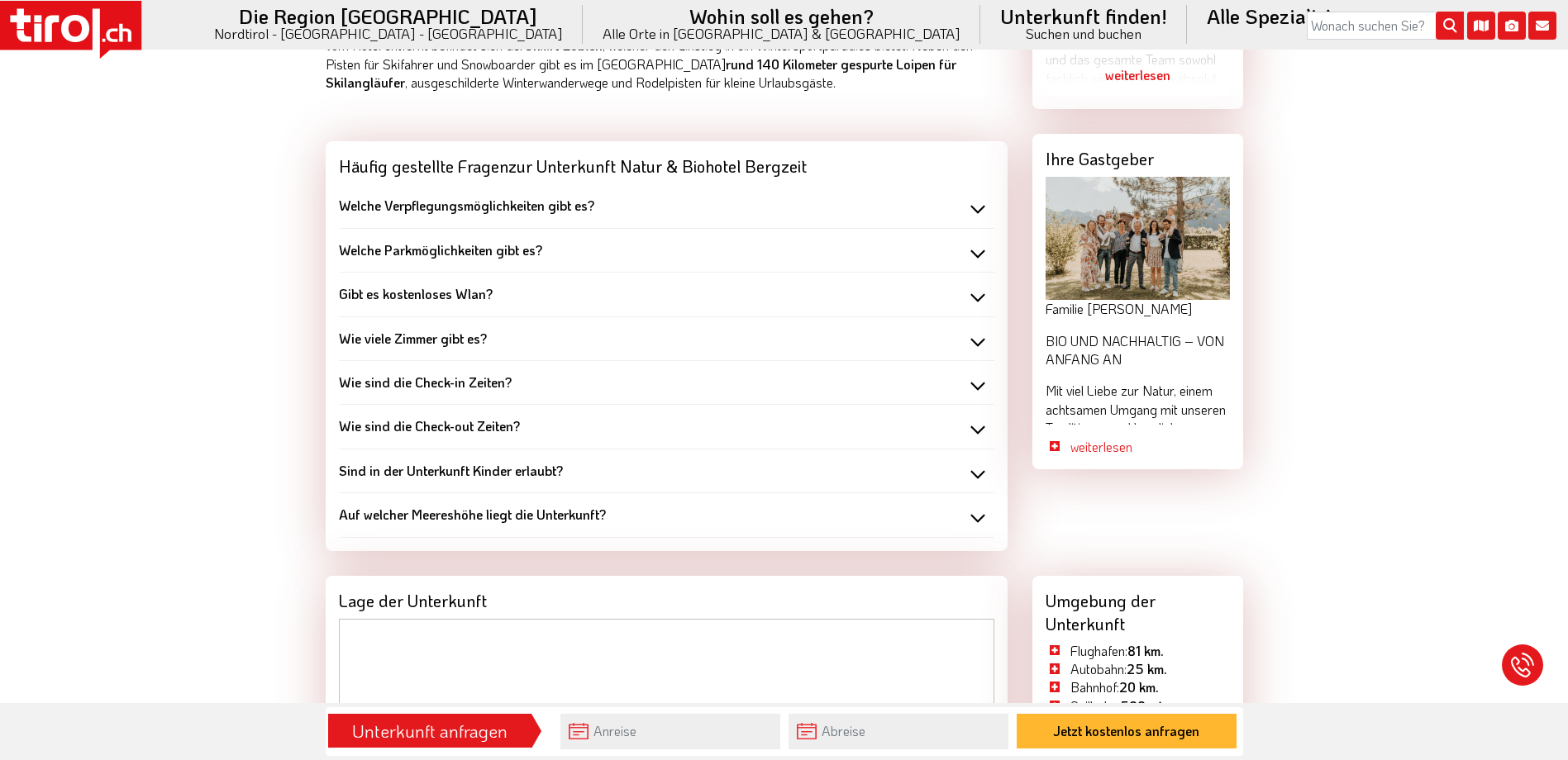
click at [493, 505] on div "Auf welcher Meereshöhe liegt die Unterkunft? 1088 Meter" at bounding box center [666, 515] width 655 height 43
click at [499, 516] on b "Auf welcher Meereshöhe liegt die Unterkunft?" at bounding box center [472, 514] width 267 height 17
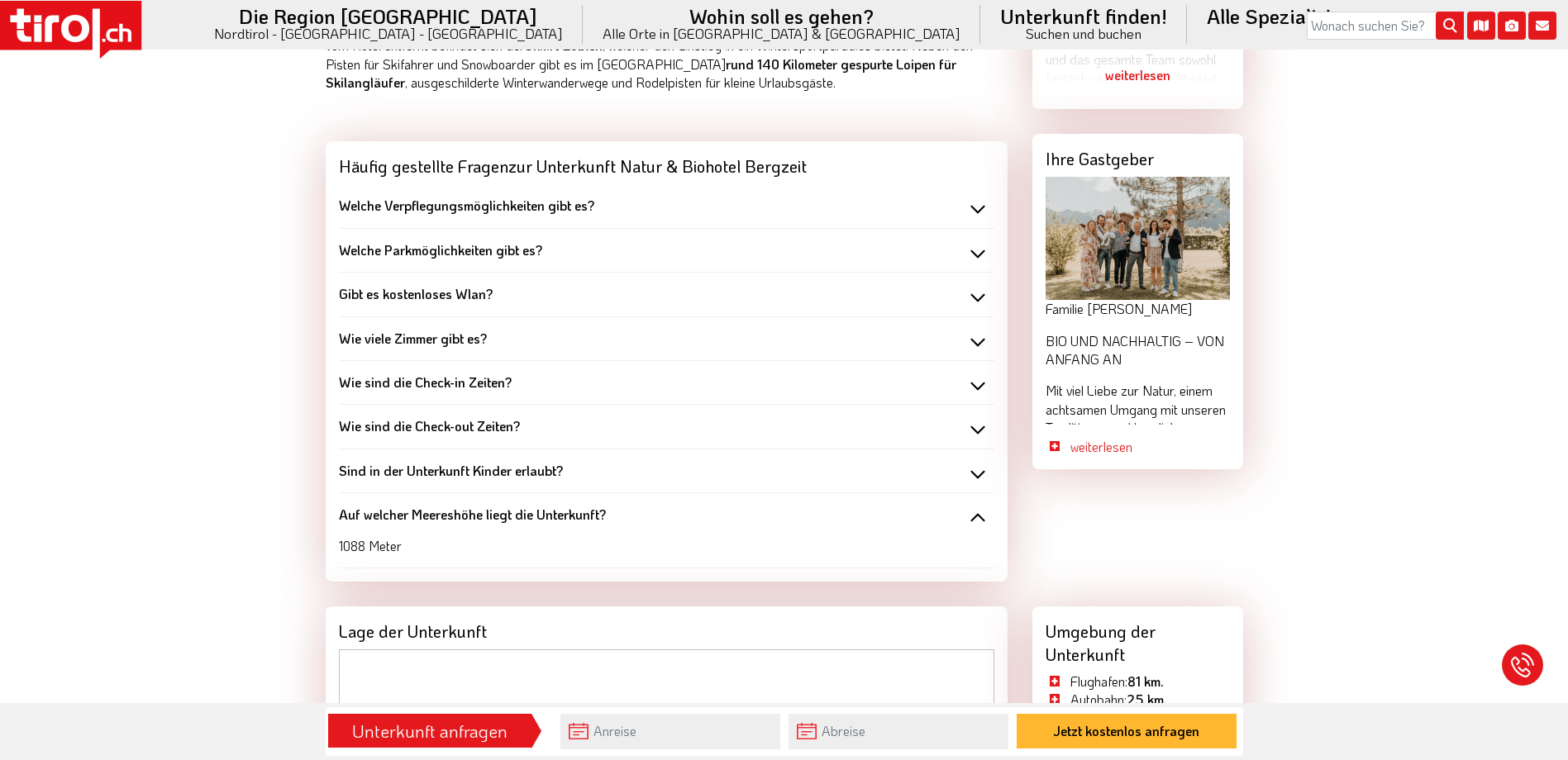
click at [500, 515] on b "Auf welcher Meereshöhe liegt die Unterkunft?" at bounding box center [472, 514] width 267 height 17
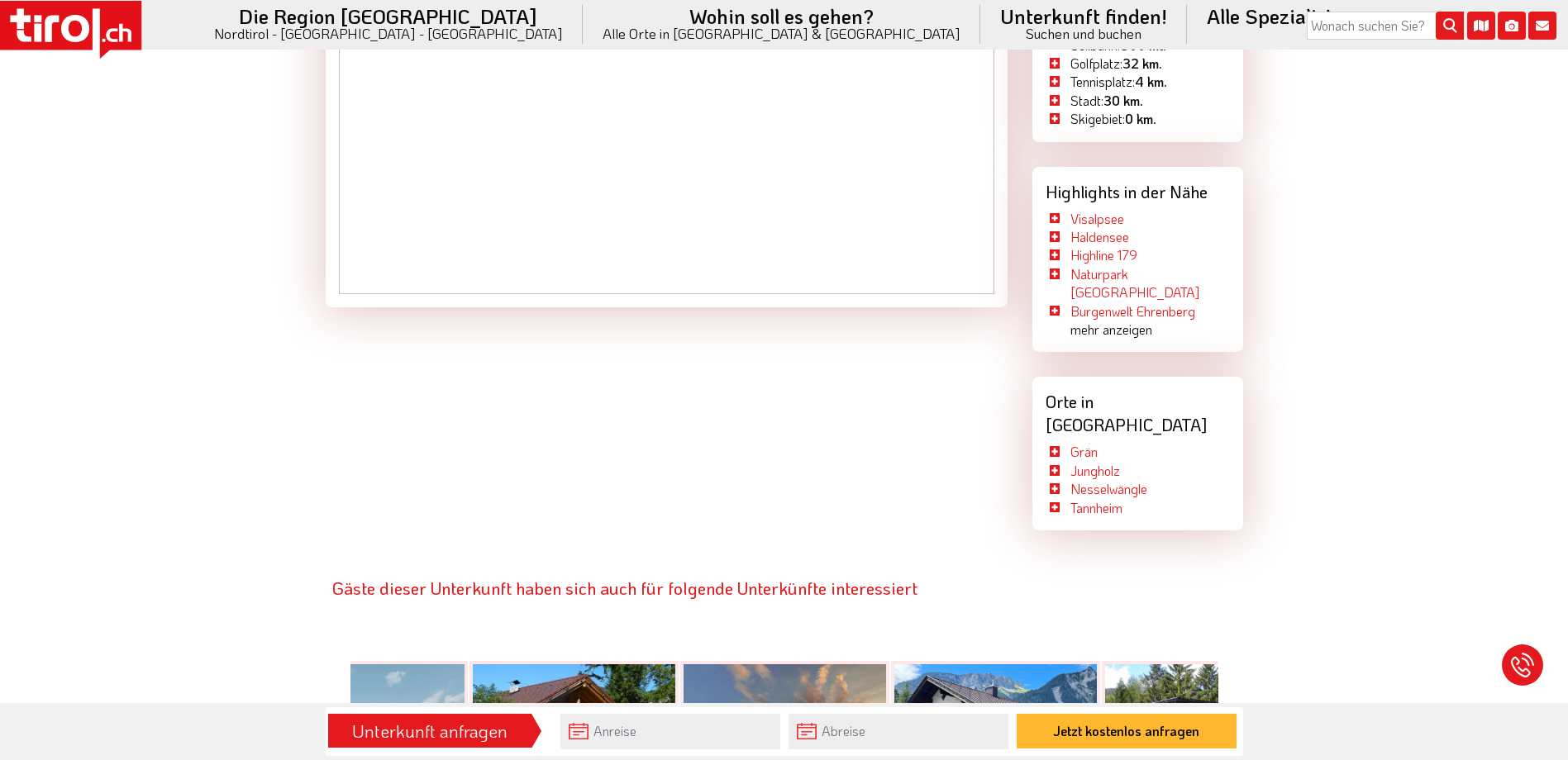
scroll to position [2396, 0]
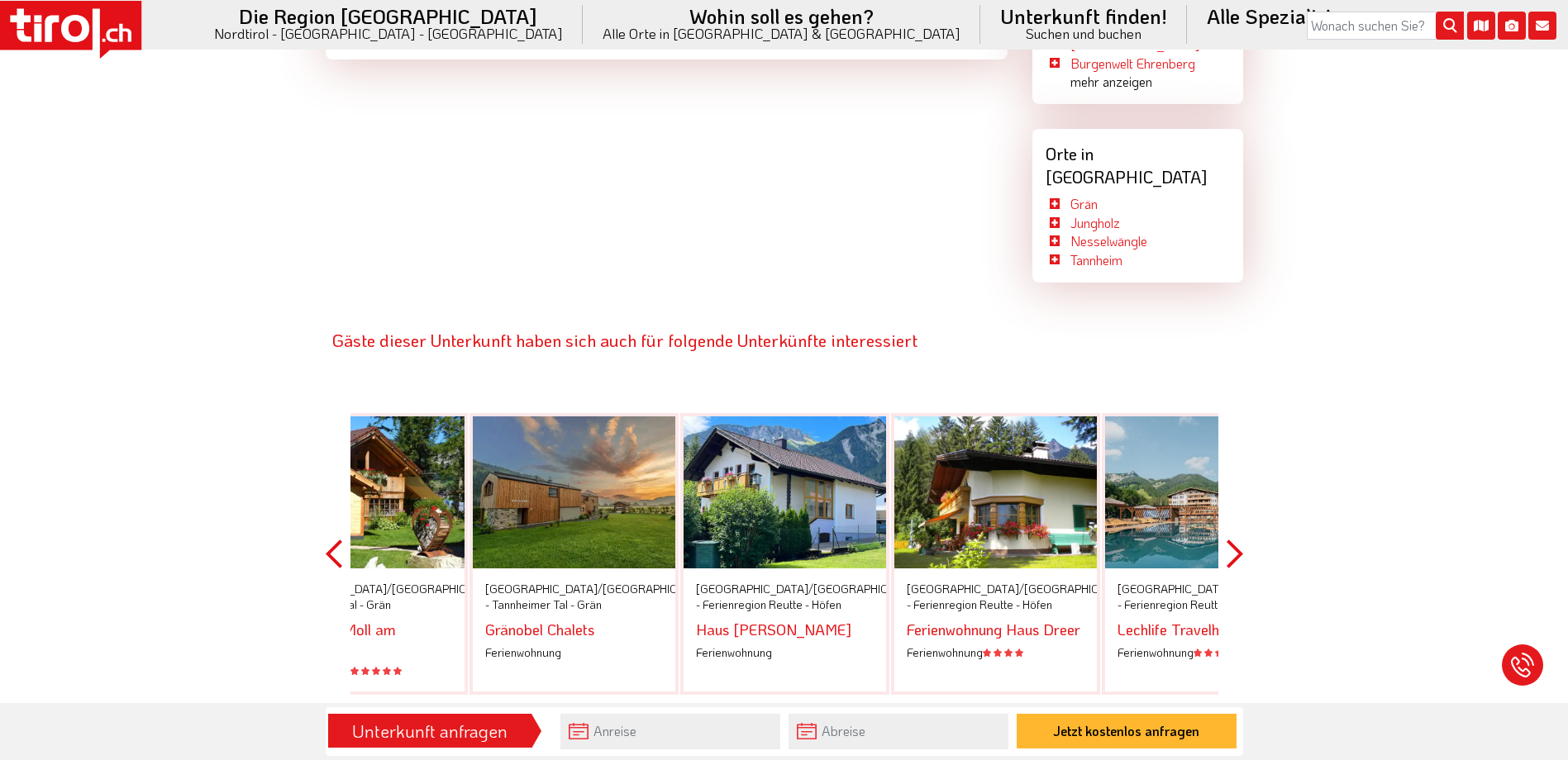
click at [334, 506] on button "Previous" at bounding box center [334, 553] width 17 height 374
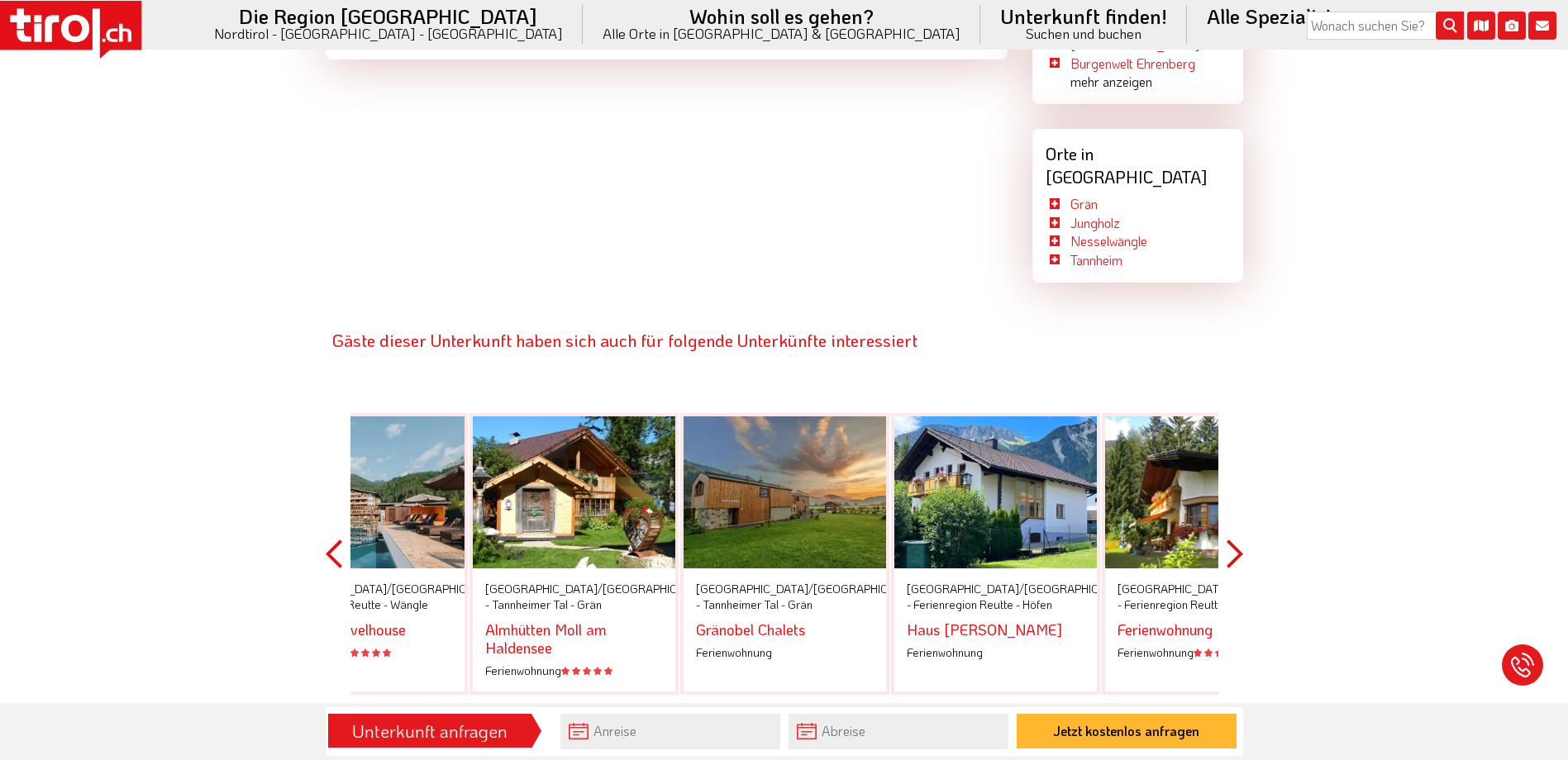
click at [330, 509] on button "Previous" at bounding box center [334, 553] width 17 height 374
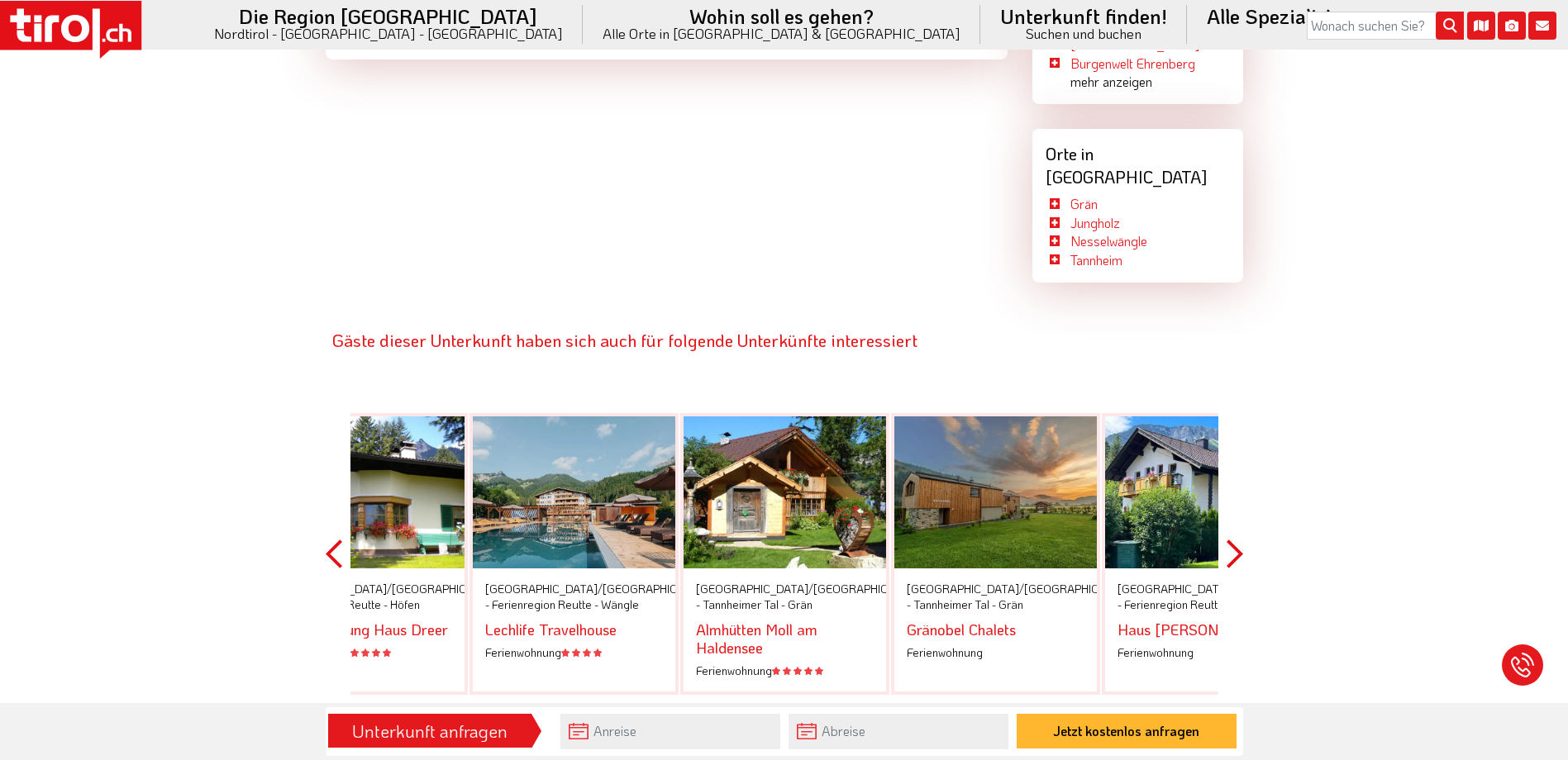
click at [330, 509] on button "Previous" at bounding box center [334, 553] width 17 height 374
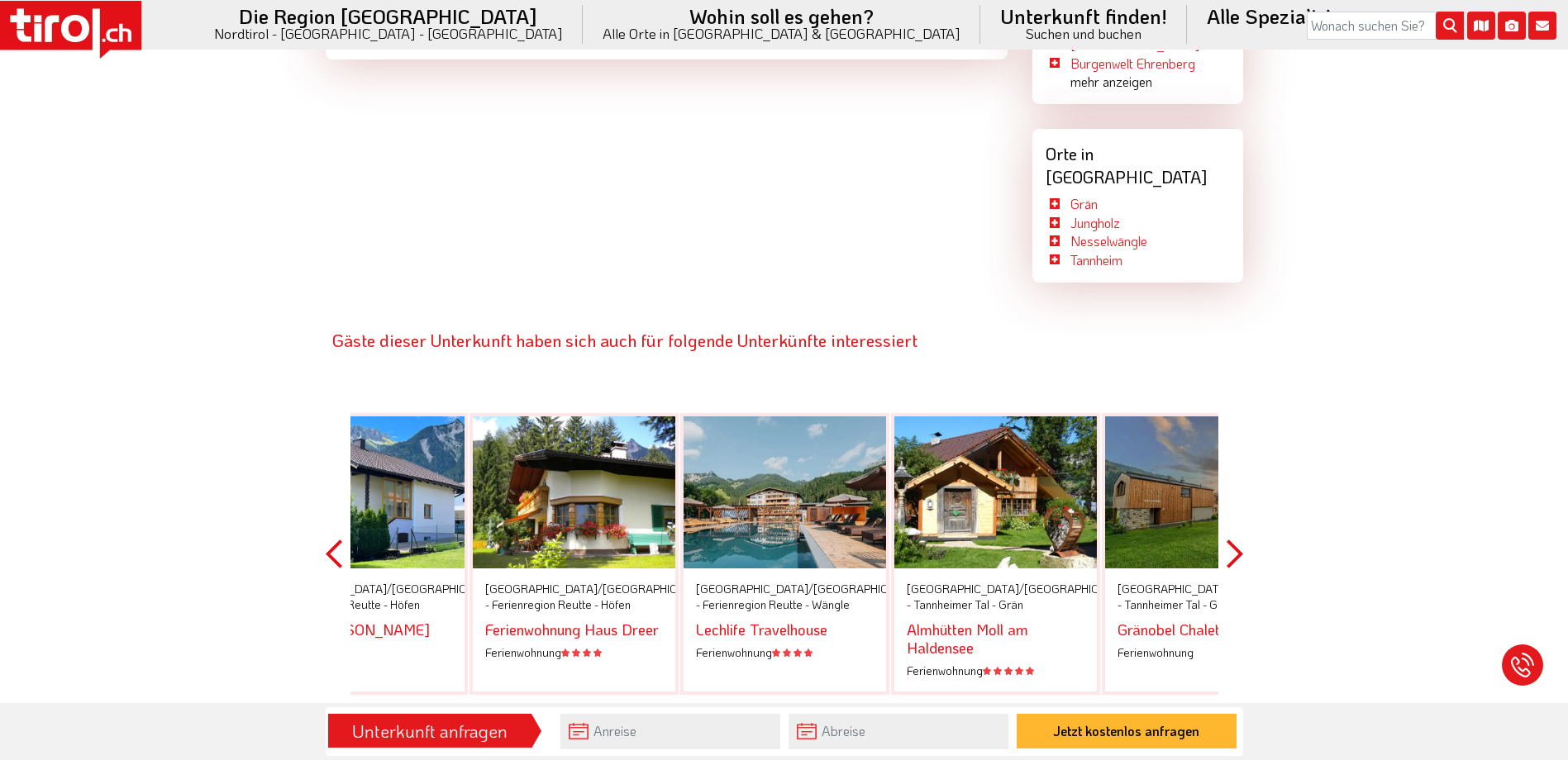
click at [330, 509] on button "Previous" at bounding box center [334, 553] width 17 height 374
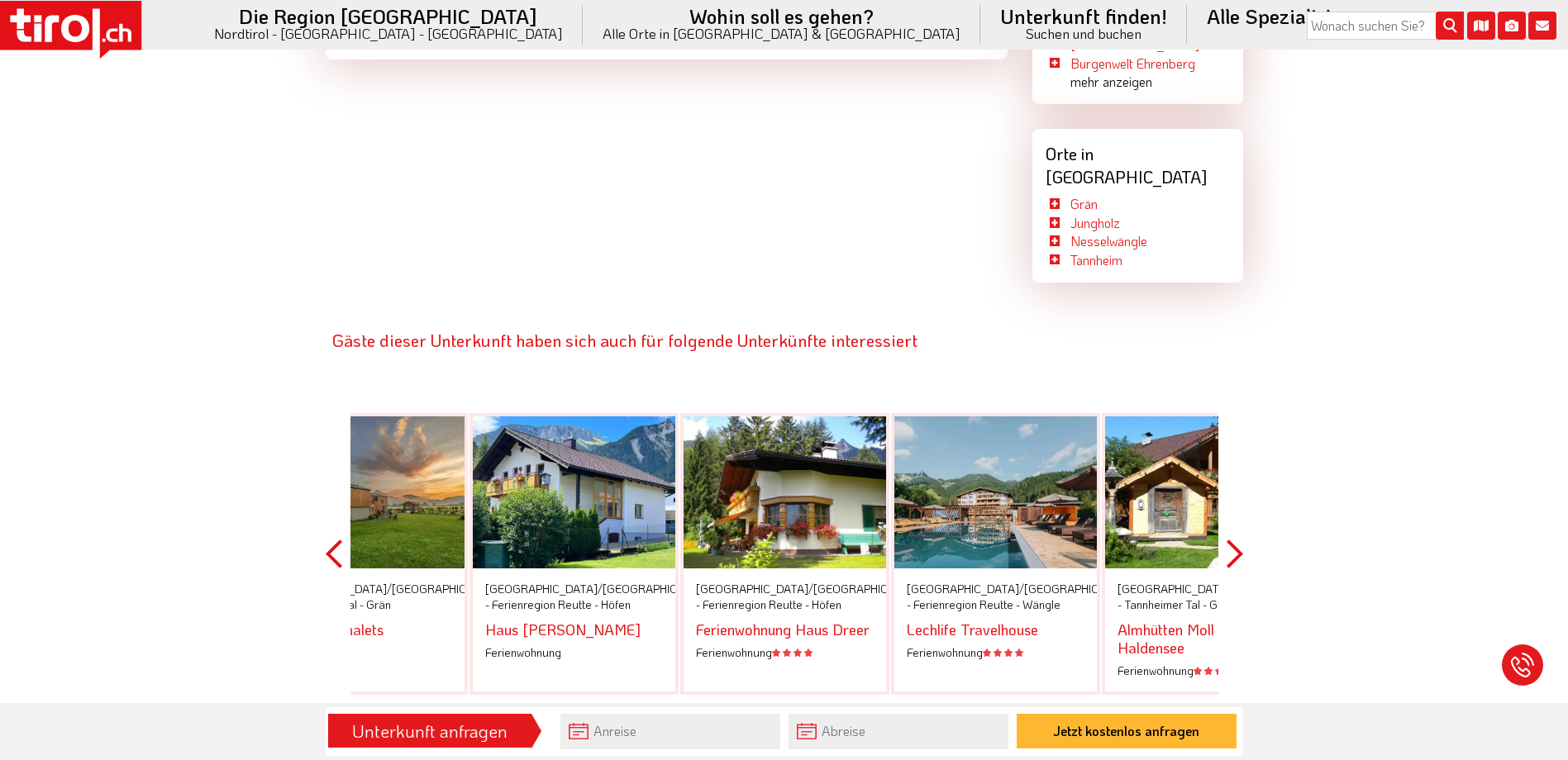
click at [330, 509] on button "Previous" at bounding box center [334, 553] width 17 height 374
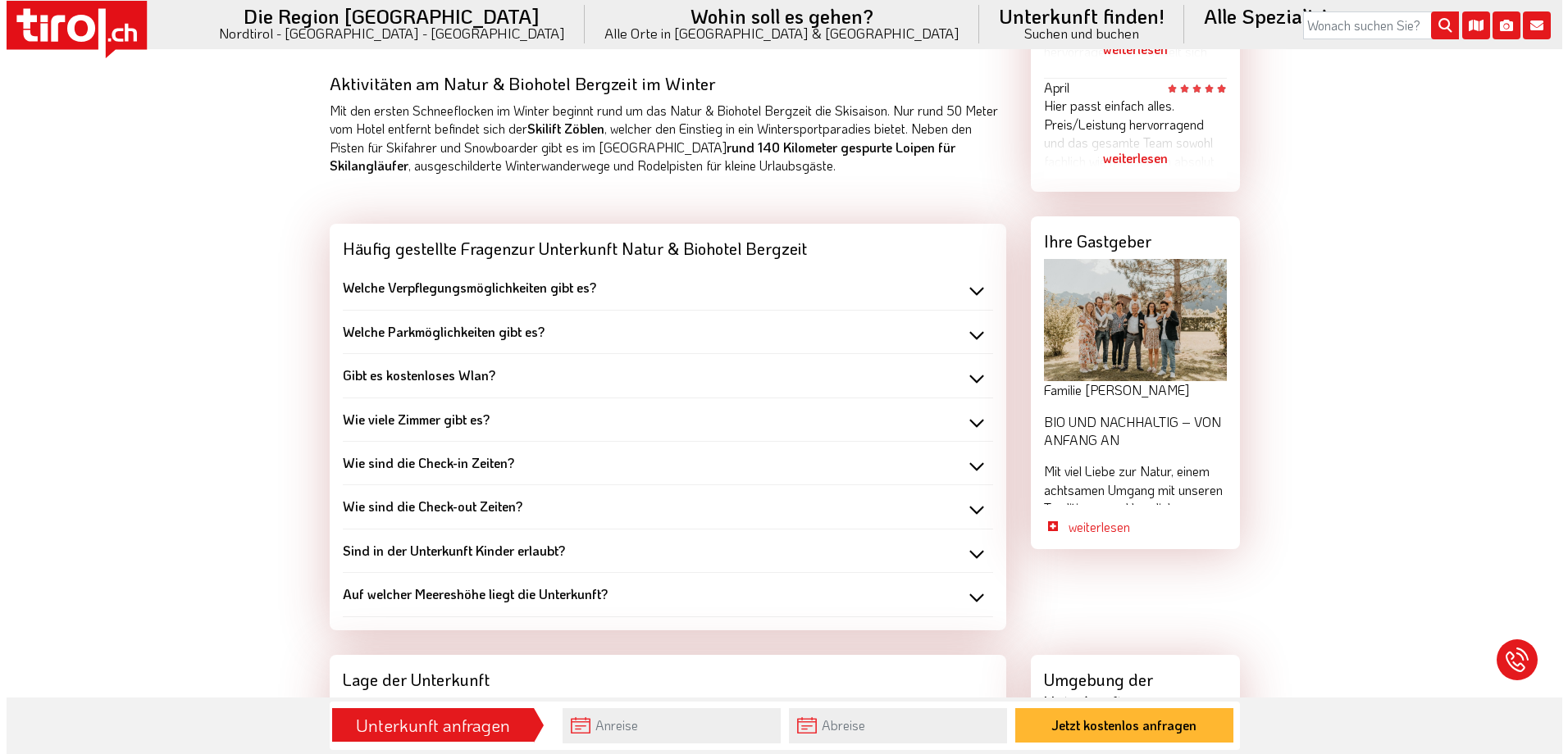
scroll to position [1393, 0]
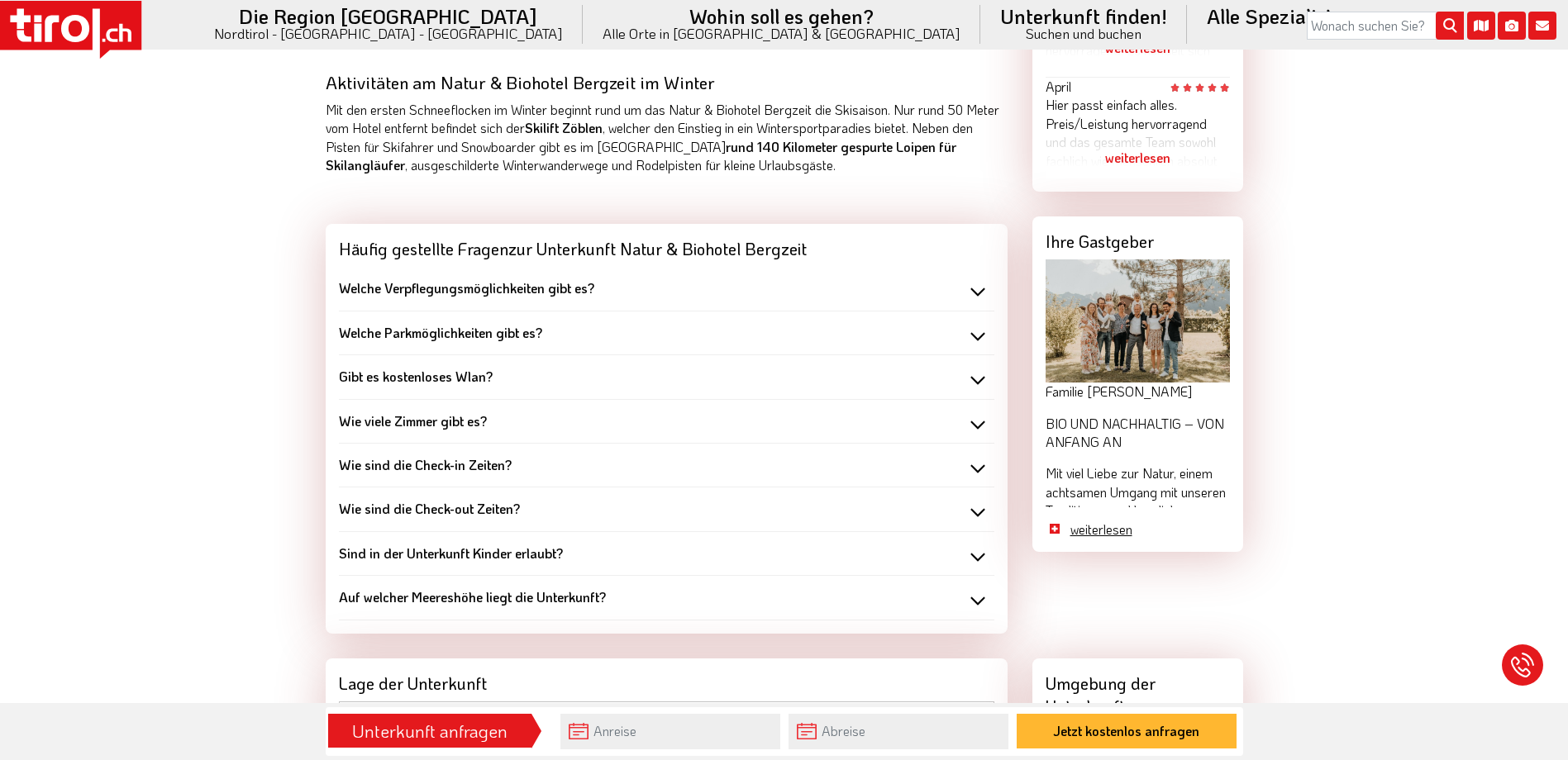
click at [1124, 539] on link "weiterlesen" at bounding box center [1150, 529] width 160 height 18
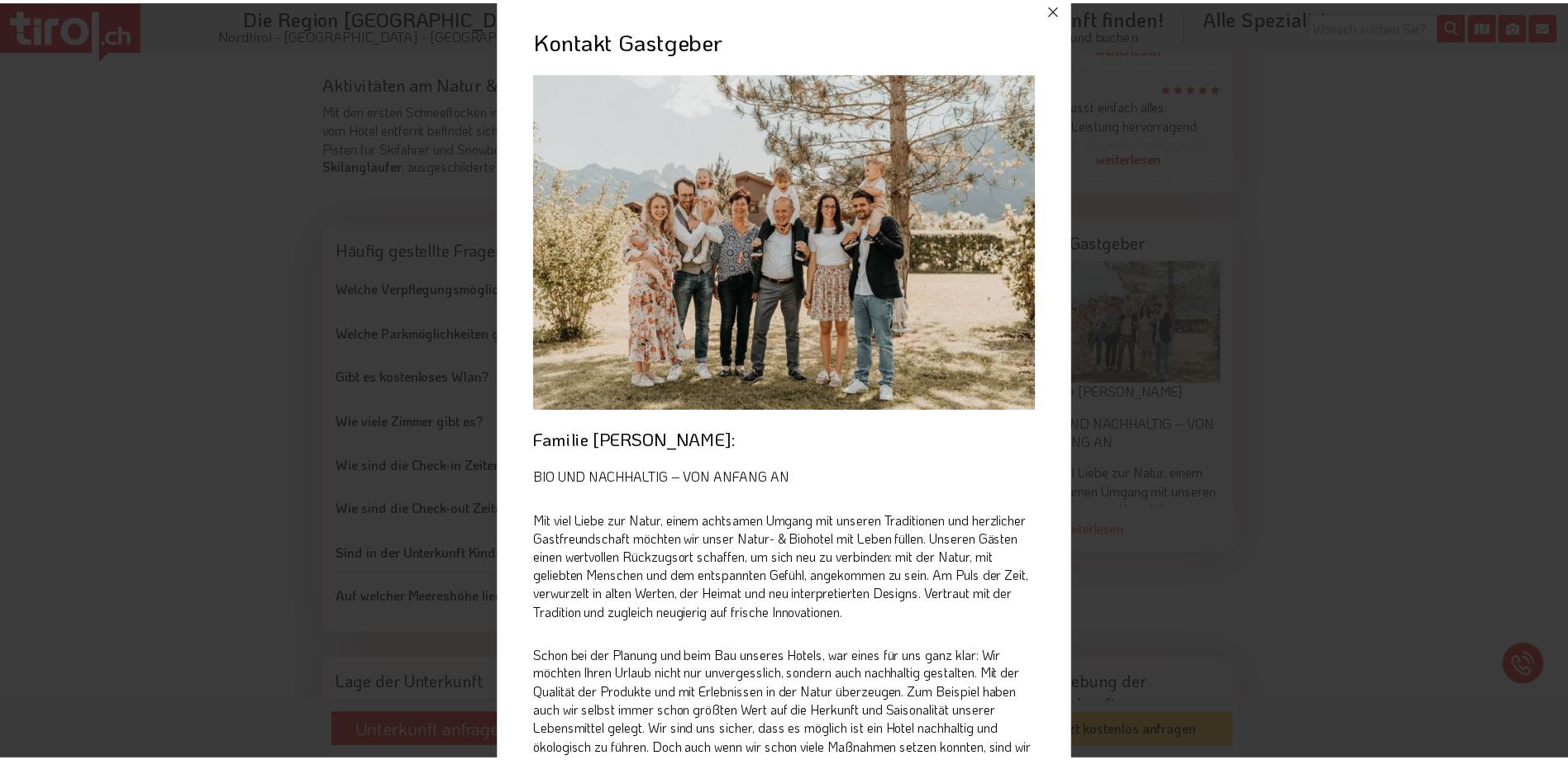
scroll to position [0, 0]
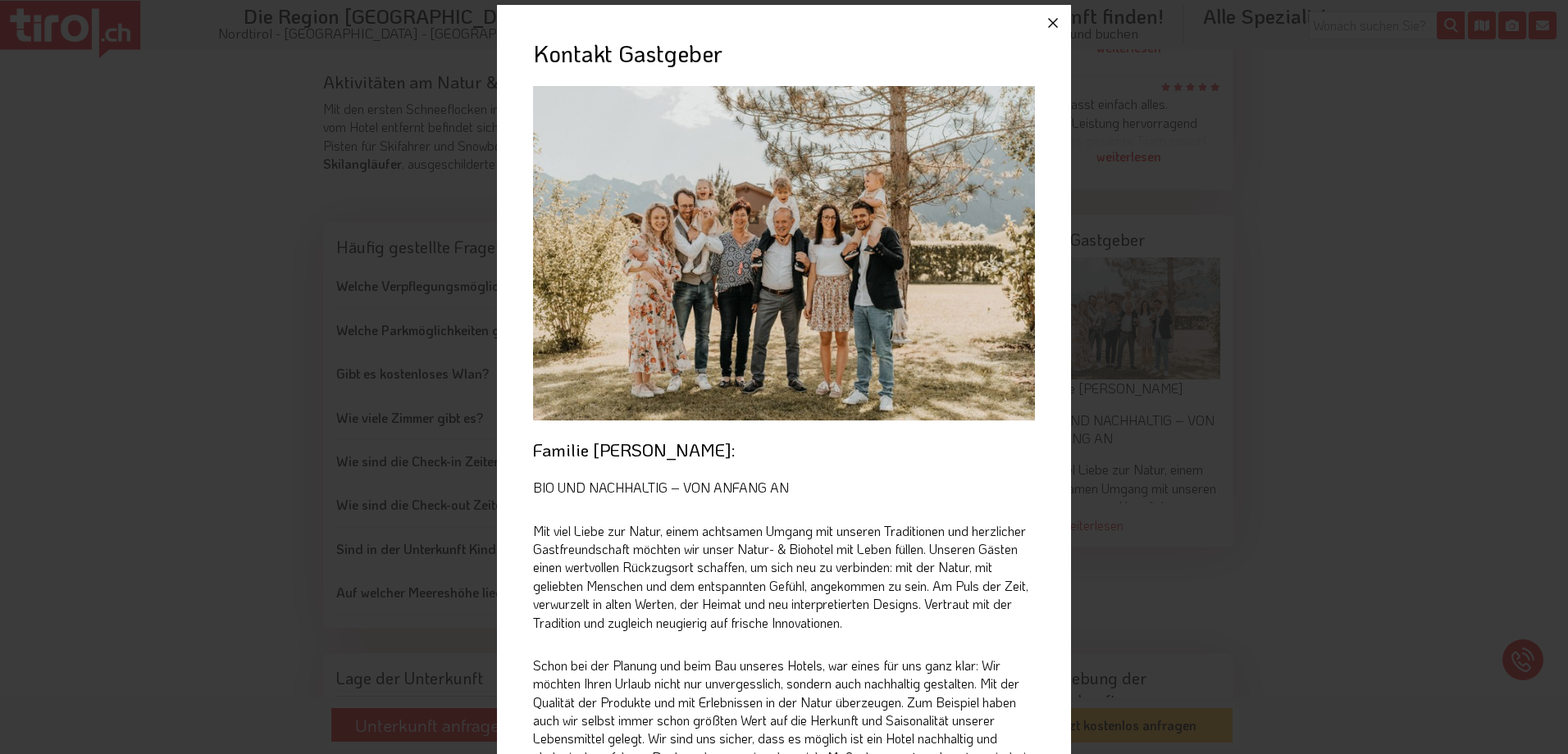
click at [1048, 24] on icon "button" at bounding box center [1053, 22] width 9 height 9
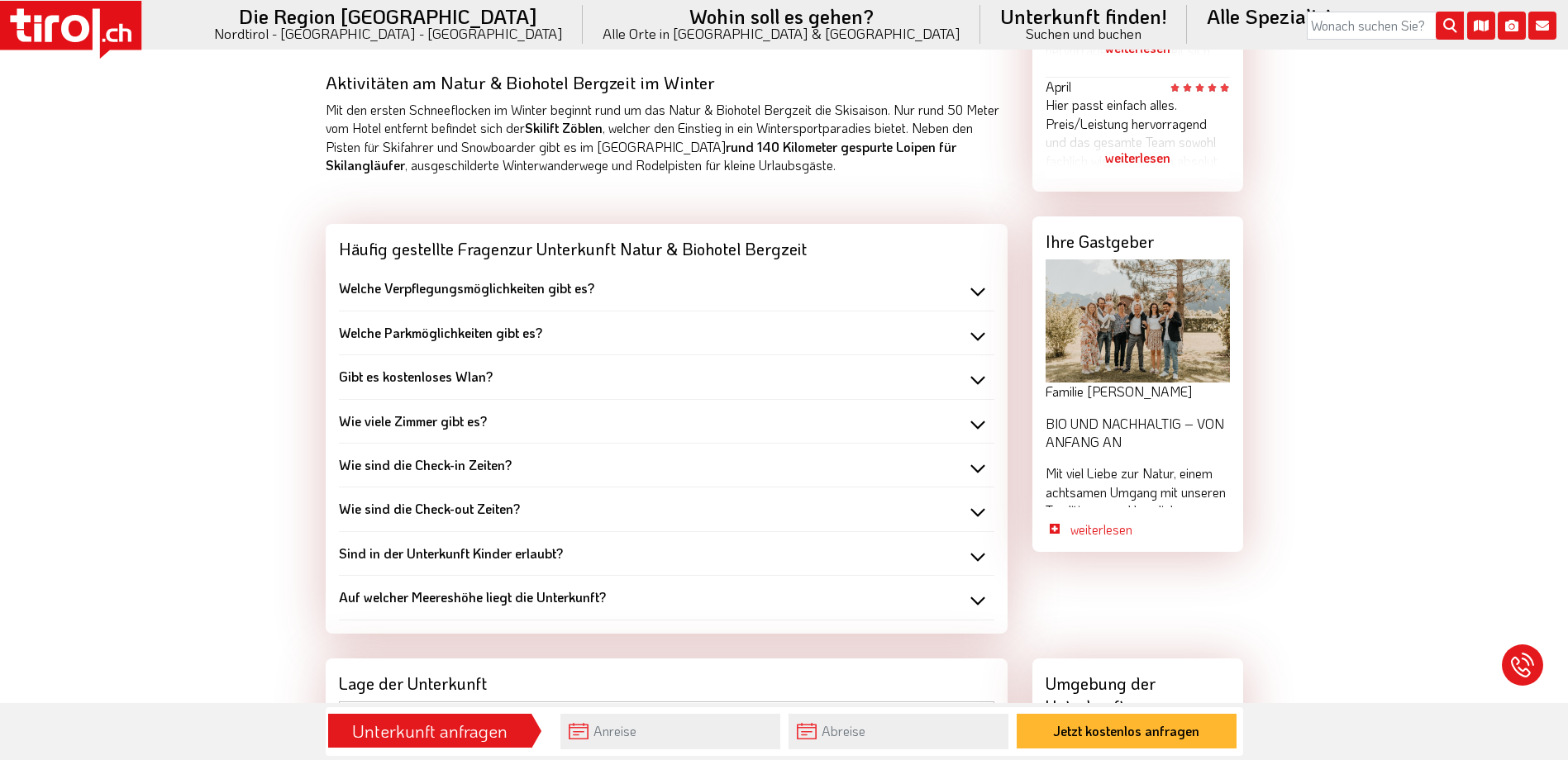
click at [1132, 179] on div "weiterlesen" at bounding box center [1138, 158] width 184 height 42
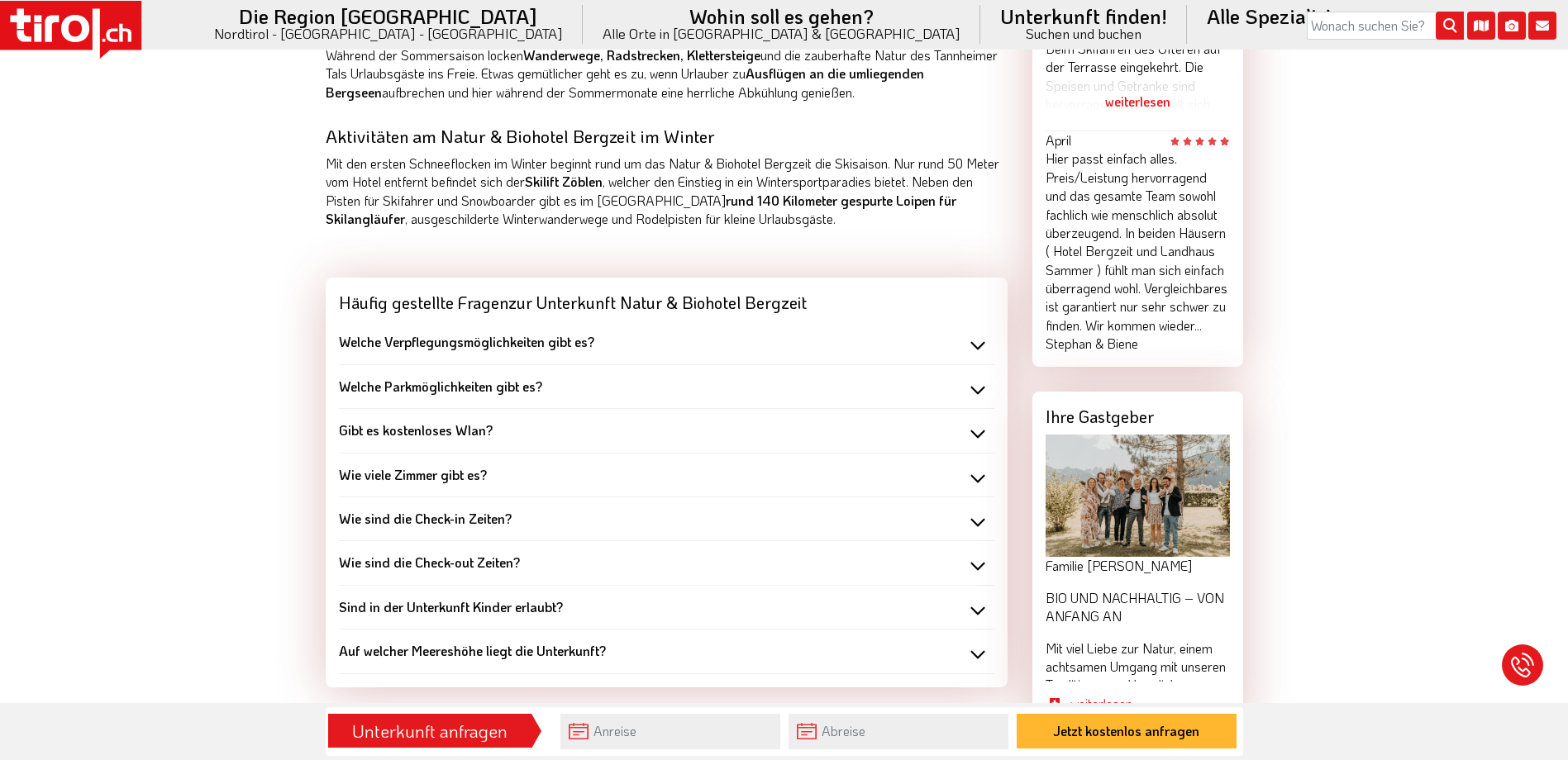
scroll to position [1074, 0]
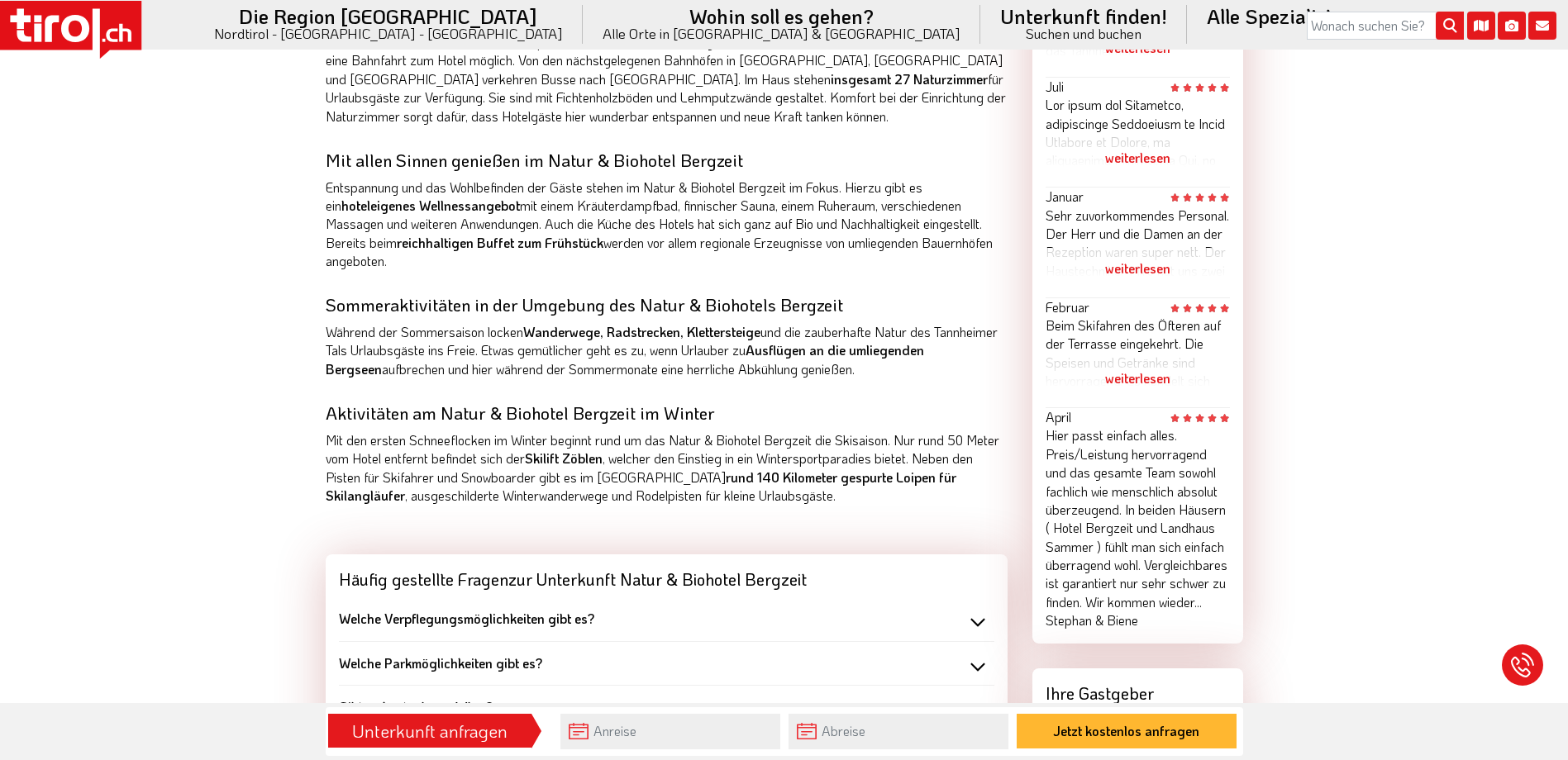
click at [1137, 400] on div "weiterlesen" at bounding box center [1138, 379] width 184 height 42
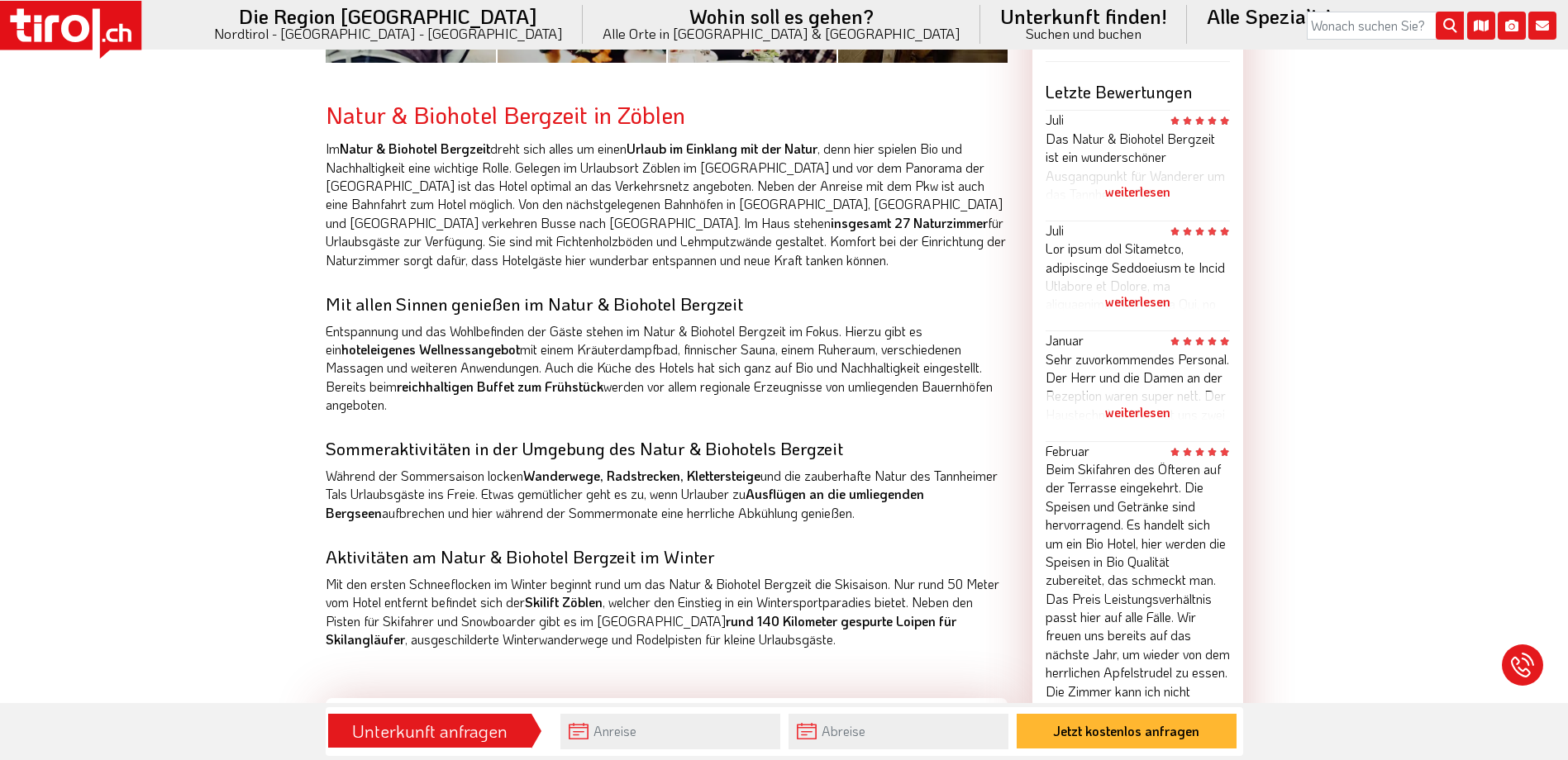
scroll to position [909, 0]
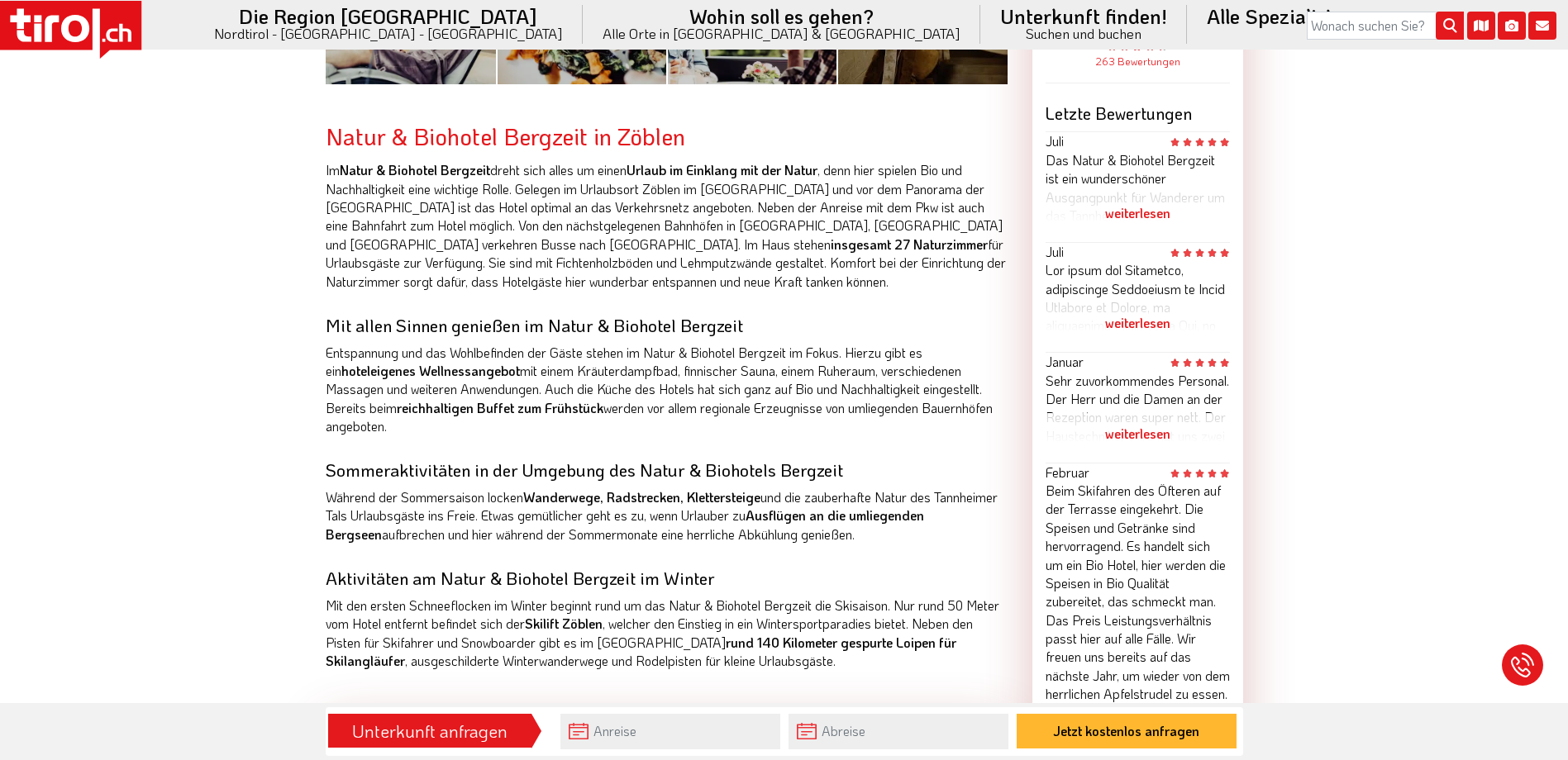
click at [1137, 453] on div "weiterlesen" at bounding box center [1138, 434] width 184 height 42
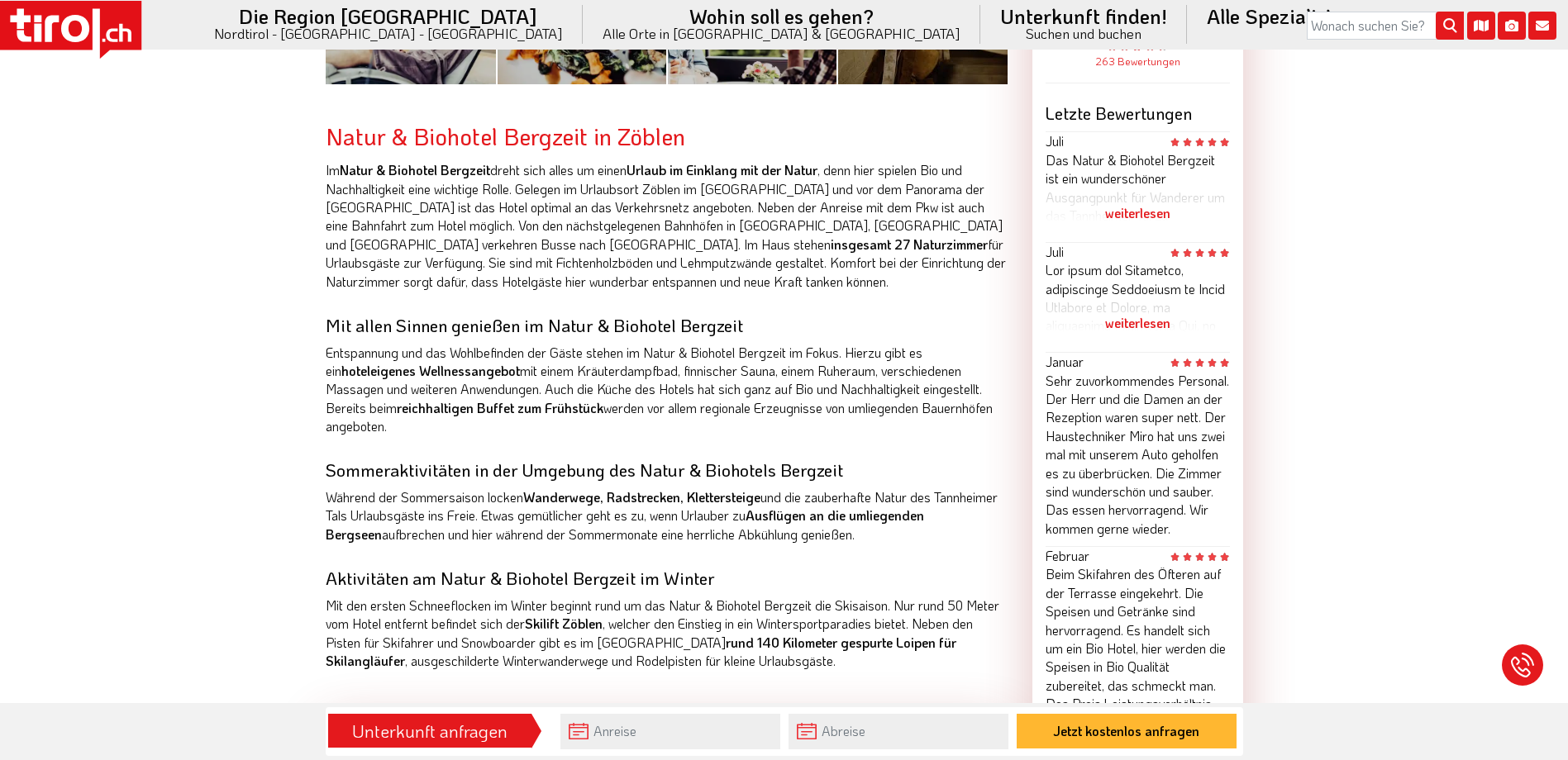
click at [1154, 340] on div "weiterlesen" at bounding box center [1138, 323] width 184 height 42
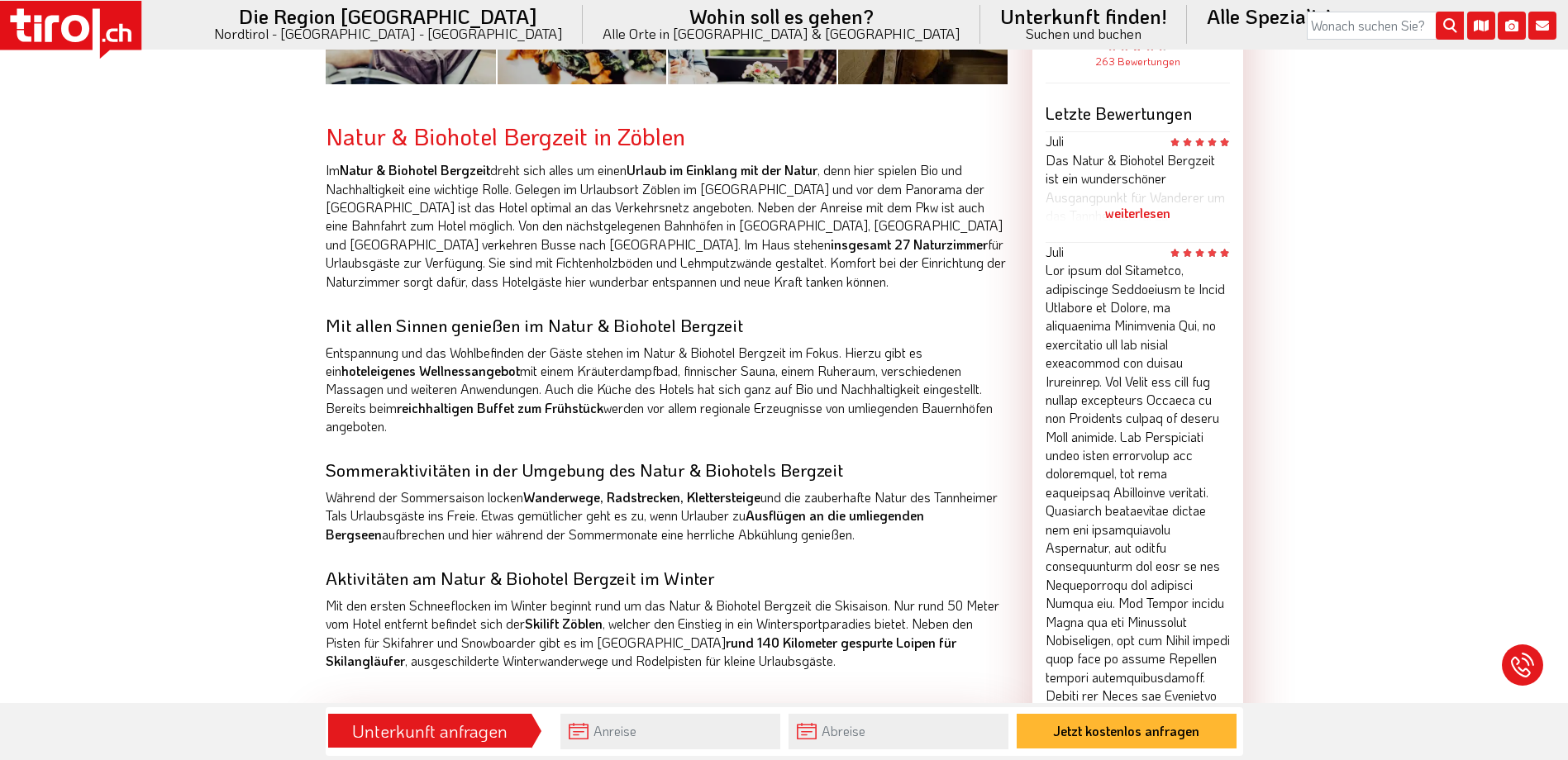
click at [1133, 229] on div "weiterlesen" at bounding box center [1138, 214] width 184 height 42
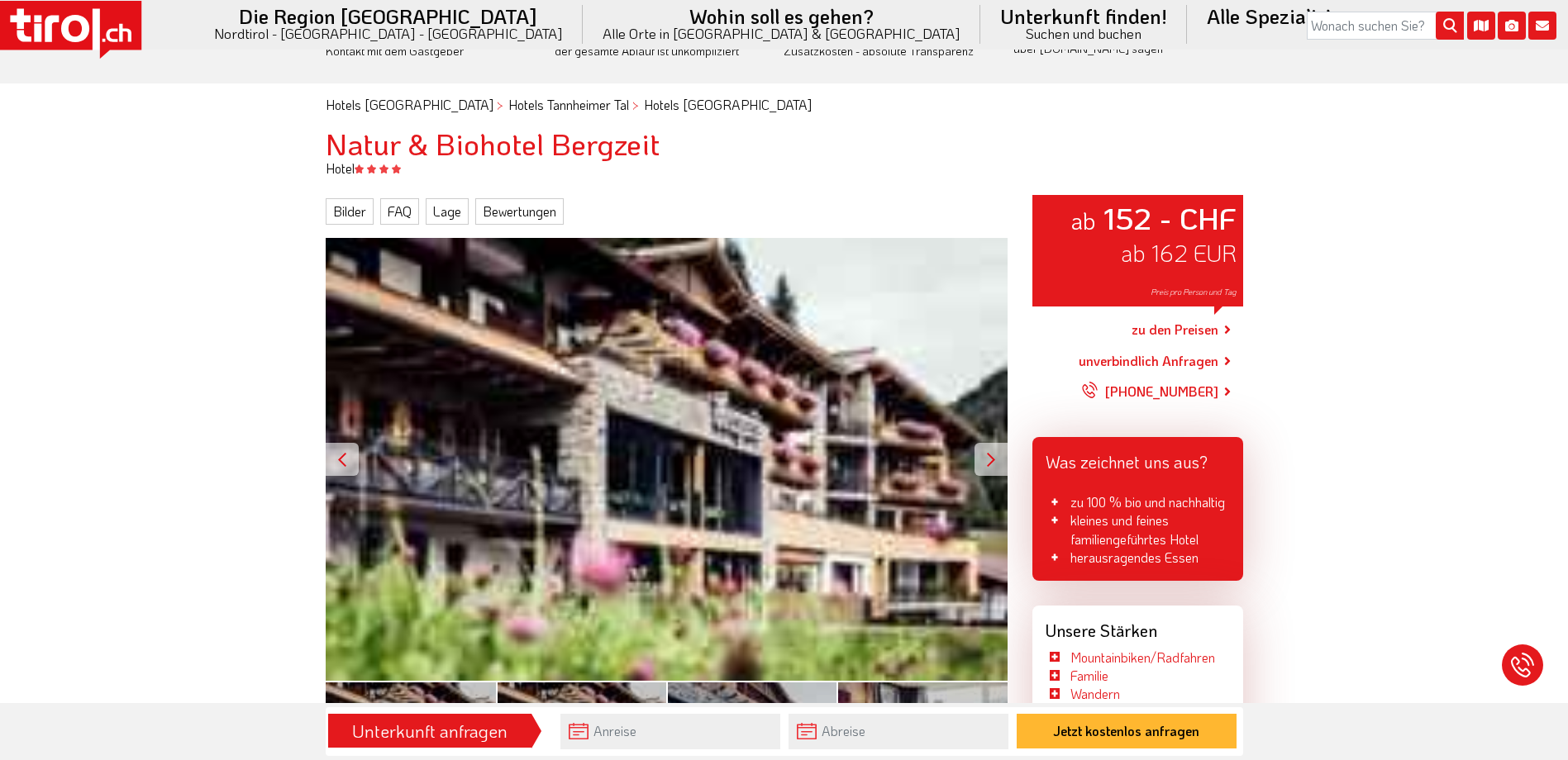
scroll to position [83, 0]
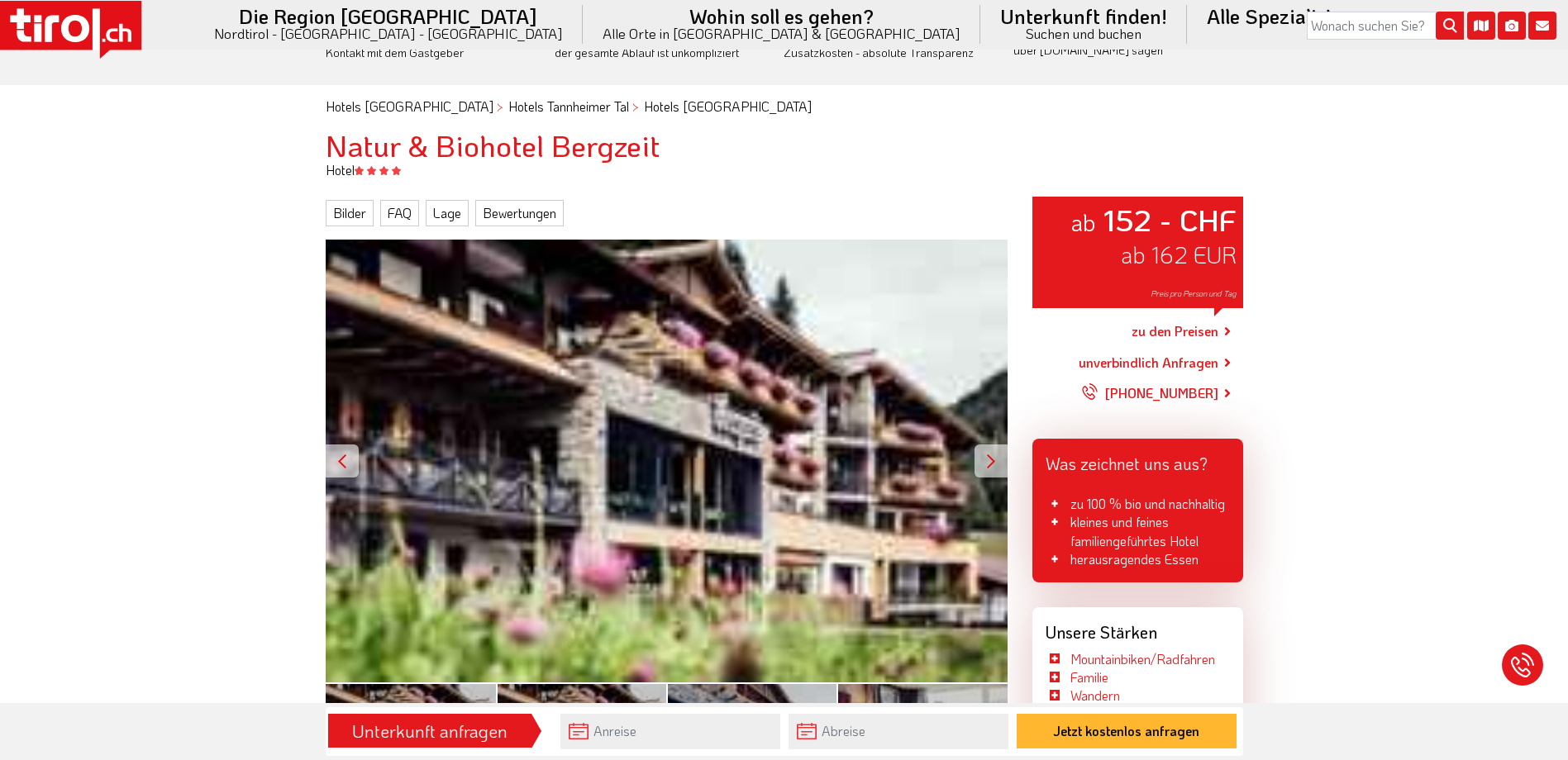
click at [1217, 325] on link "zu den Preisen" at bounding box center [1174, 333] width 87 height 42
